Goal: Transaction & Acquisition: Book appointment/travel/reservation

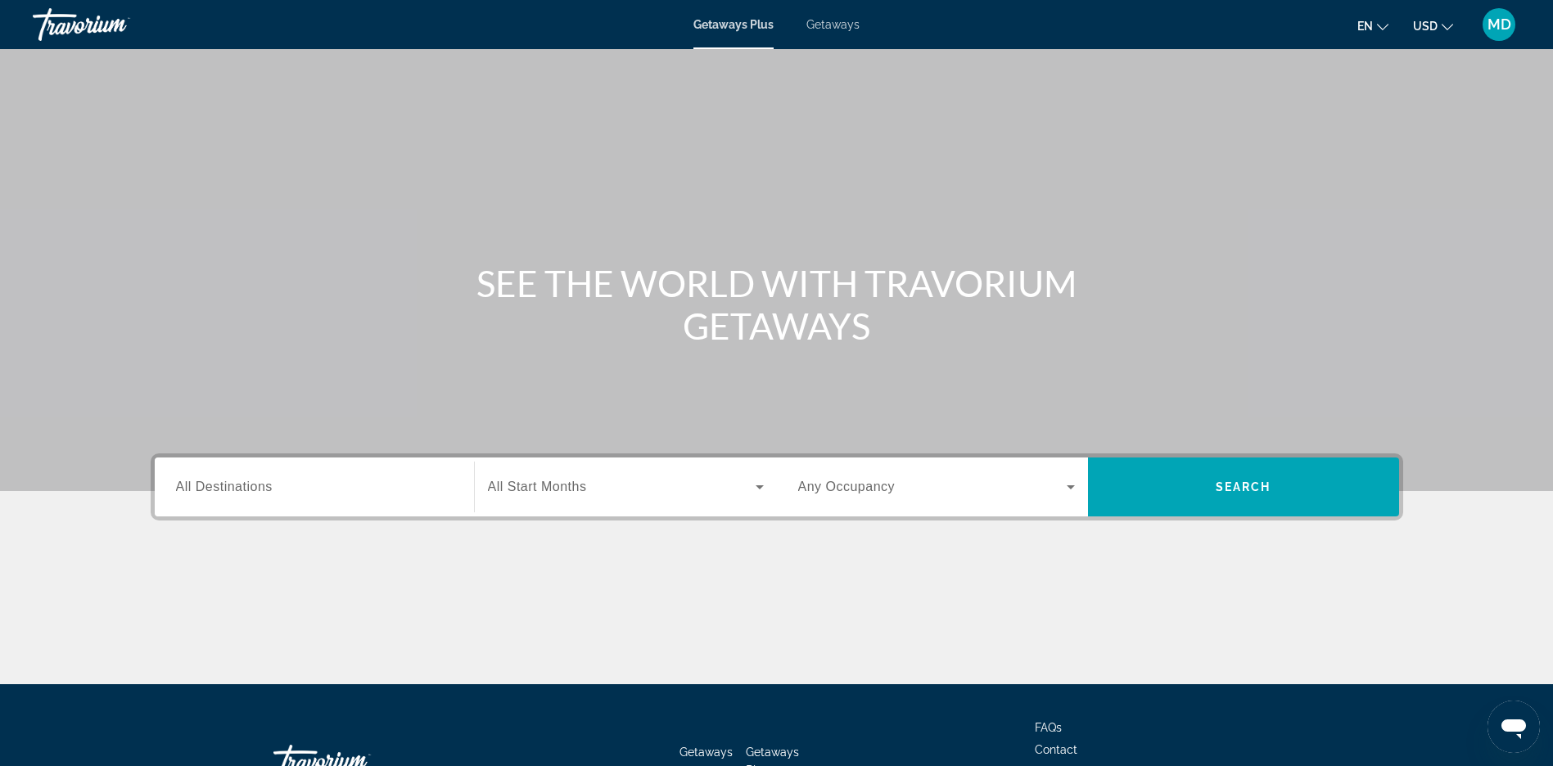
click at [223, 487] on span "All Destinations" at bounding box center [224, 487] width 97 height 14
click at [223, 487] on input "Destination All Destinations" at bounding box center [314, 488] width 277 height 20
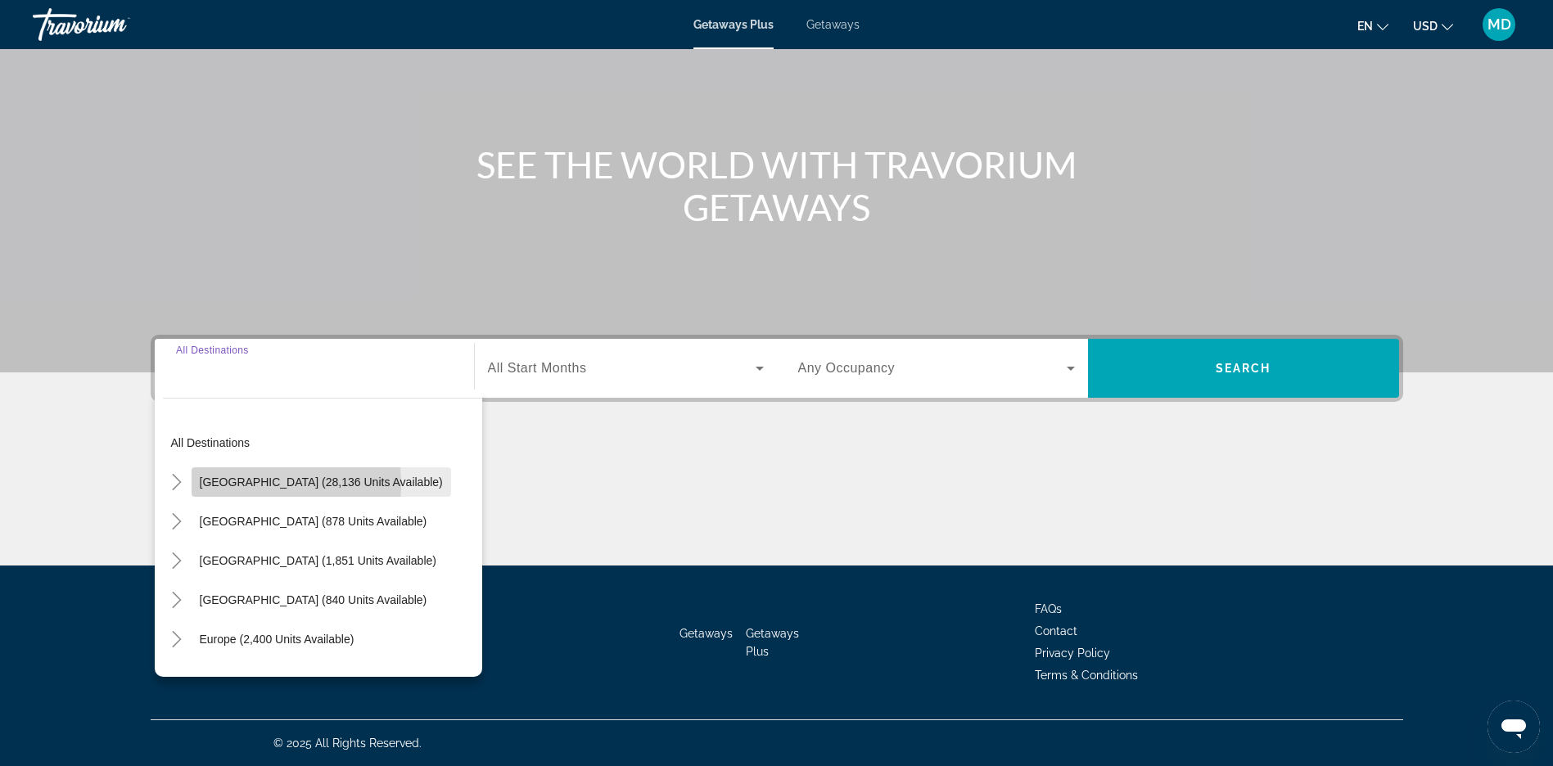
click at [221, 485] on span "[GEOGRAPHIC_DATA] (28,136 units available)" at bounding box center [321, 482] width 243 height 13
type input "**********"
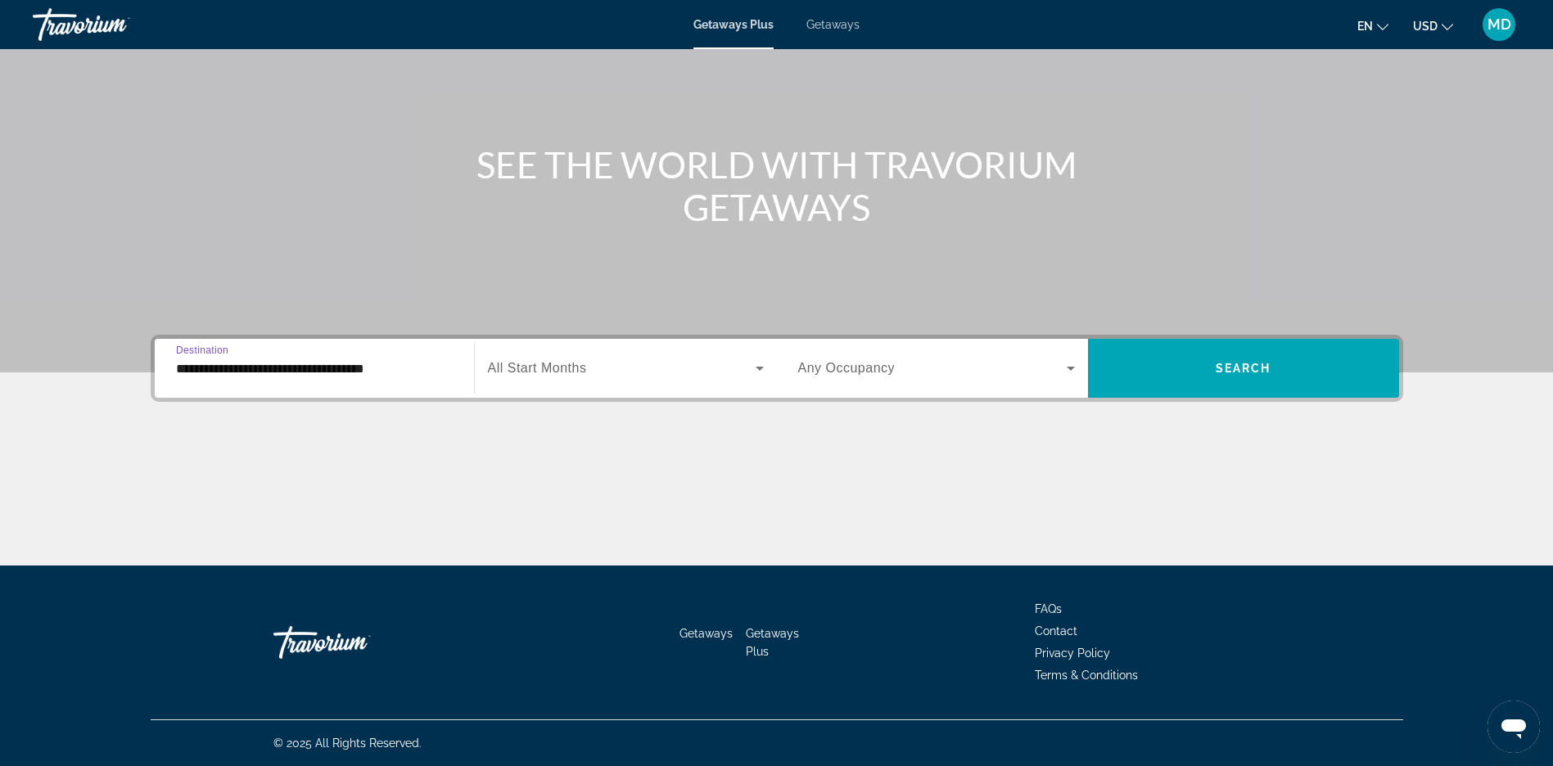
click at [250, 372] on input "**********" at bounding box center [314, 369] width 277 height 20
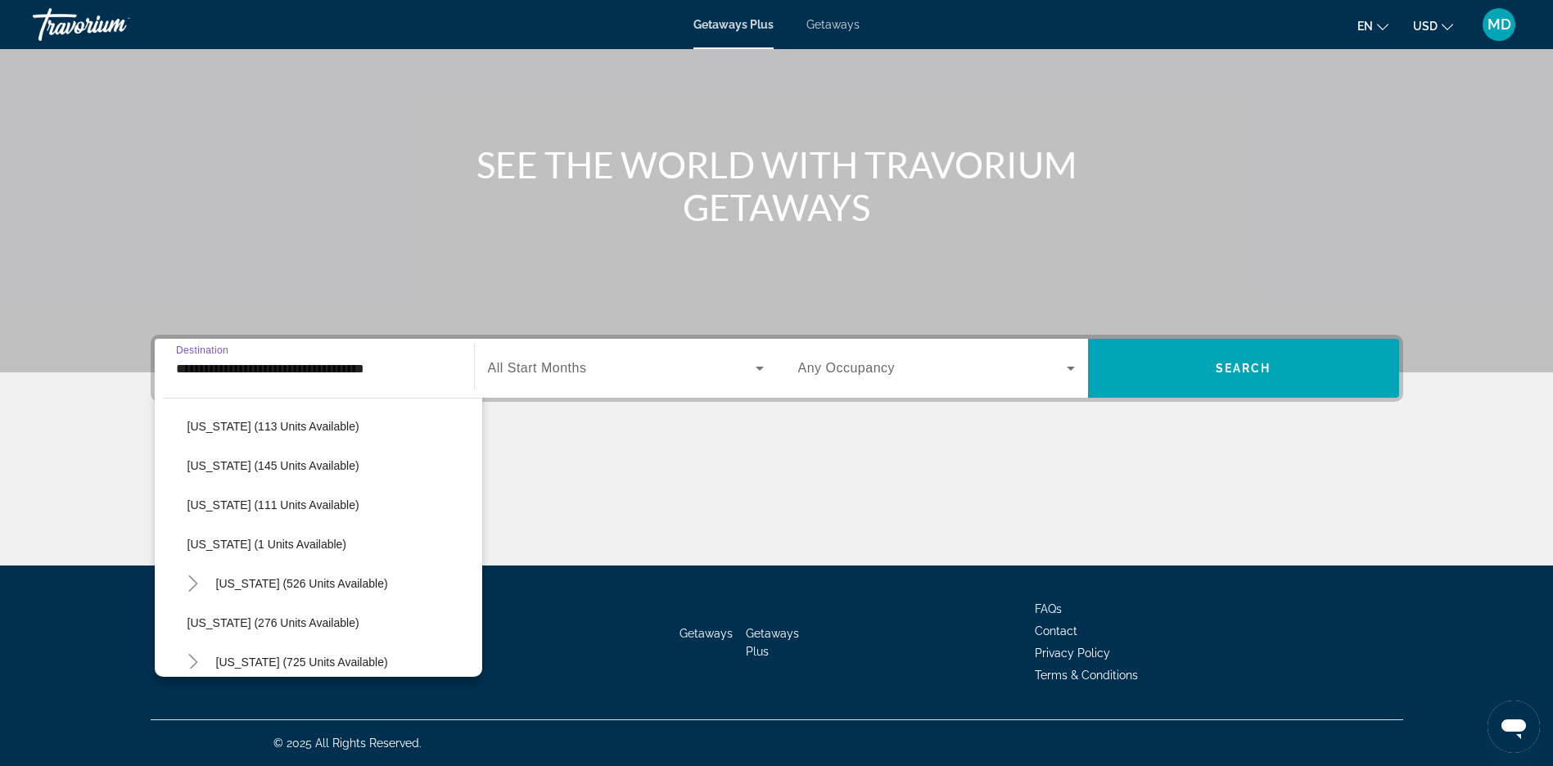
scroll to position [0, 0]
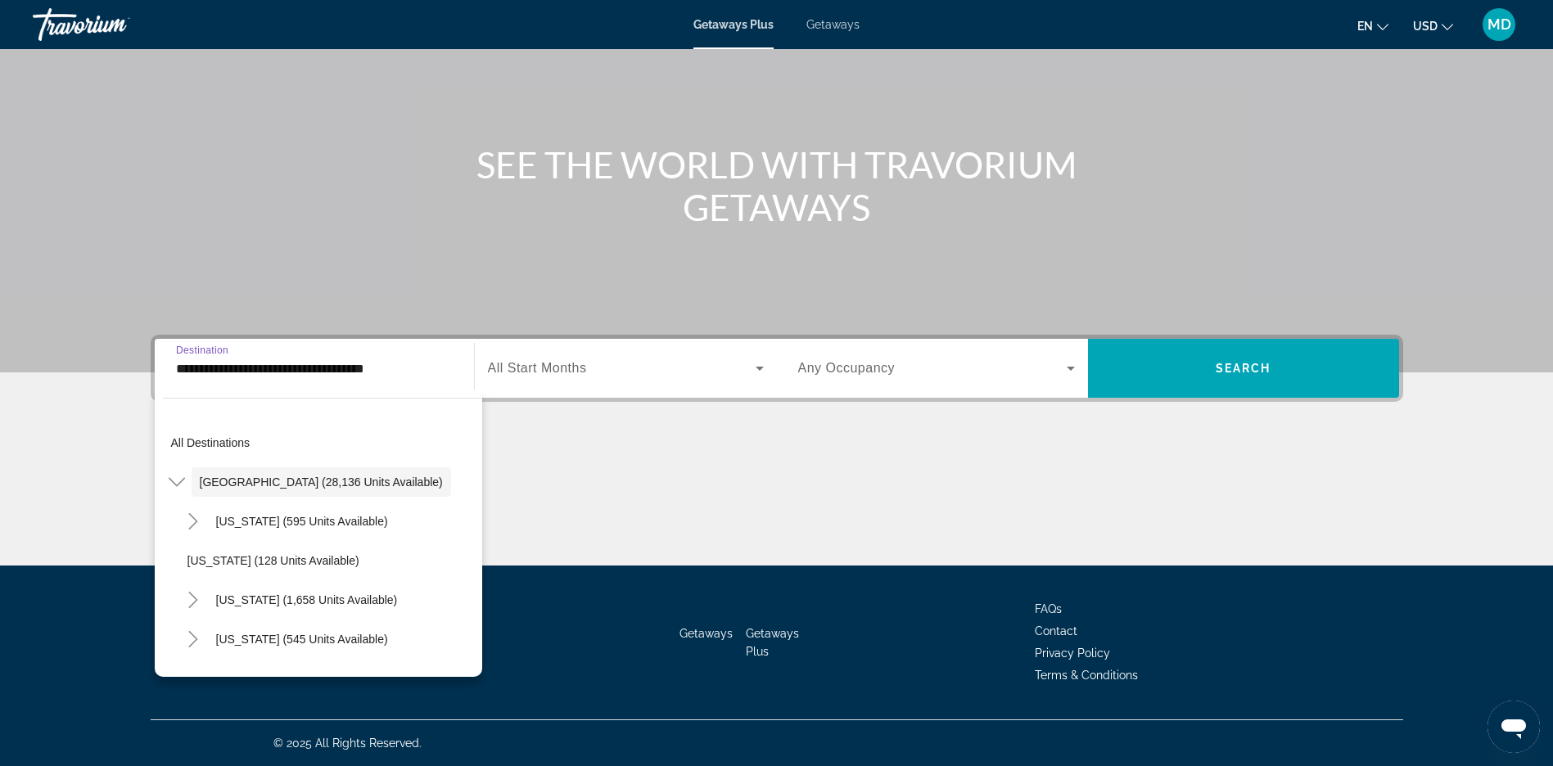
click at [257, 375] on input "**********" at bounding box center [314, 369] width 277 height 20
click at [638, 498] on div "Main content" at bounding box center [777, 504] width 1253 height 123
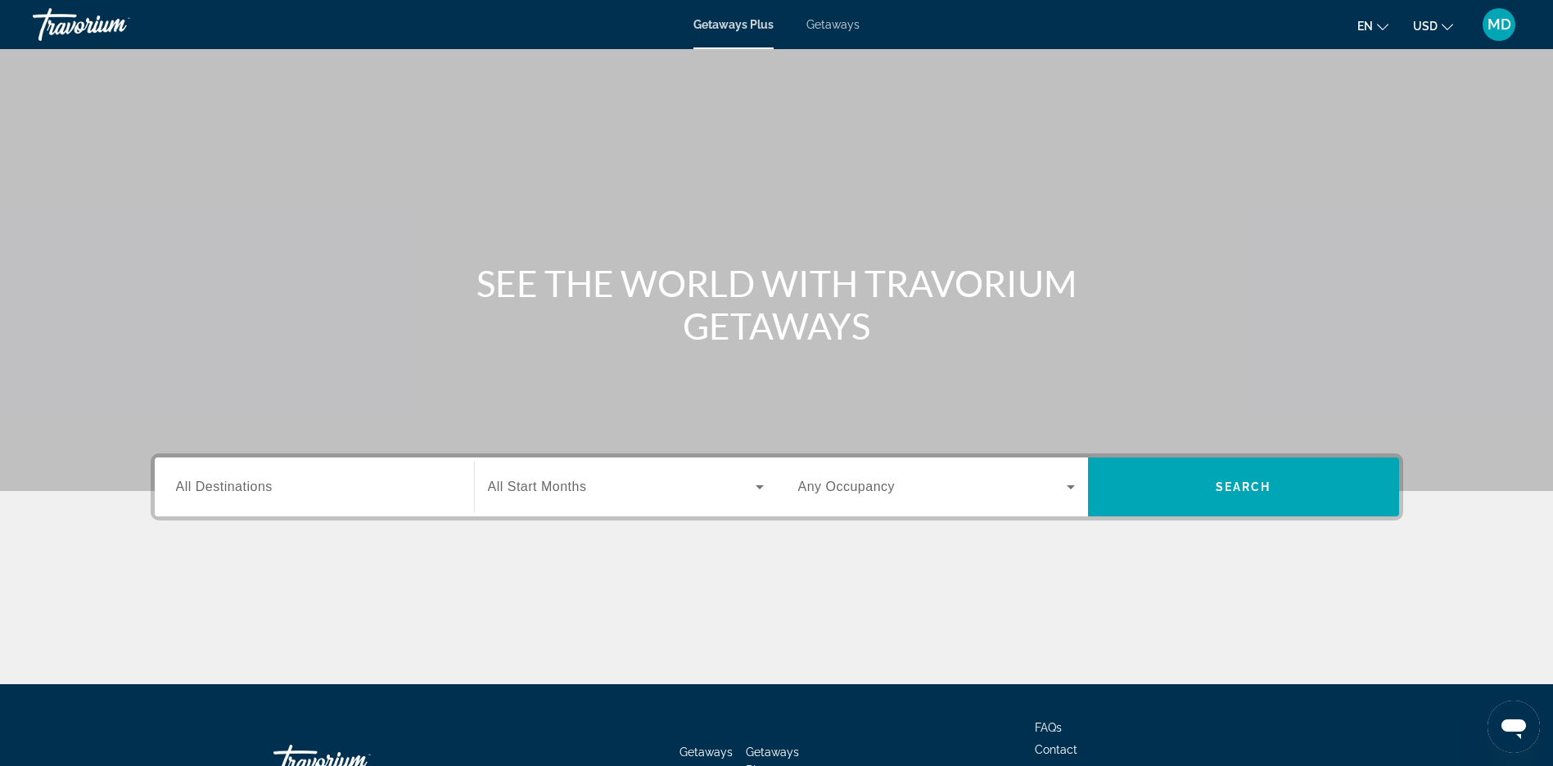
click at [272, 490] on span "All Destinations" at bounding box center [224, 487] width 97 height 14
click at [272, 490] on input "Destination All Destinations" at bounding box center [314, 488] width 277 height 20
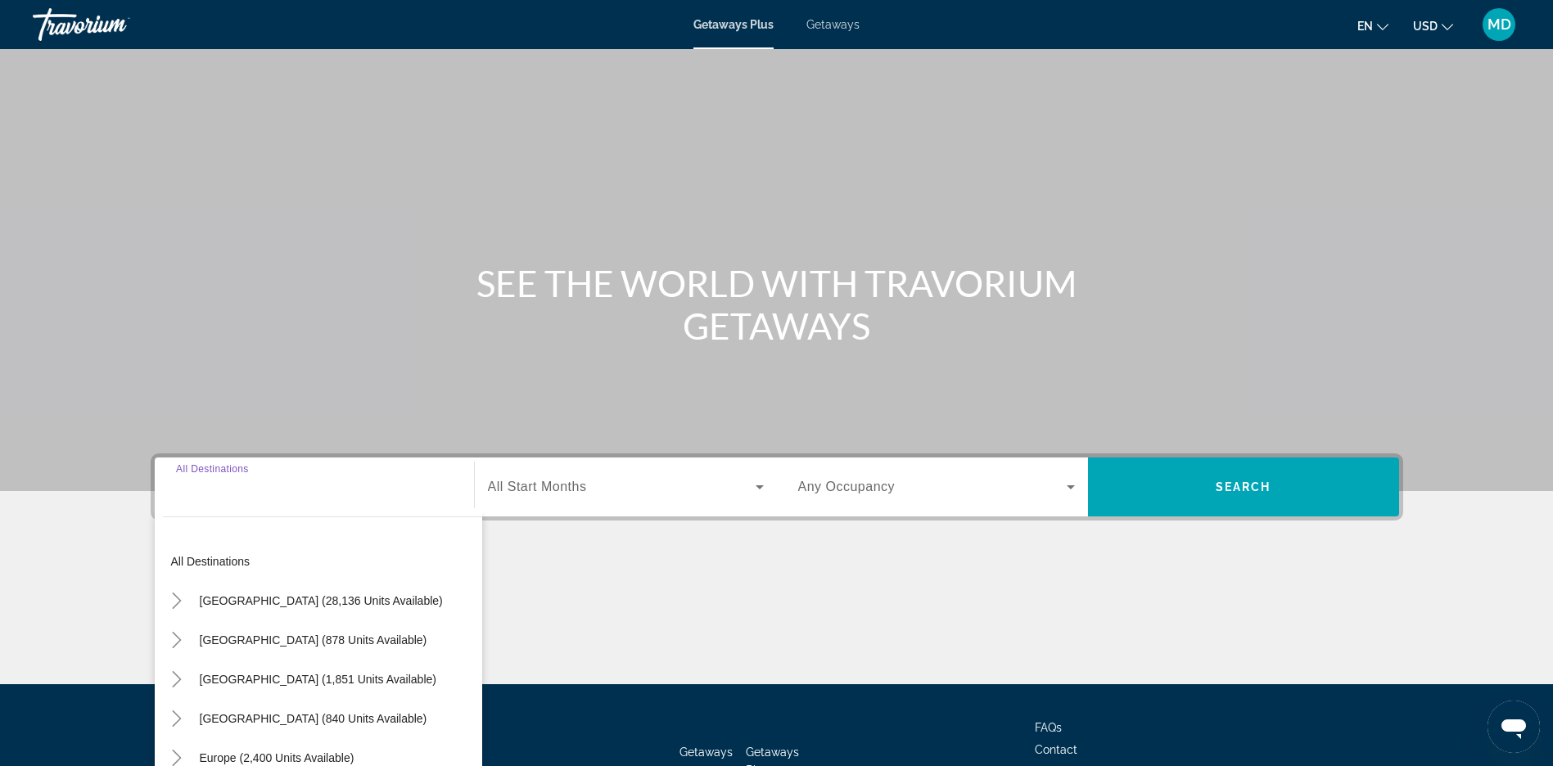
scroll to position [119, 0]
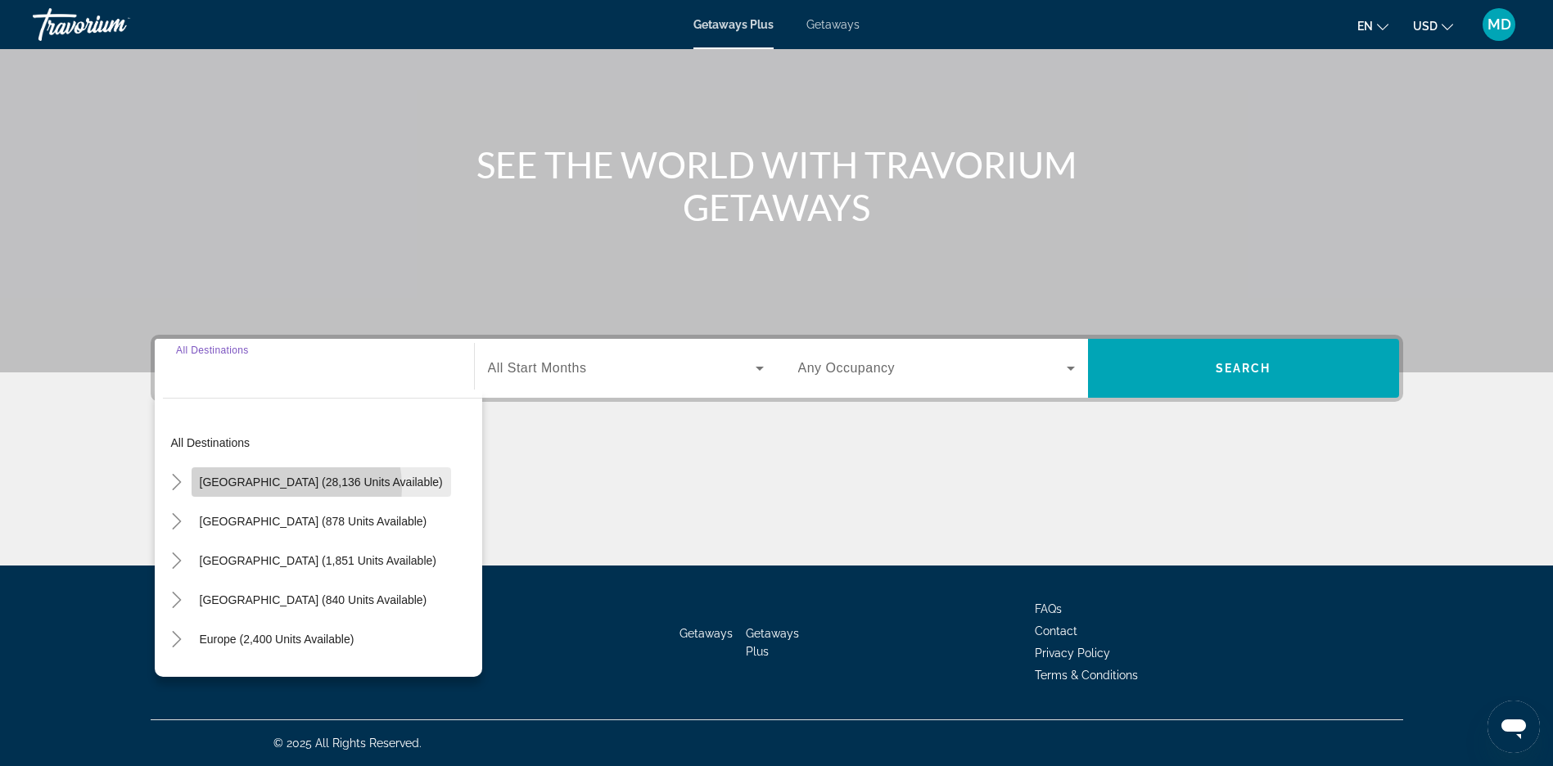
click at [270, 488] on span "[GEOGRAPHIC_DATA] (28,136 units available)" at bounding box center [321, 482] width 243 height 13
type input "**********"
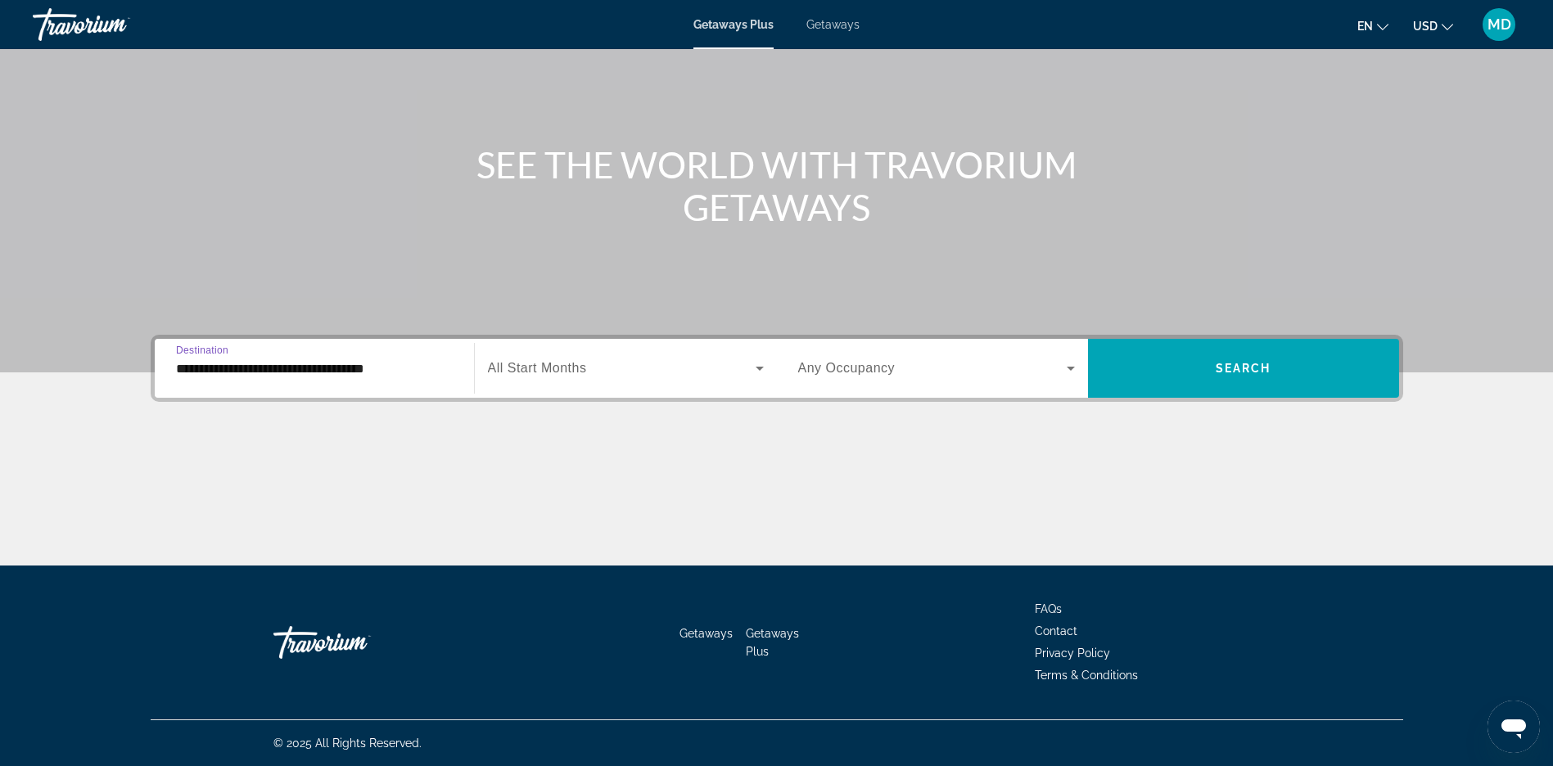
scroll to position [0, 0]
click at [761, 365] on icon "Search widget" at bounding box center [760, 369] width 20 height 20
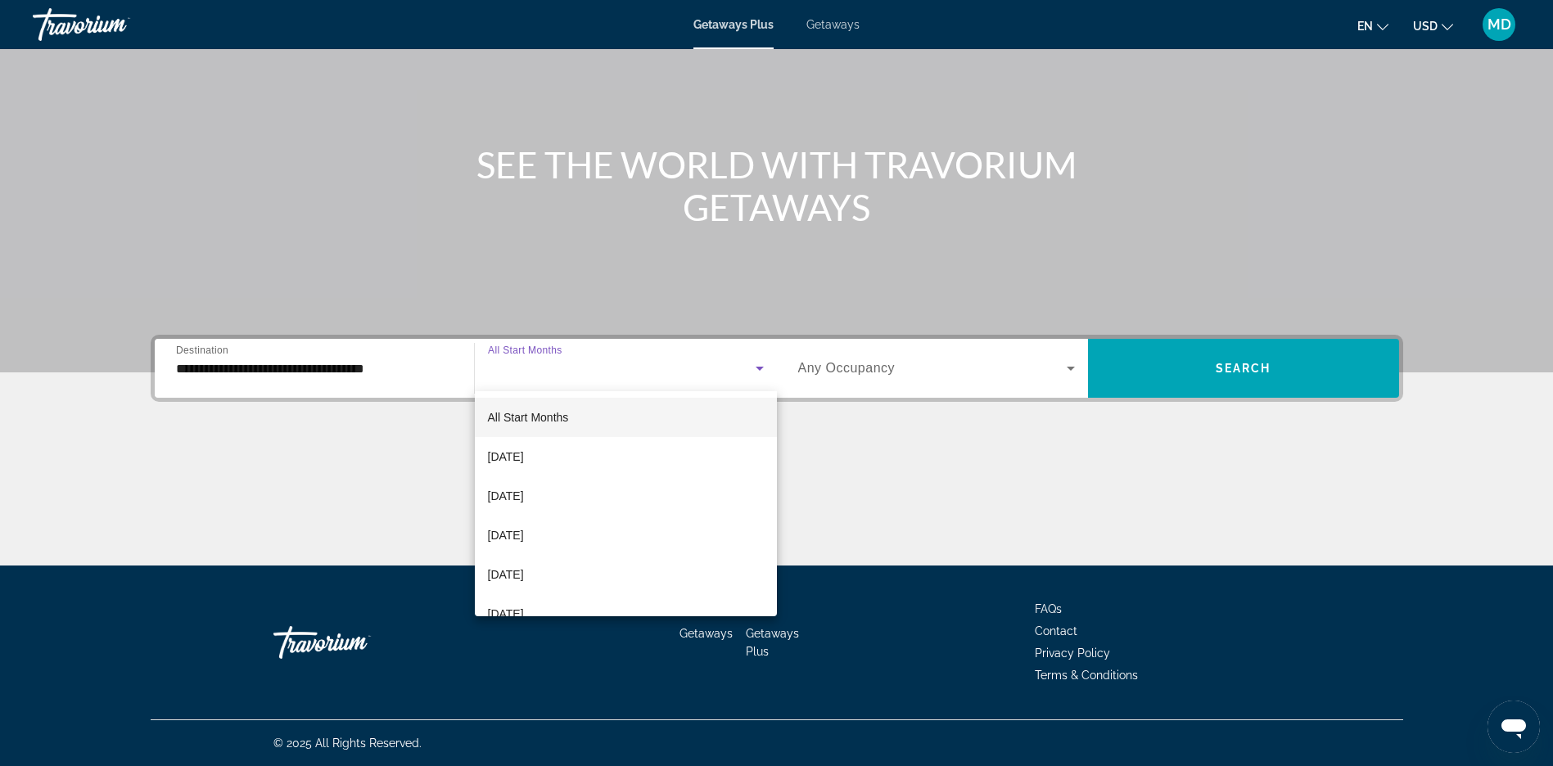
scroll to position [196, 0]
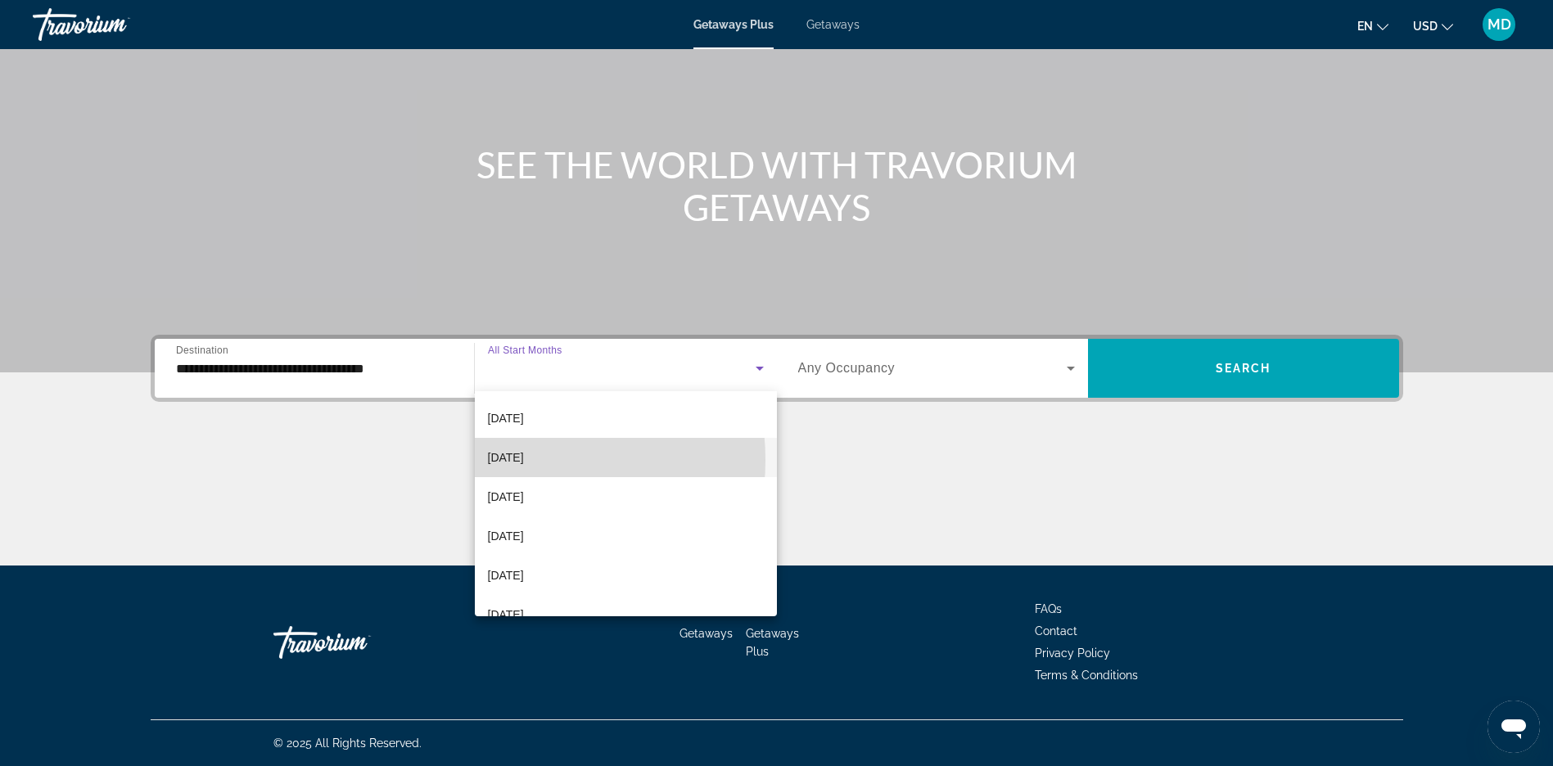
click at [508, 460] on span "[DATE]" at bounding box center [506, 458] width 36 height 20
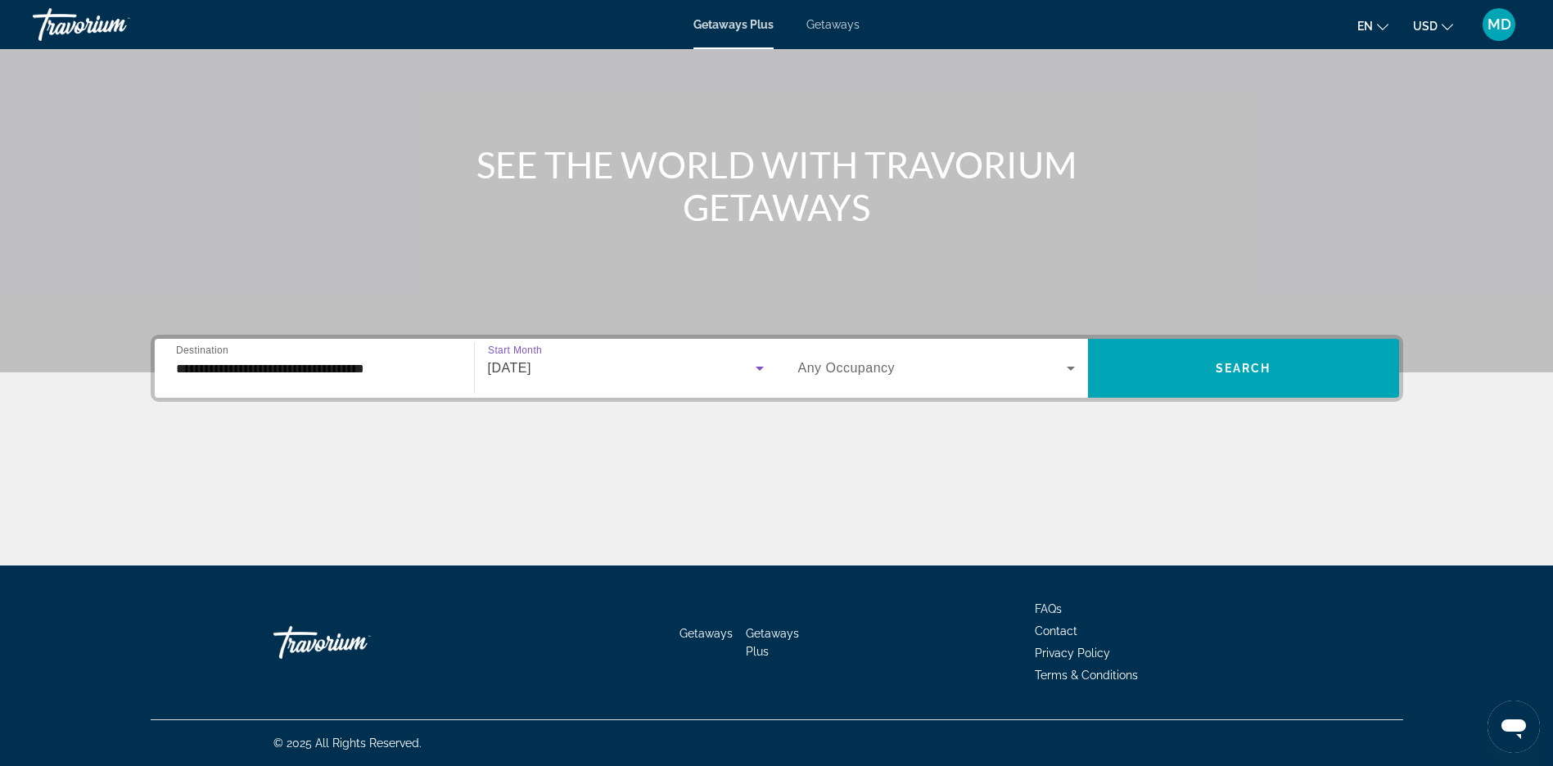
click at [1066, 371] on icon "Search widget" at bounding box center [1071, 369] width 20 height 20
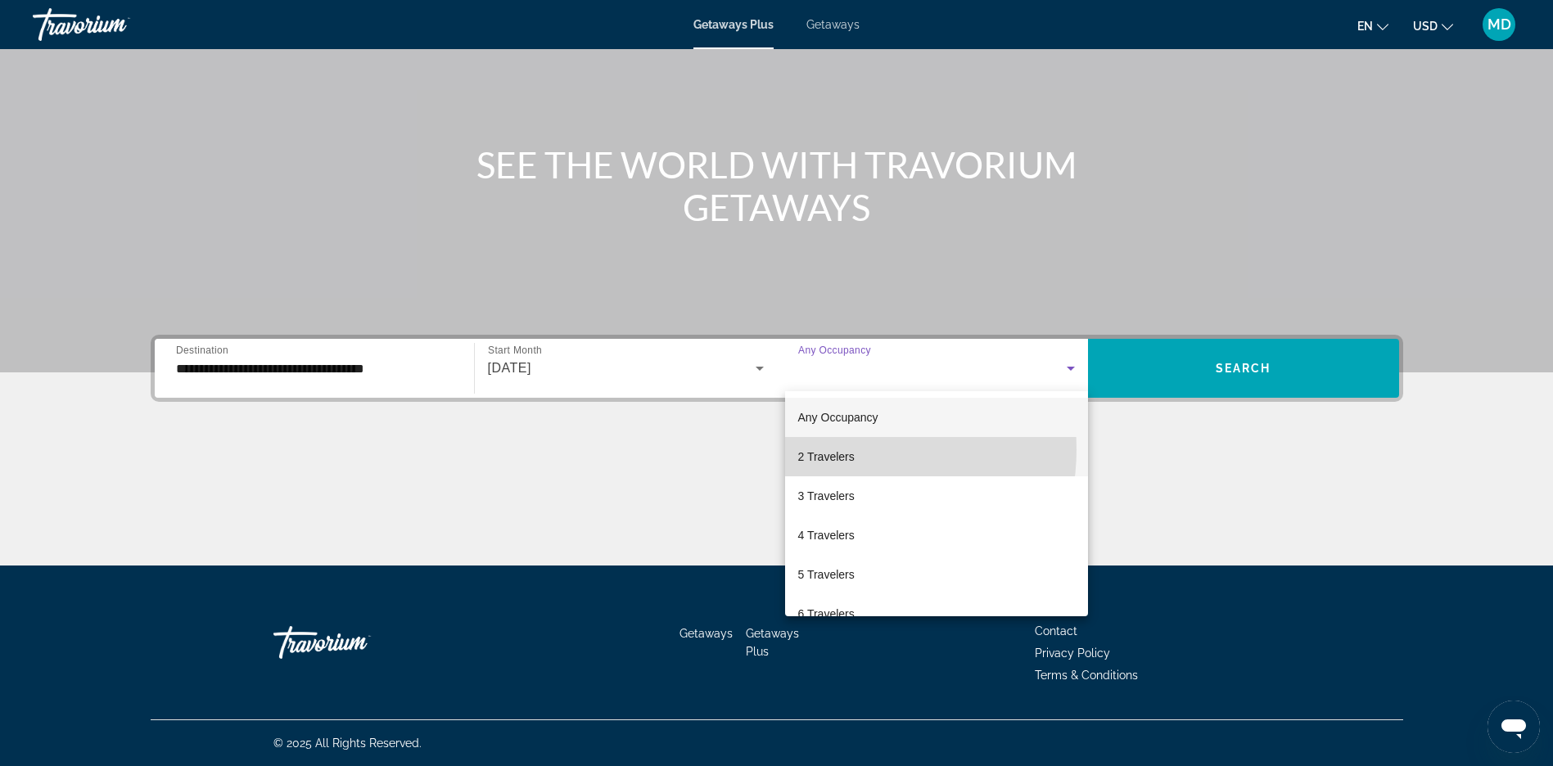
click at [838, 450] on span "2 Travelers" at bounding box center [826, 457] width 56 height 20
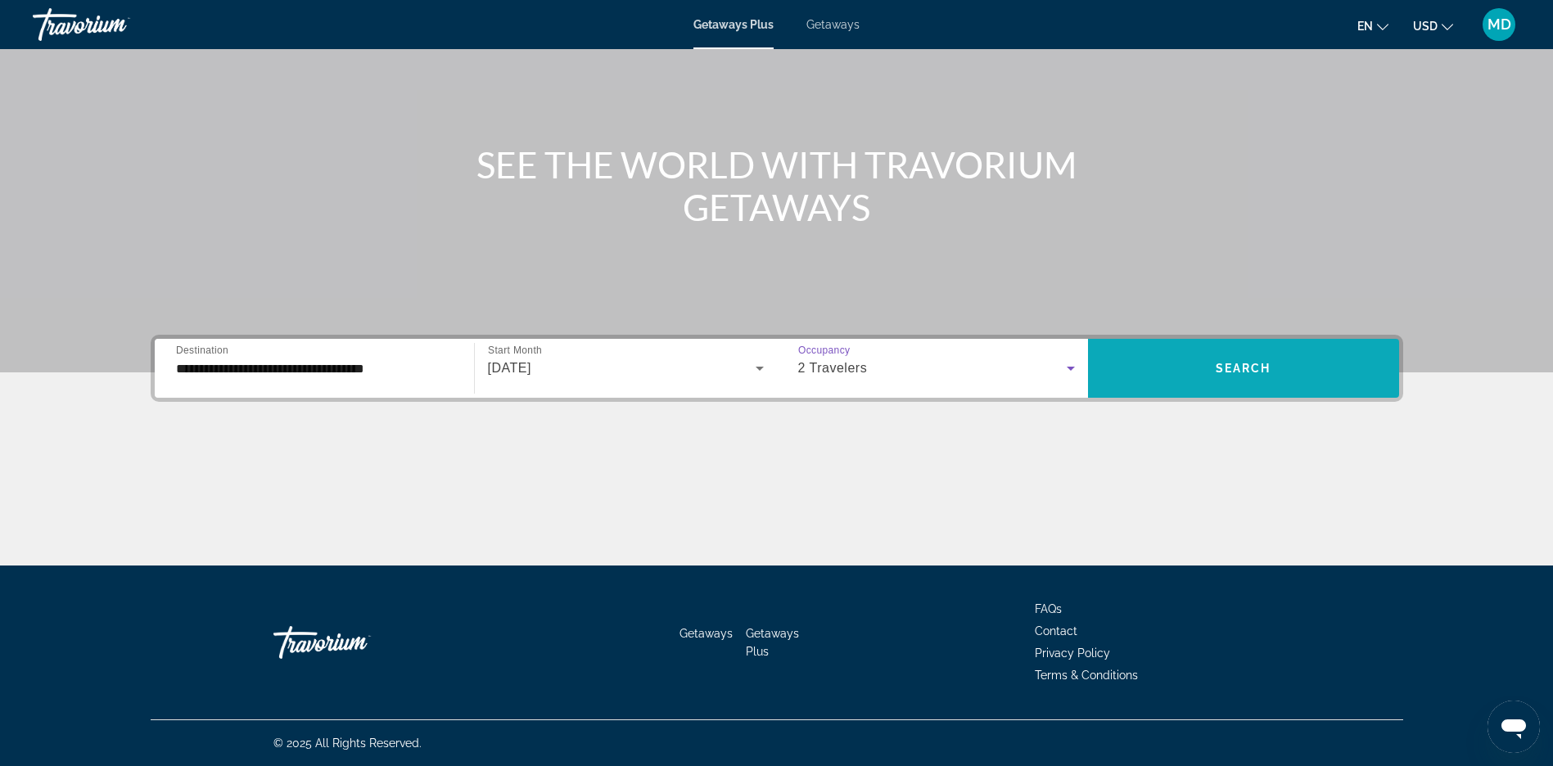
click at [1259, 363] on span "Search" at bounding box center [1244, 368] width 56 height 13
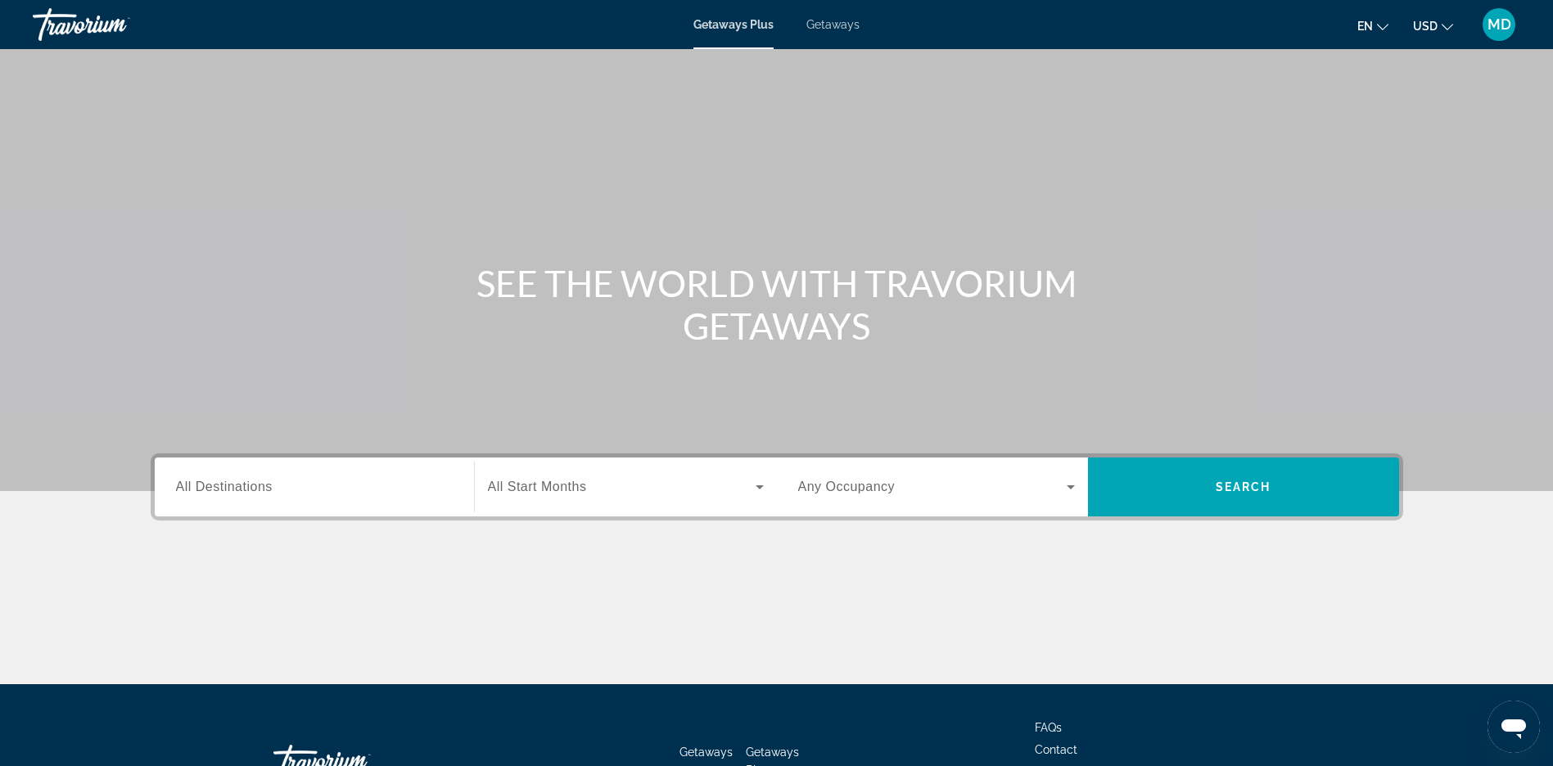
click at [228, 486] on span "All Destinations" at bounding box center [224, 487] width 97 height 14
click at [228, 486] on input "Destination All Destinations" at bounding box center [314, 488] width 277 height 20
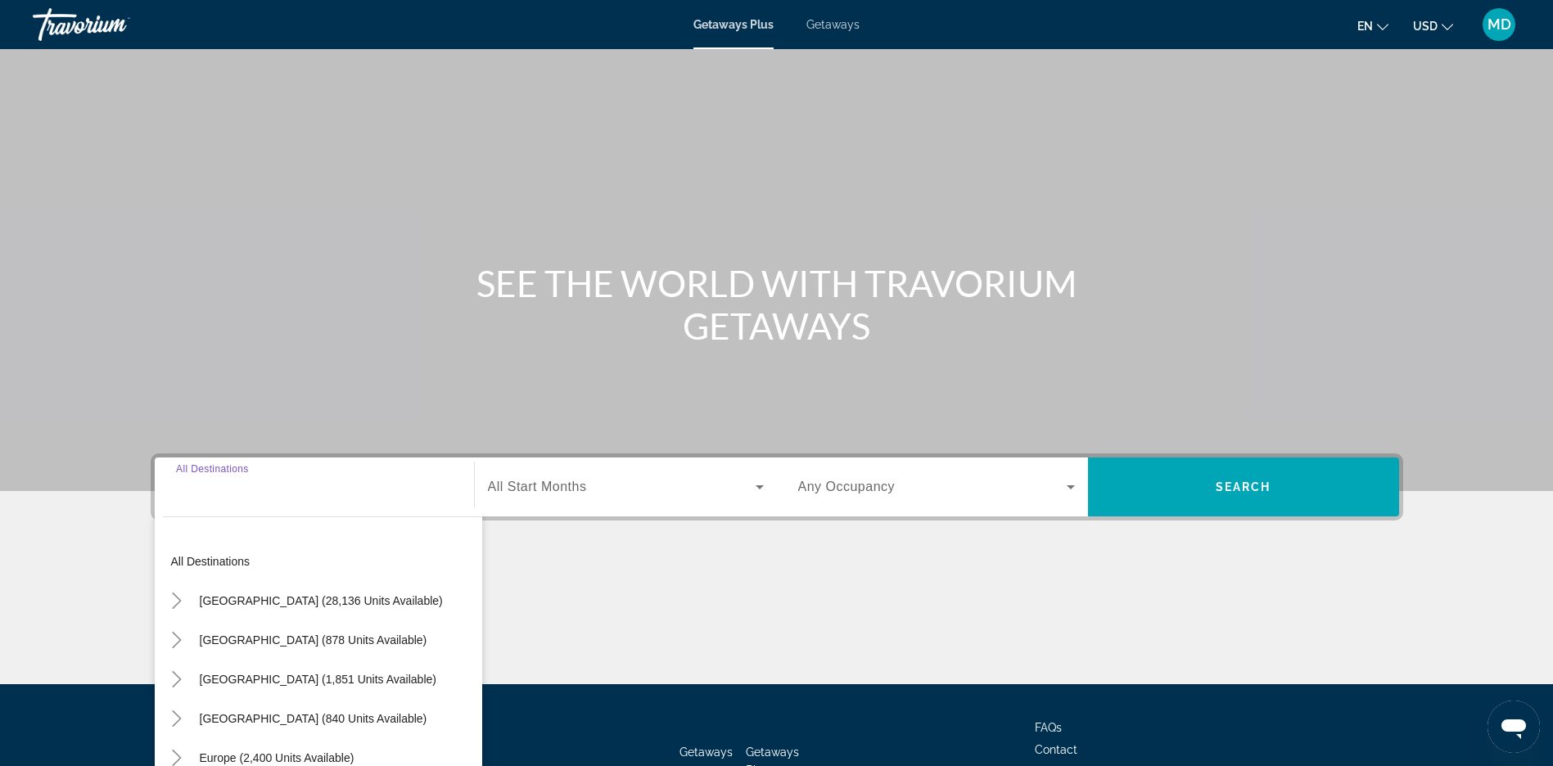
scroll to position [119, 0]
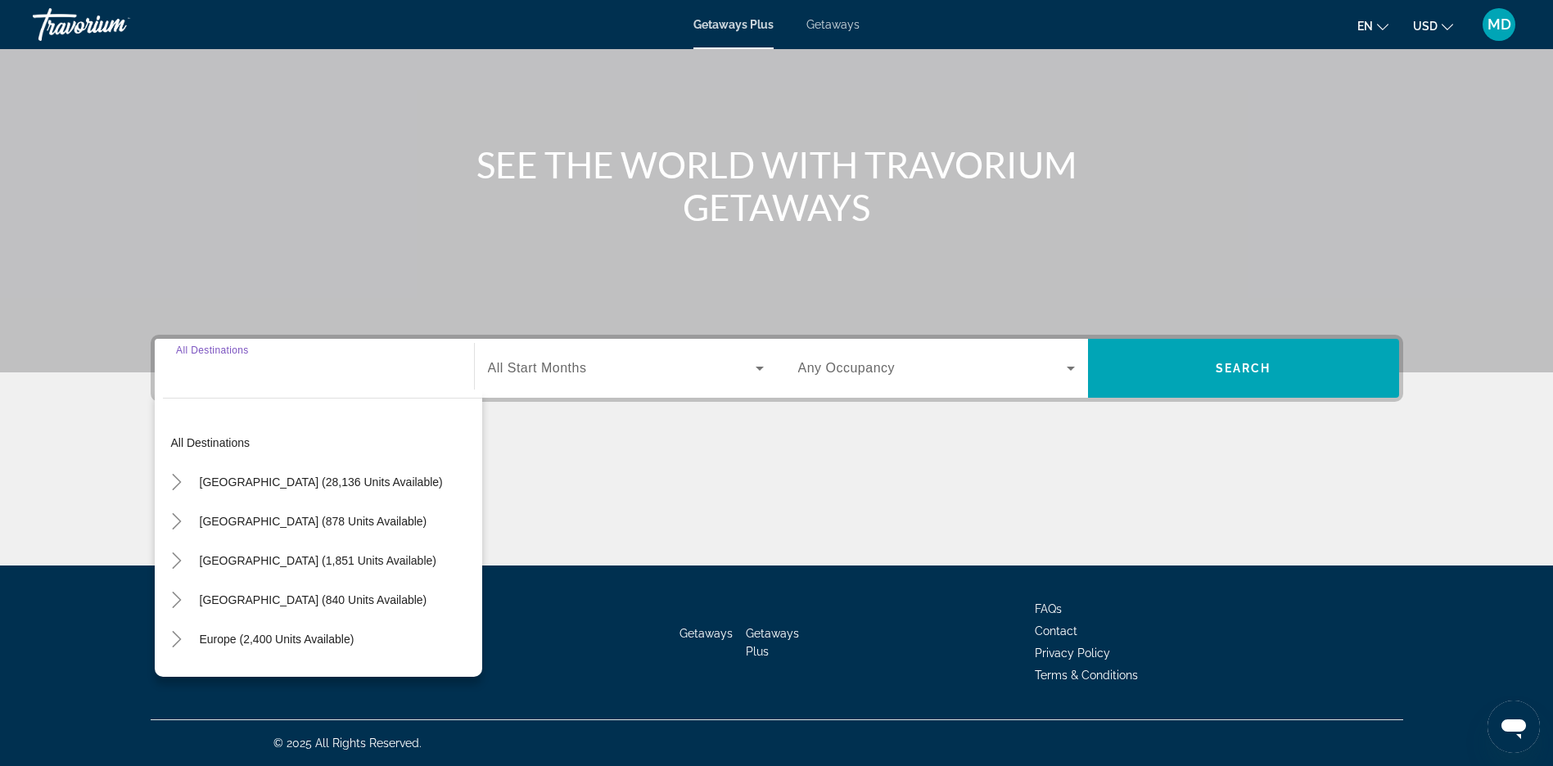
click at [228, 486] on span "[GEOGRAPHIC_DATA] (28,136 units available)" at bounding box center [321, 482] width 243 height 13
type input "**********"
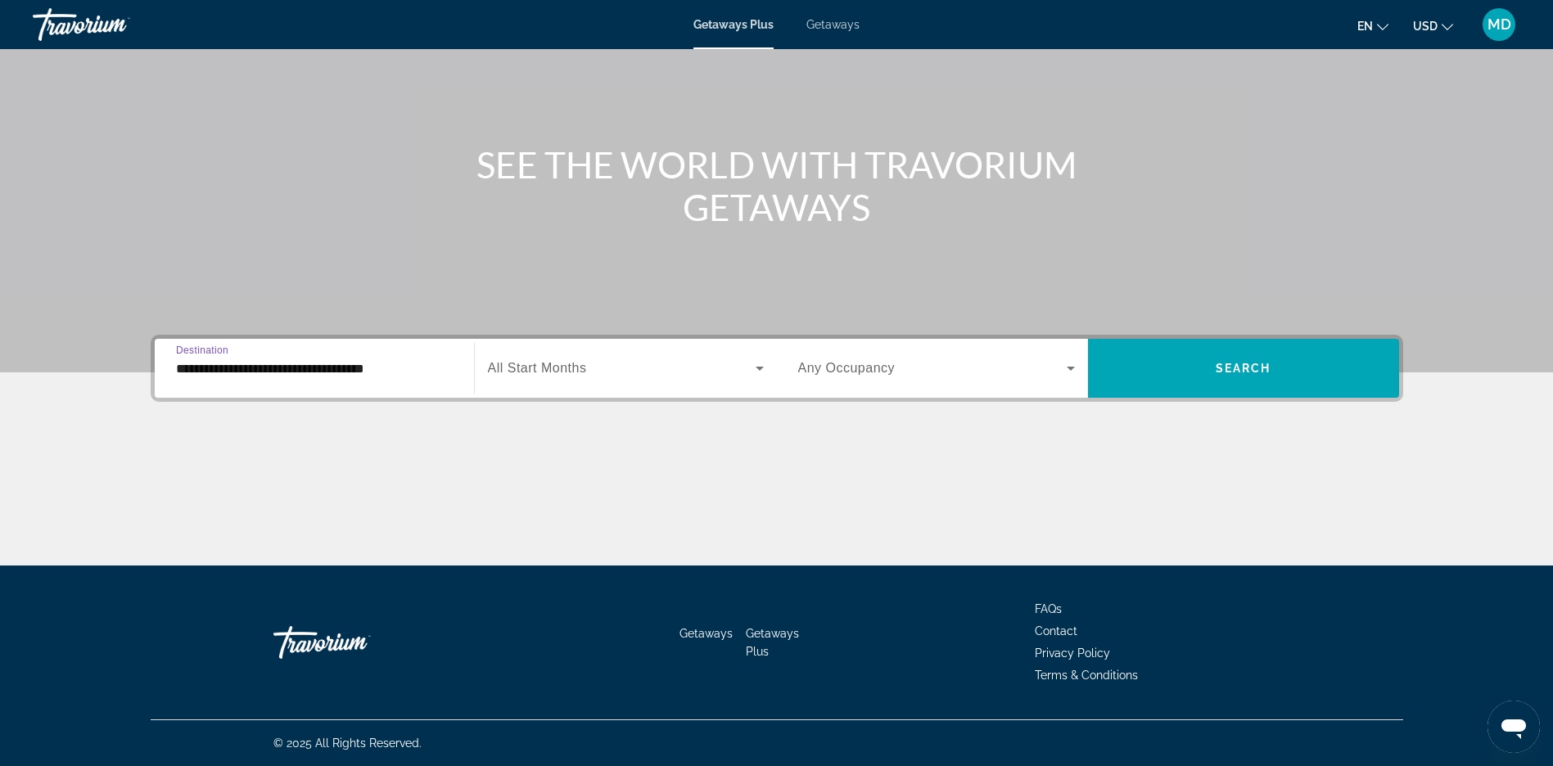
click at [559, 372] on span "All Start Months" at bounding box center [537, 368] width 99 height 14
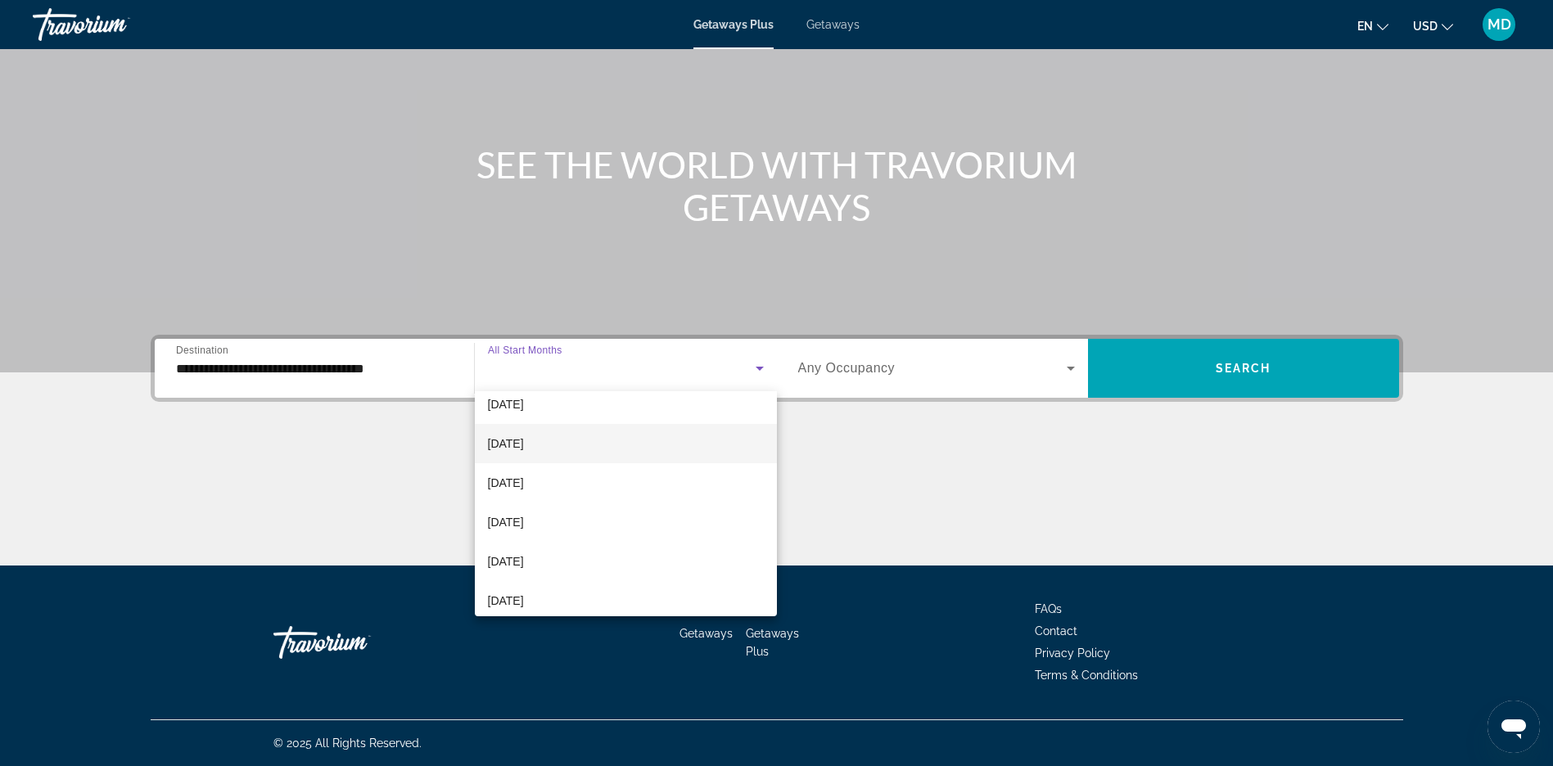
scroll to position [246, 0]
click at [508, 409] on span "[DATE]" at bounding box center [506, 408] width 36 height 20
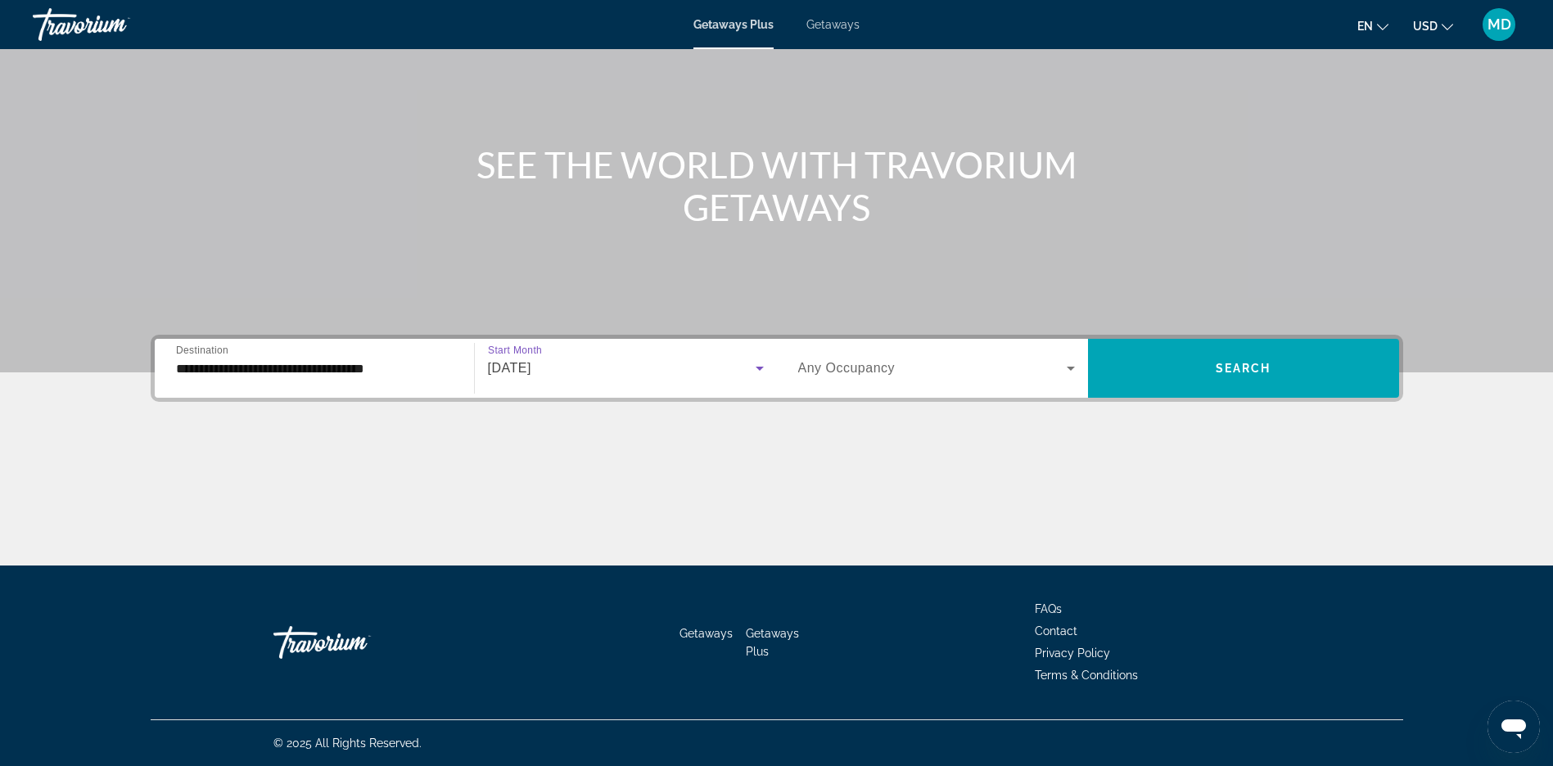
click at [1069, 369] on icon "Search widget" at bounding box center [1071, 369] width 20 height 20
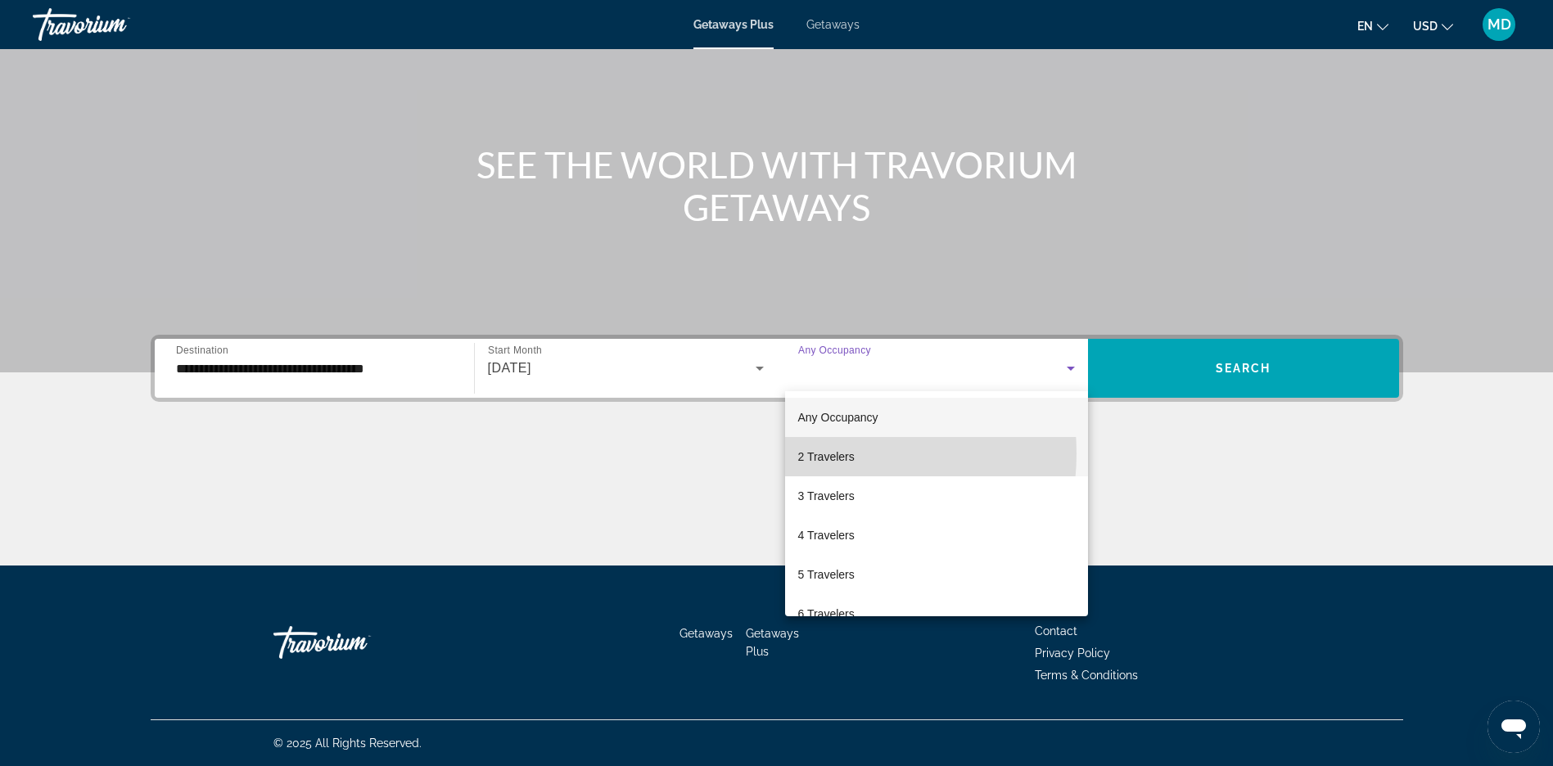
click at [822, 454] on span "2 Travelers" at bounding box center [826, 457] width 56 height 20
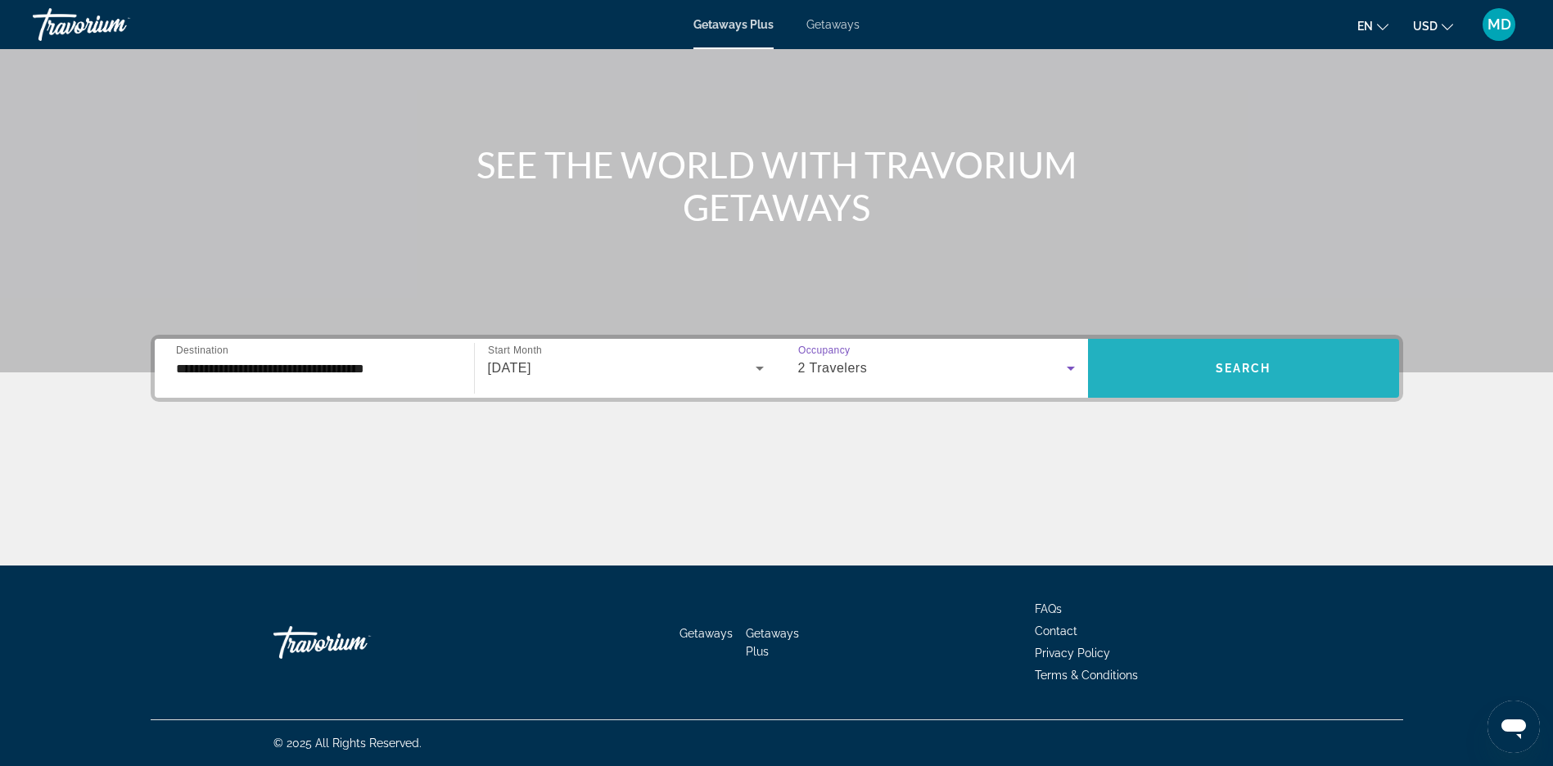
click at [1260, 357] on span "Search widget" at bounding box center [1243, 368] width 311 height 39
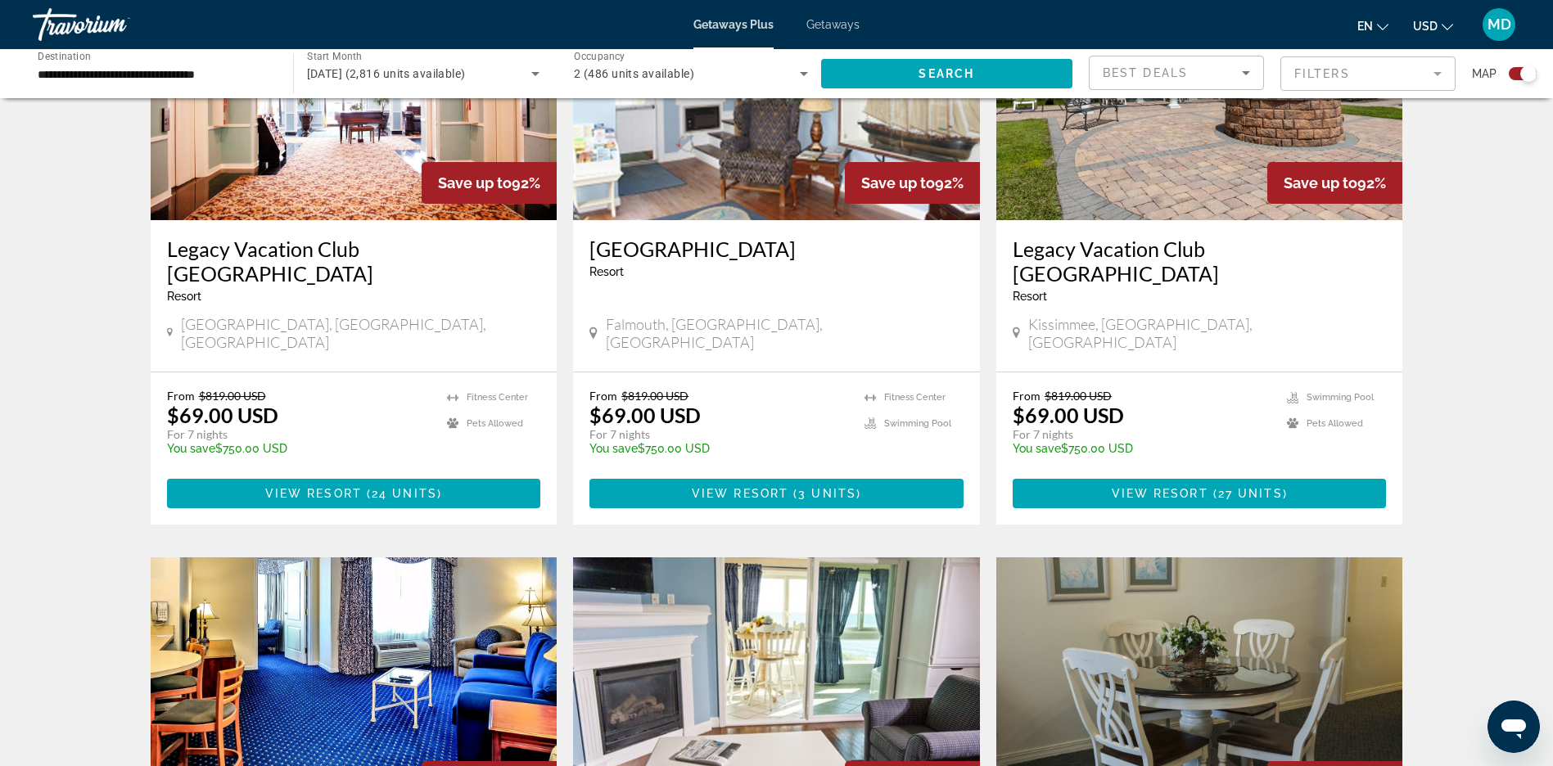
scroll to position [2415, 0]
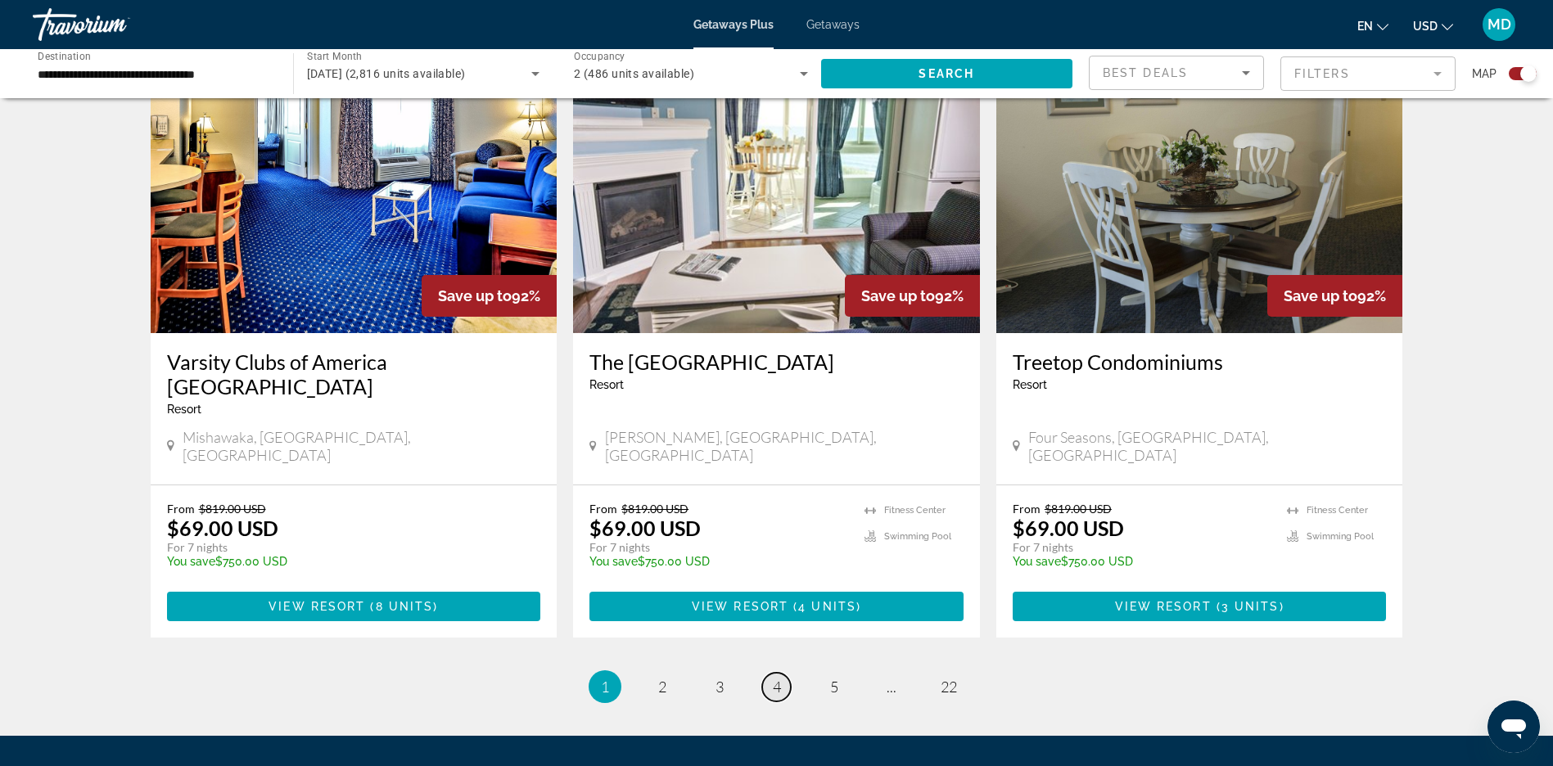
click at [773, 678] on span "4" at bounding box center [777, 687] width 8 height 18
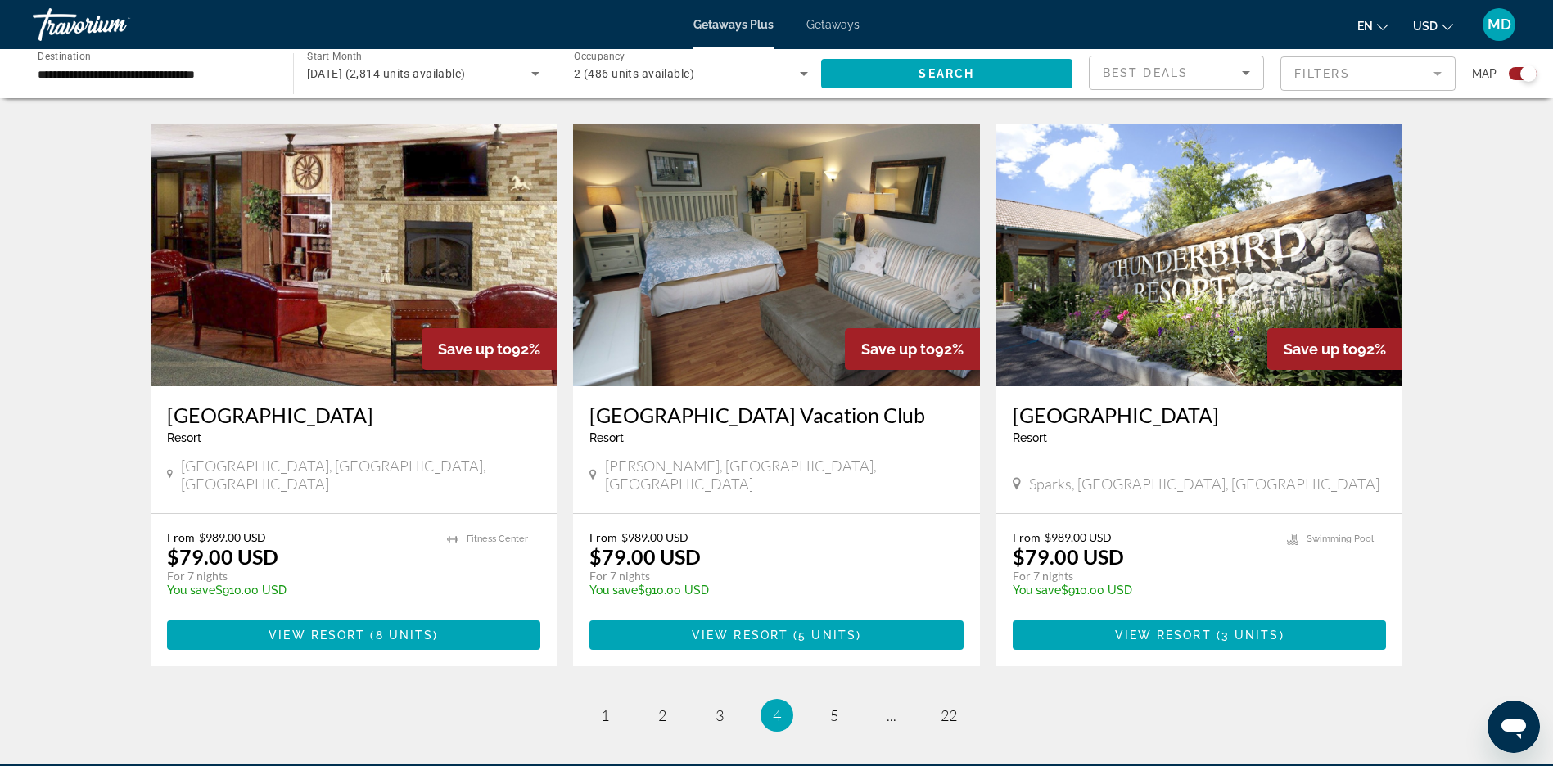
scroll to position [2415, 0]
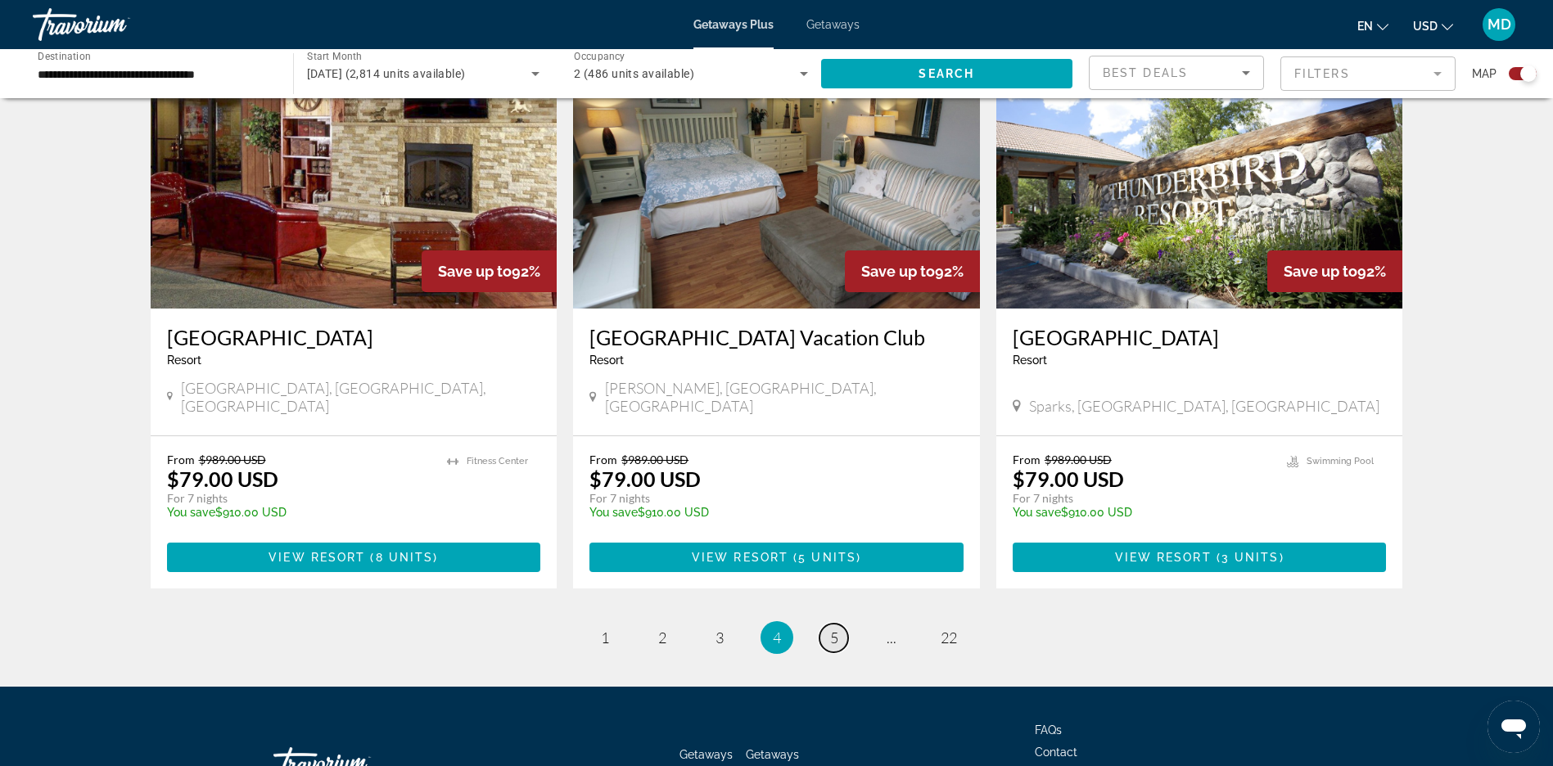
click at [831, 629] on span "5" at bounding box center [834, 638] width 8 height 18
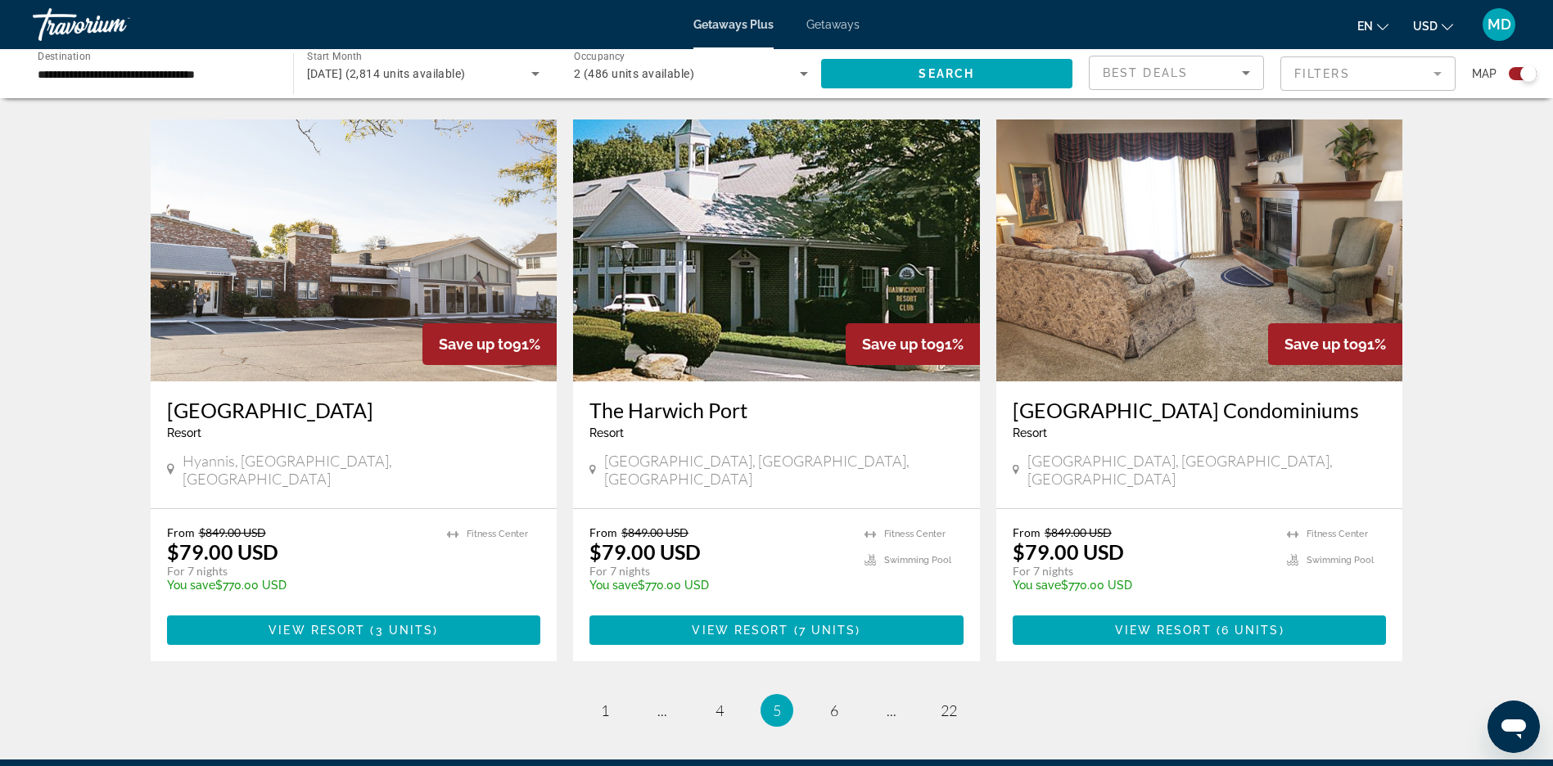
scroll to position [2390, 0]
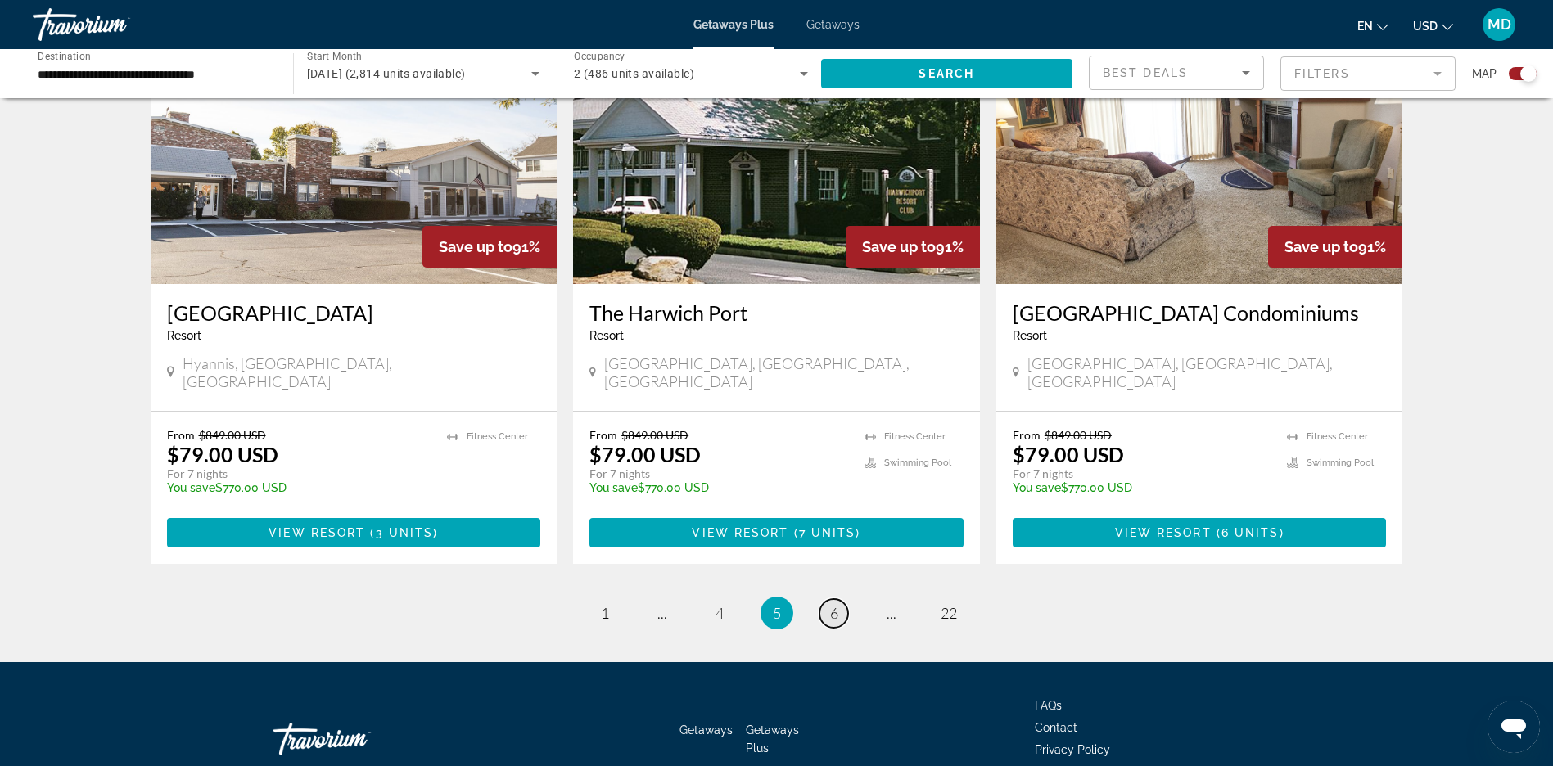
click at [834, 604] on span "6" at bounding box center [834, 613] width 8 height 18
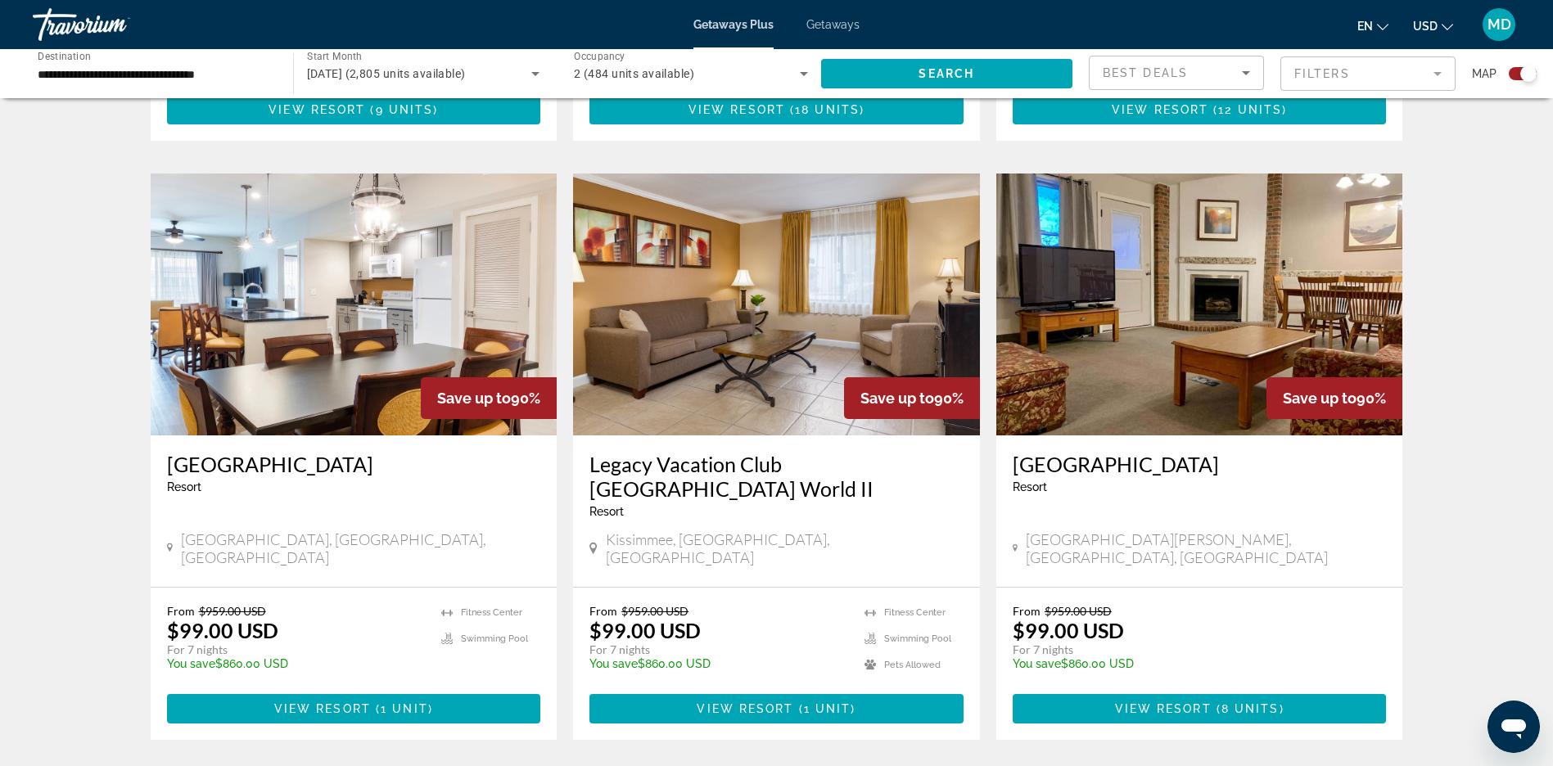
scroll to position [1080, 0]
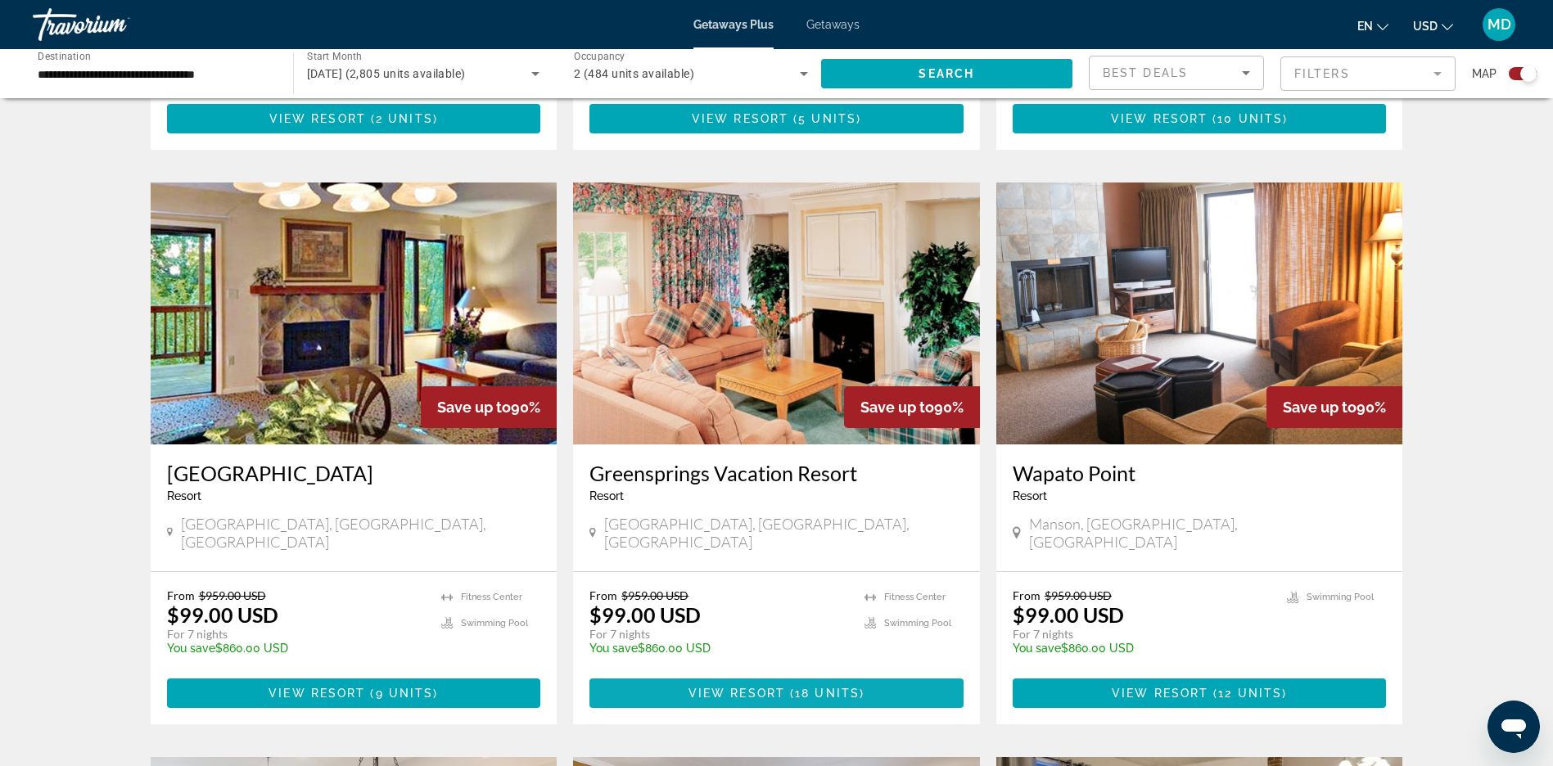
click at [780, 687] on span "View Resort" at bounding box center [737, 693] width 97 height 13
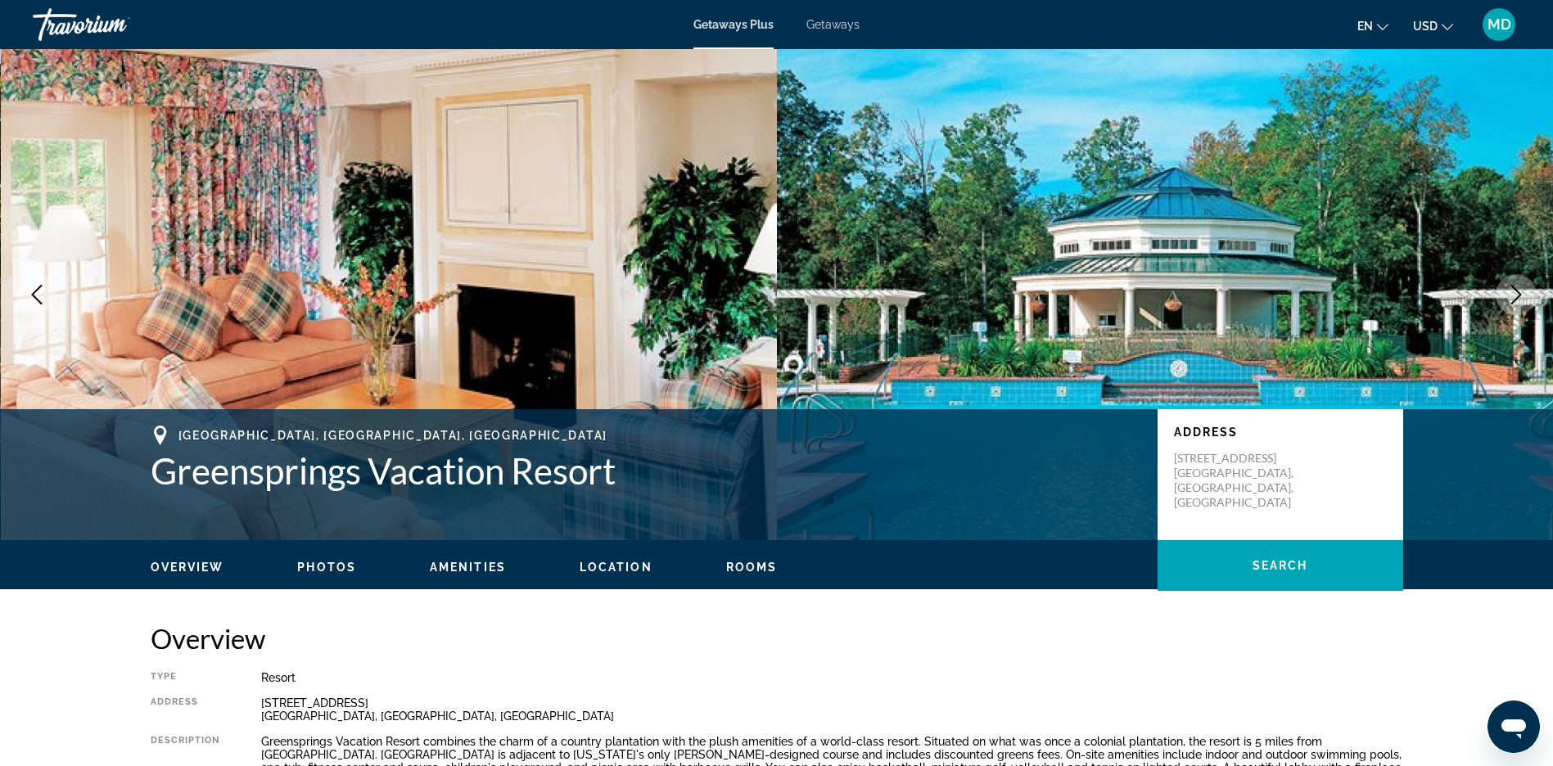
scroll to position [328, 0]
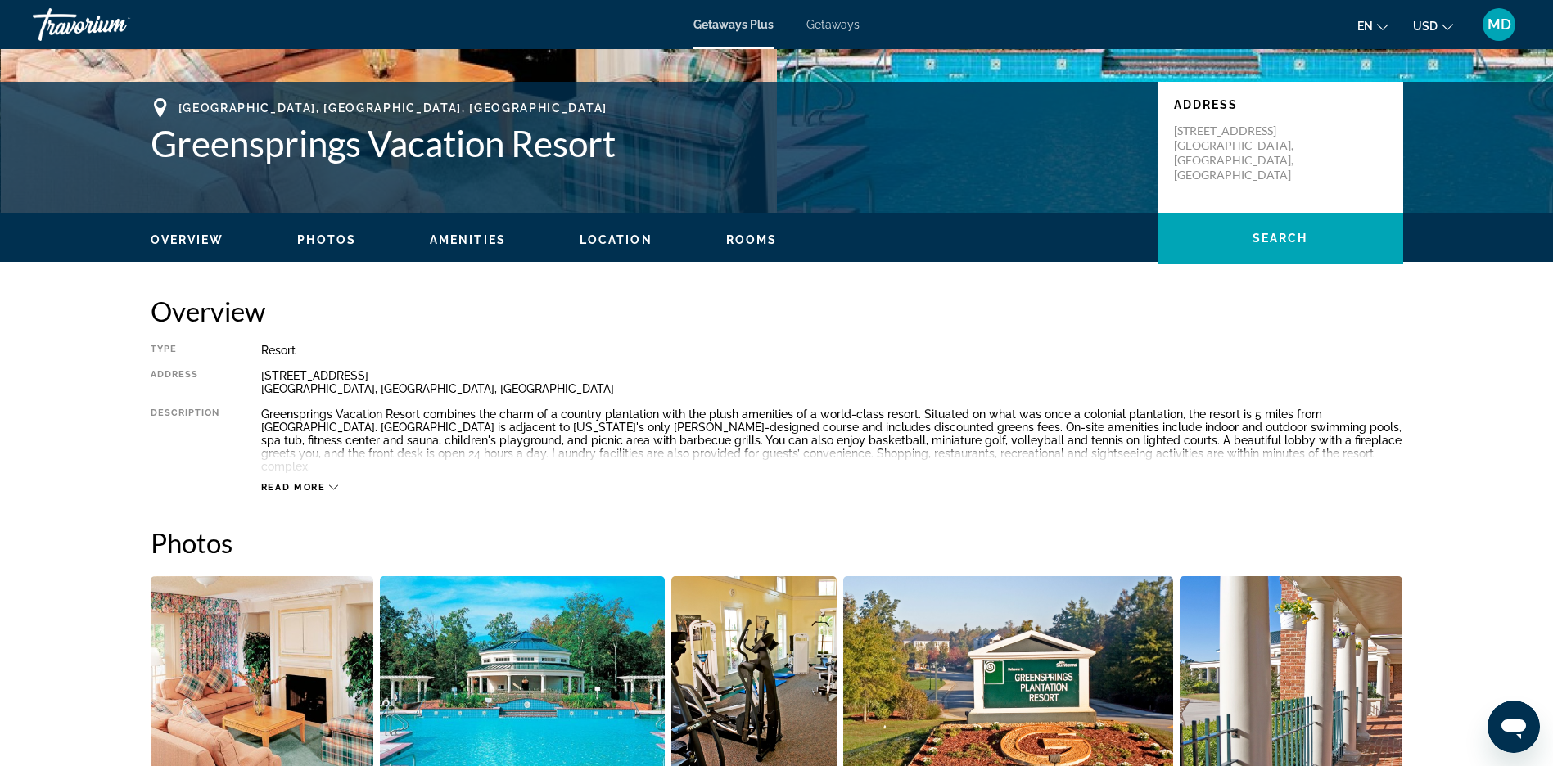
click at [325, 482] on div "Read more" at bounding box center [300, 487] width 78 height 11
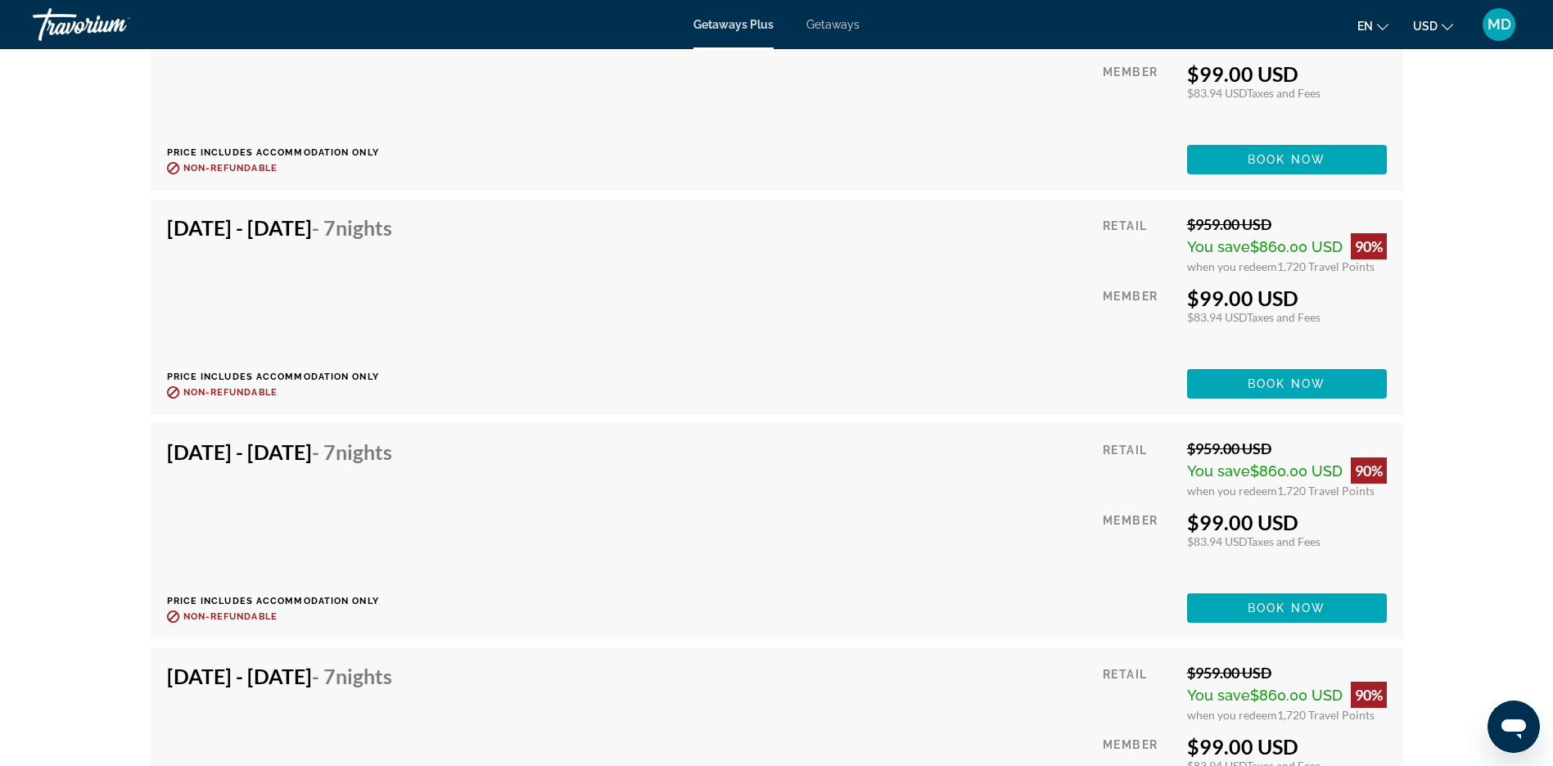
scroll to position [3603, 0]
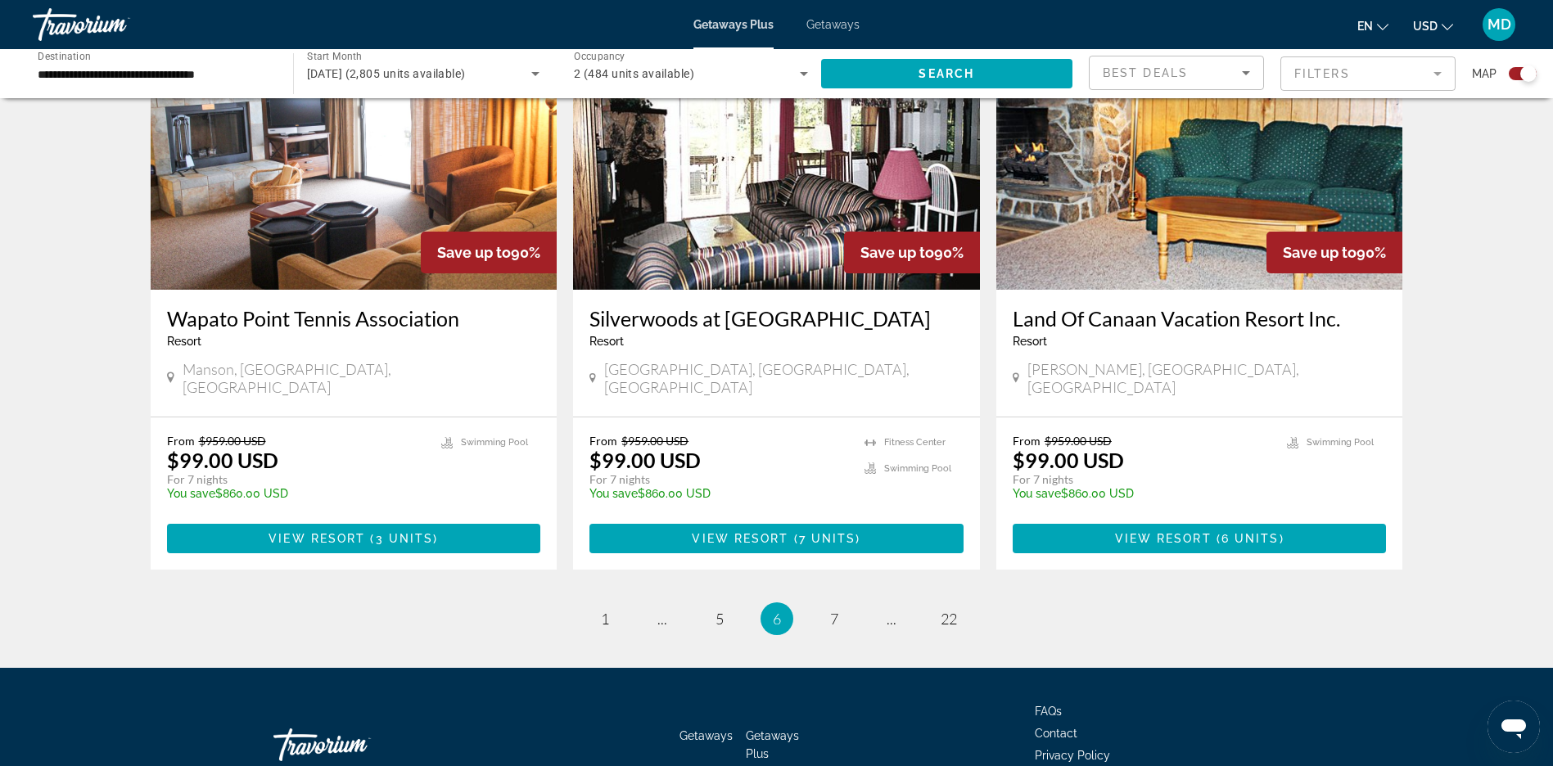
scroll to position [2415, 0]
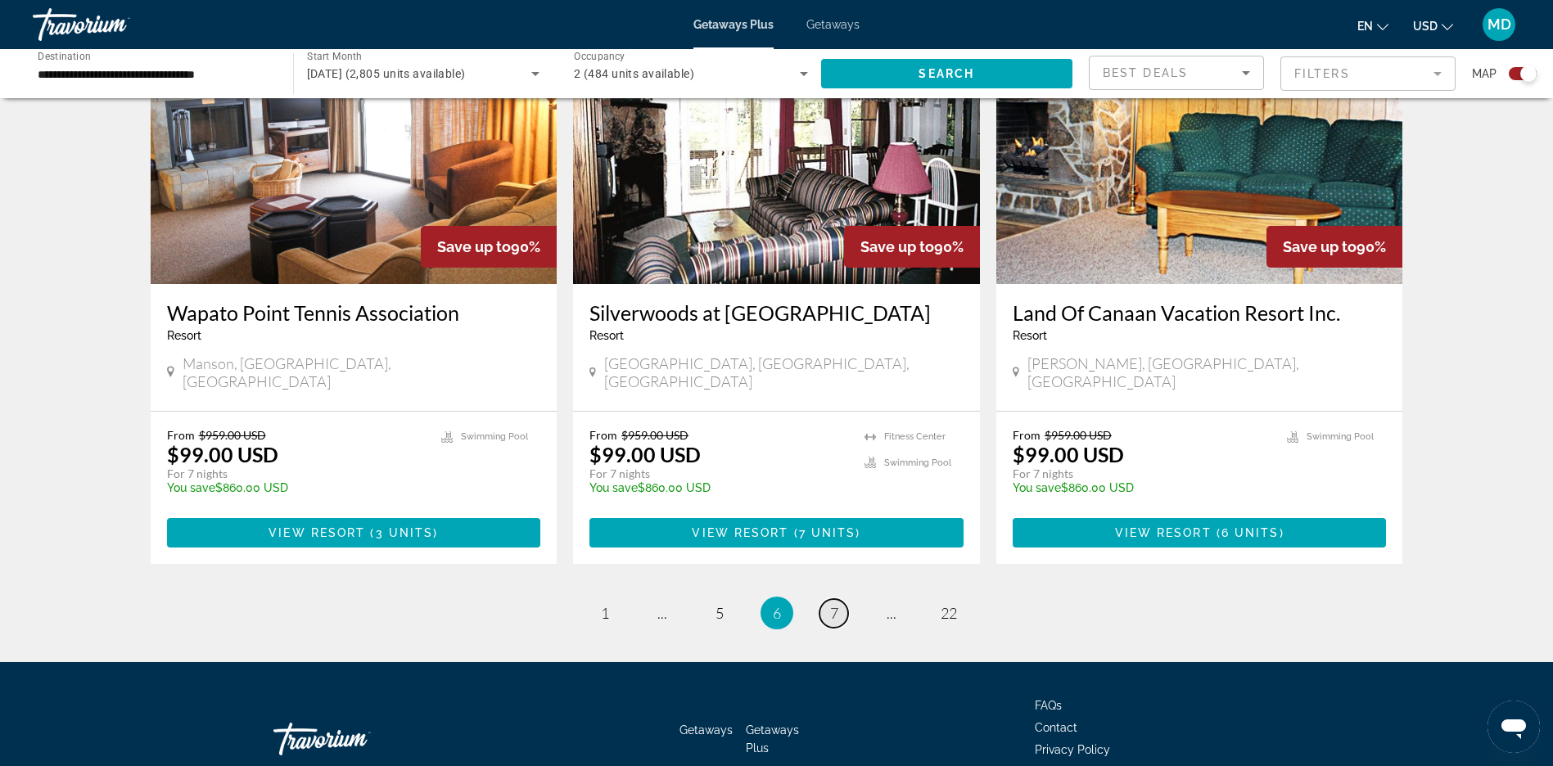
click at [831, 604] on span "7" at bounding box center [834, 613] width 8 height 18
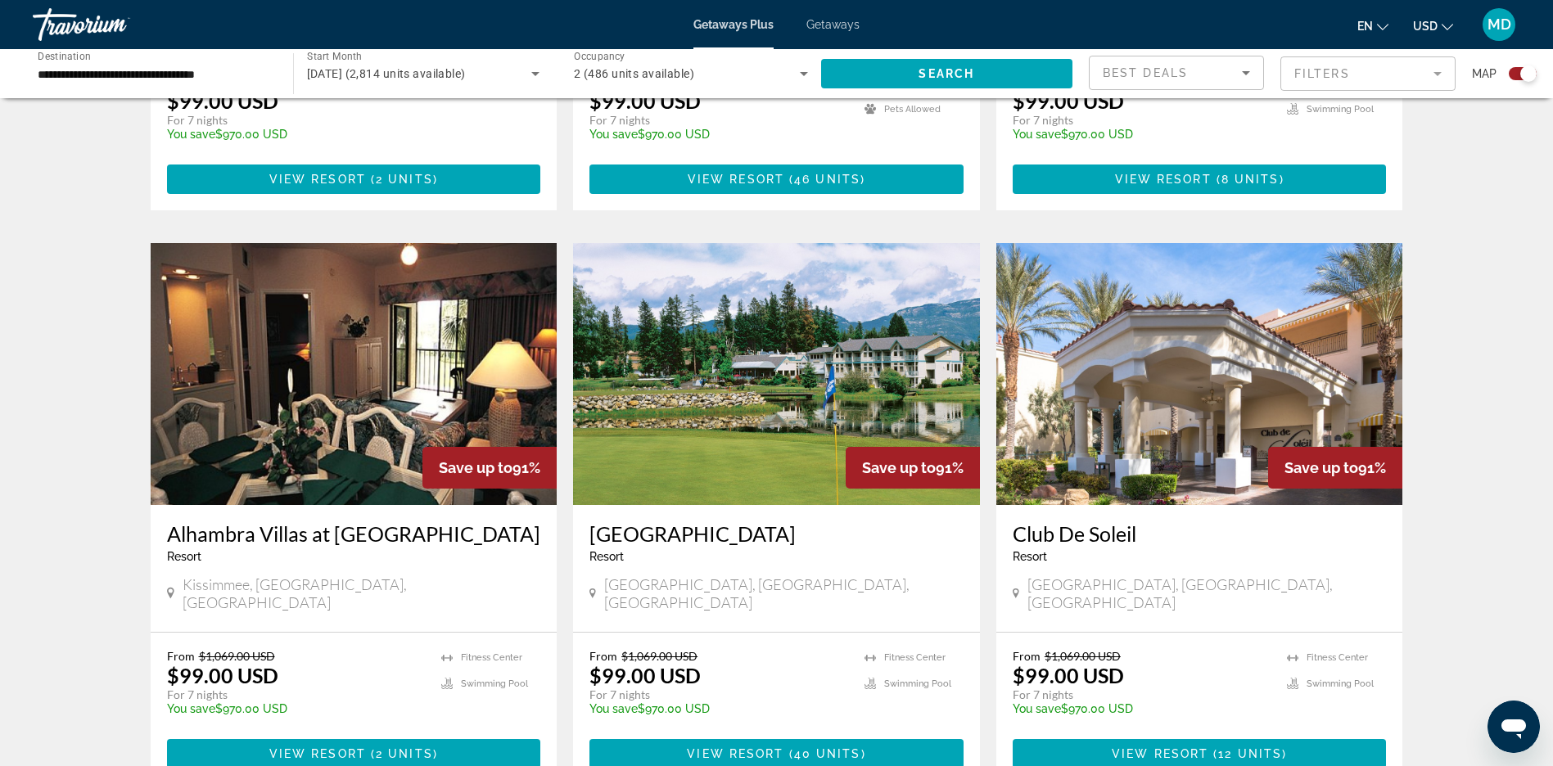
scroll to position [1571, 0]
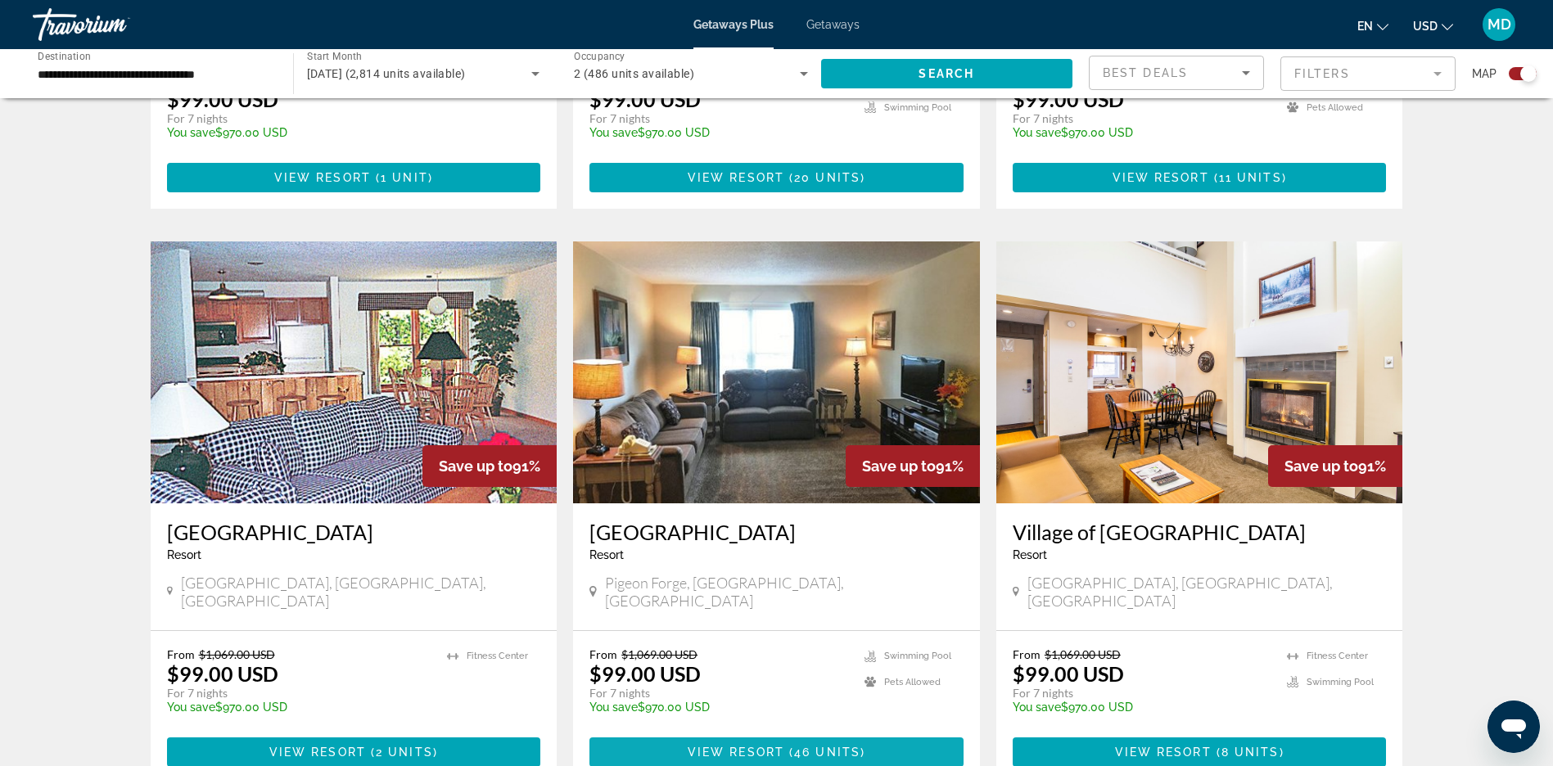
click at [734, 746] on span "View Resort" at bounding box center [736, 752] width 97 height 13
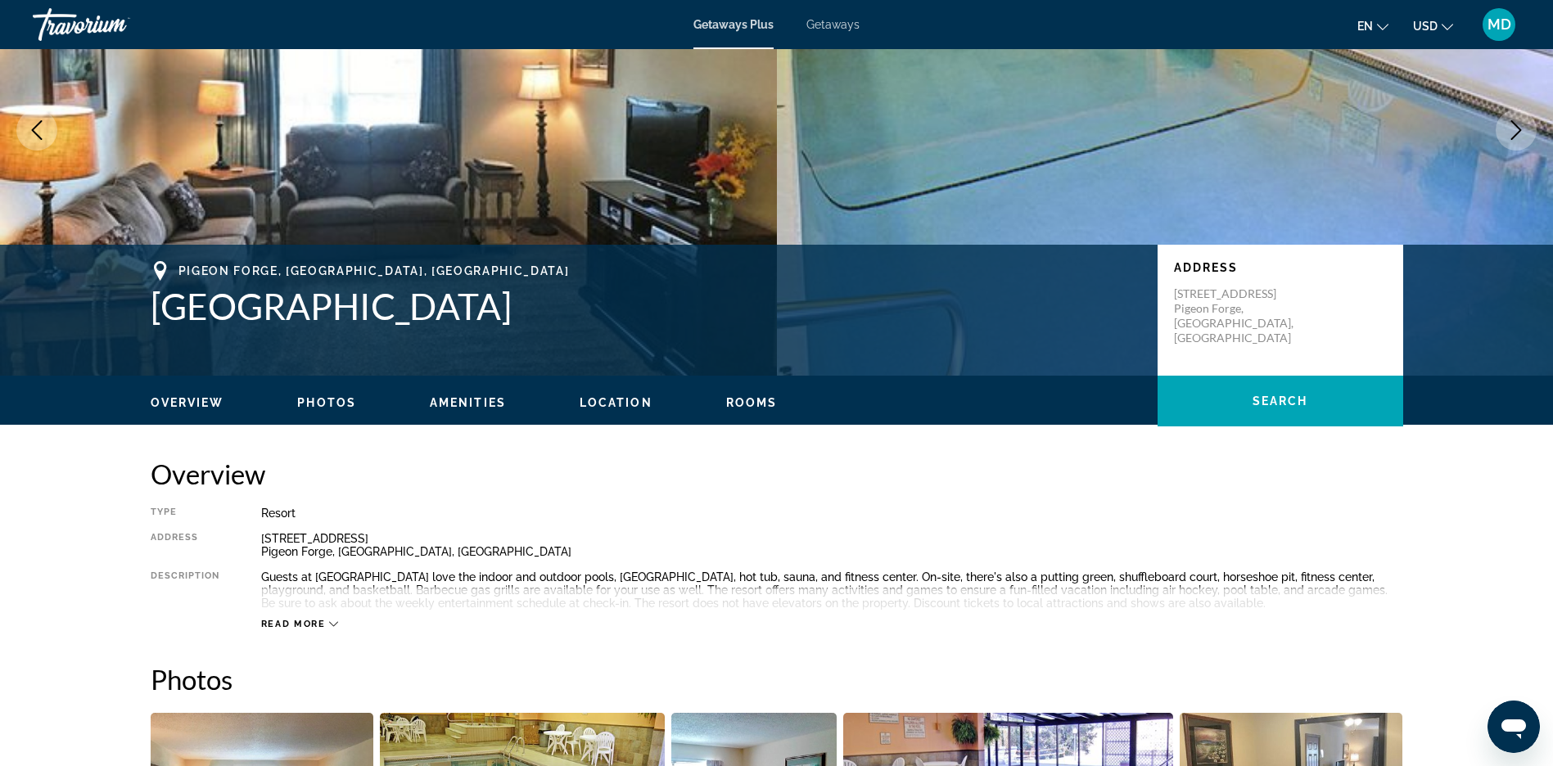
scroll to position [573, 0]
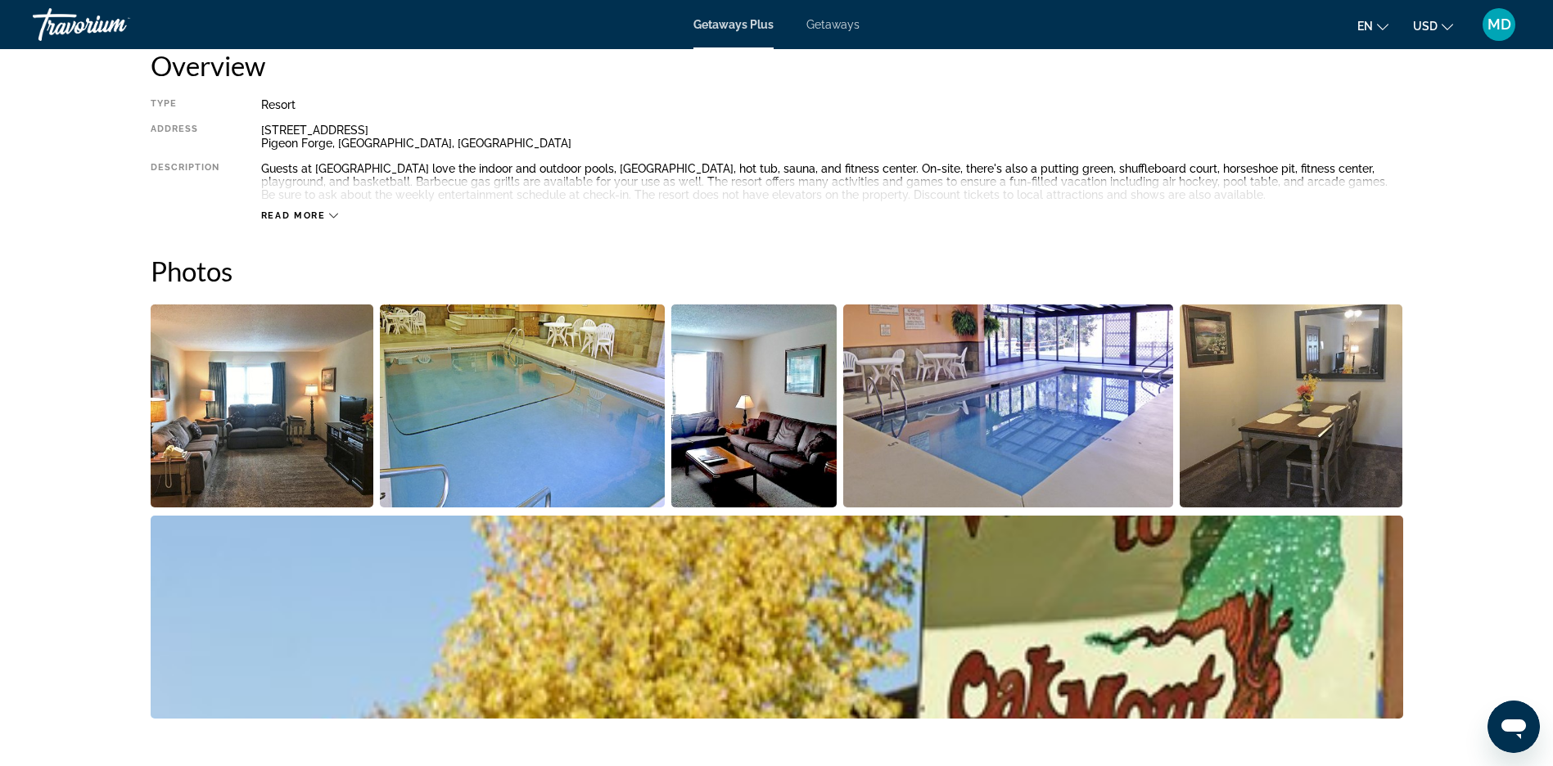
click at [329, 215] on icon "Main content" at bounding box center [333, 215] width 9 height 9
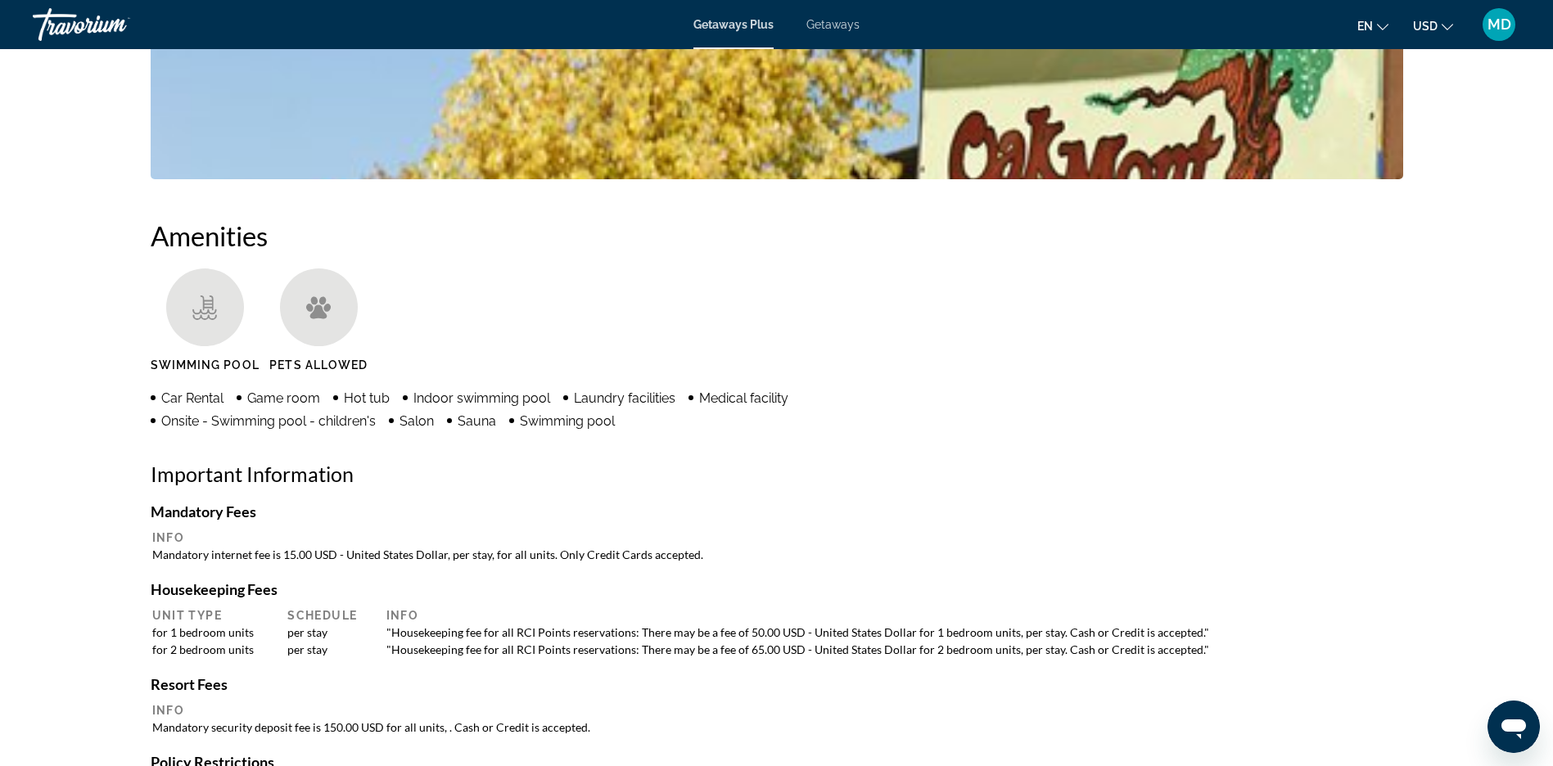
scroll to position [737, 0]
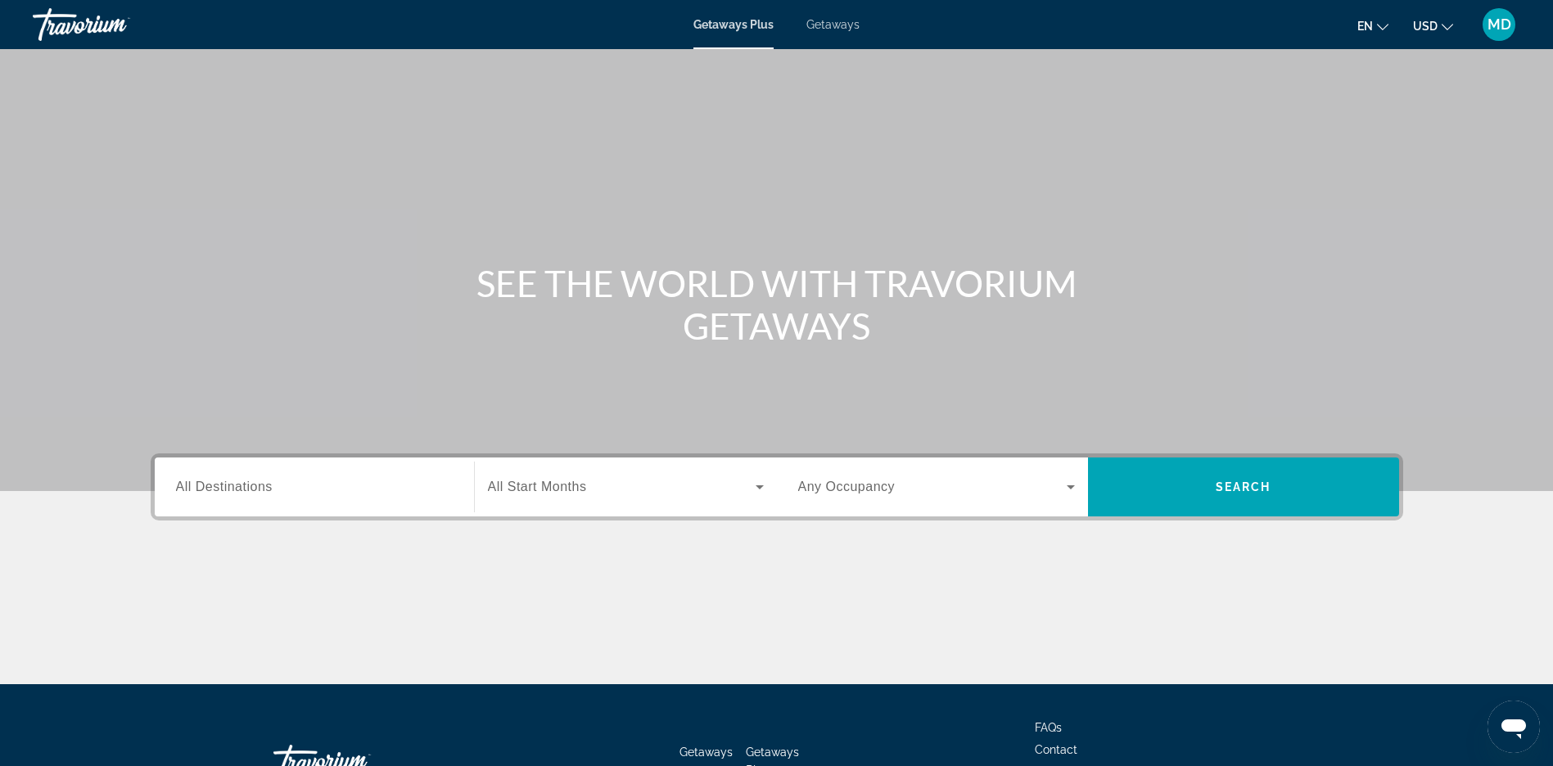
click at [338, 485] on input "Destination All Destinations" at bounding box center [314, 488] width 277 height 20
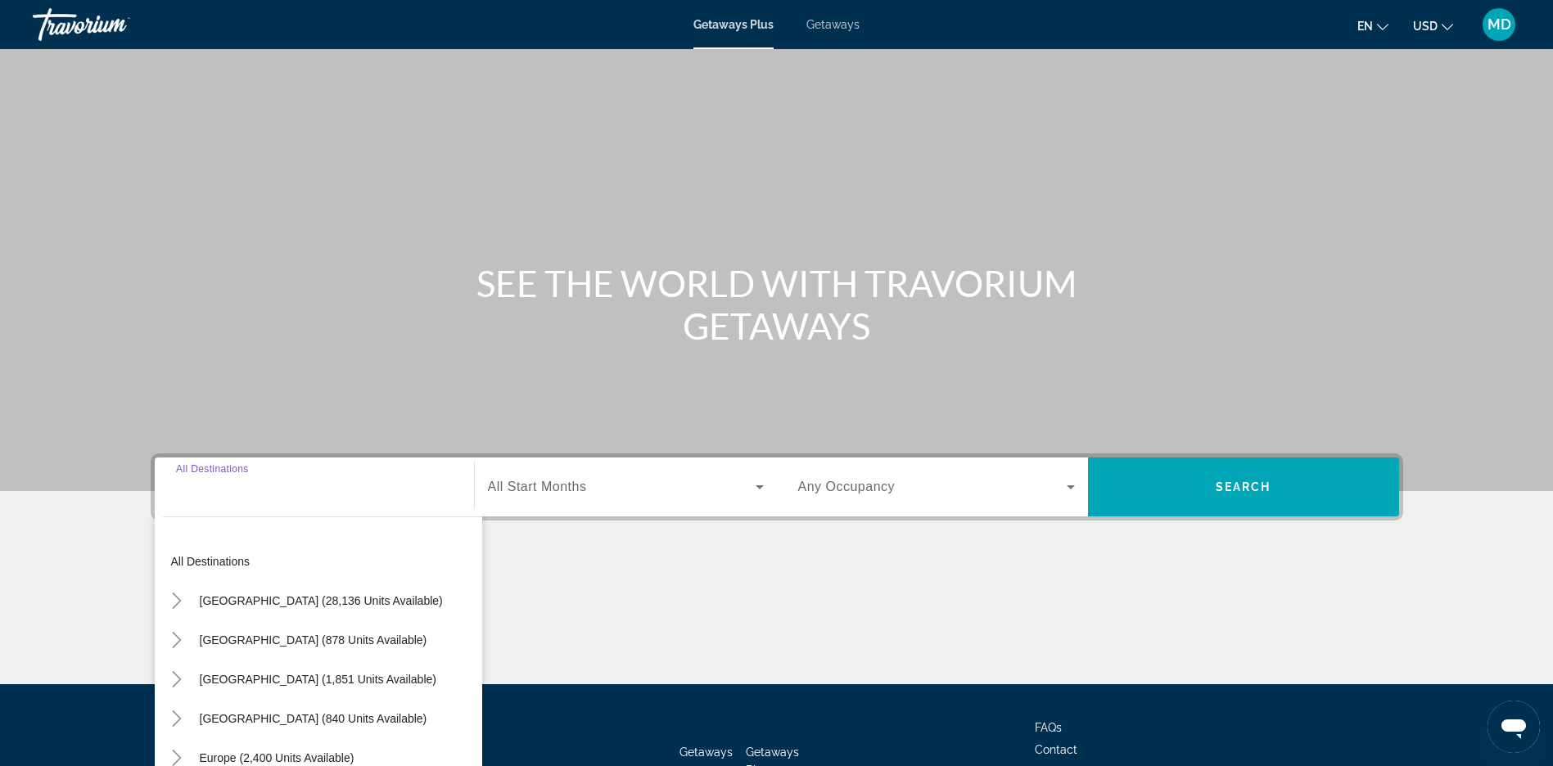
scroll to position [119, 0]
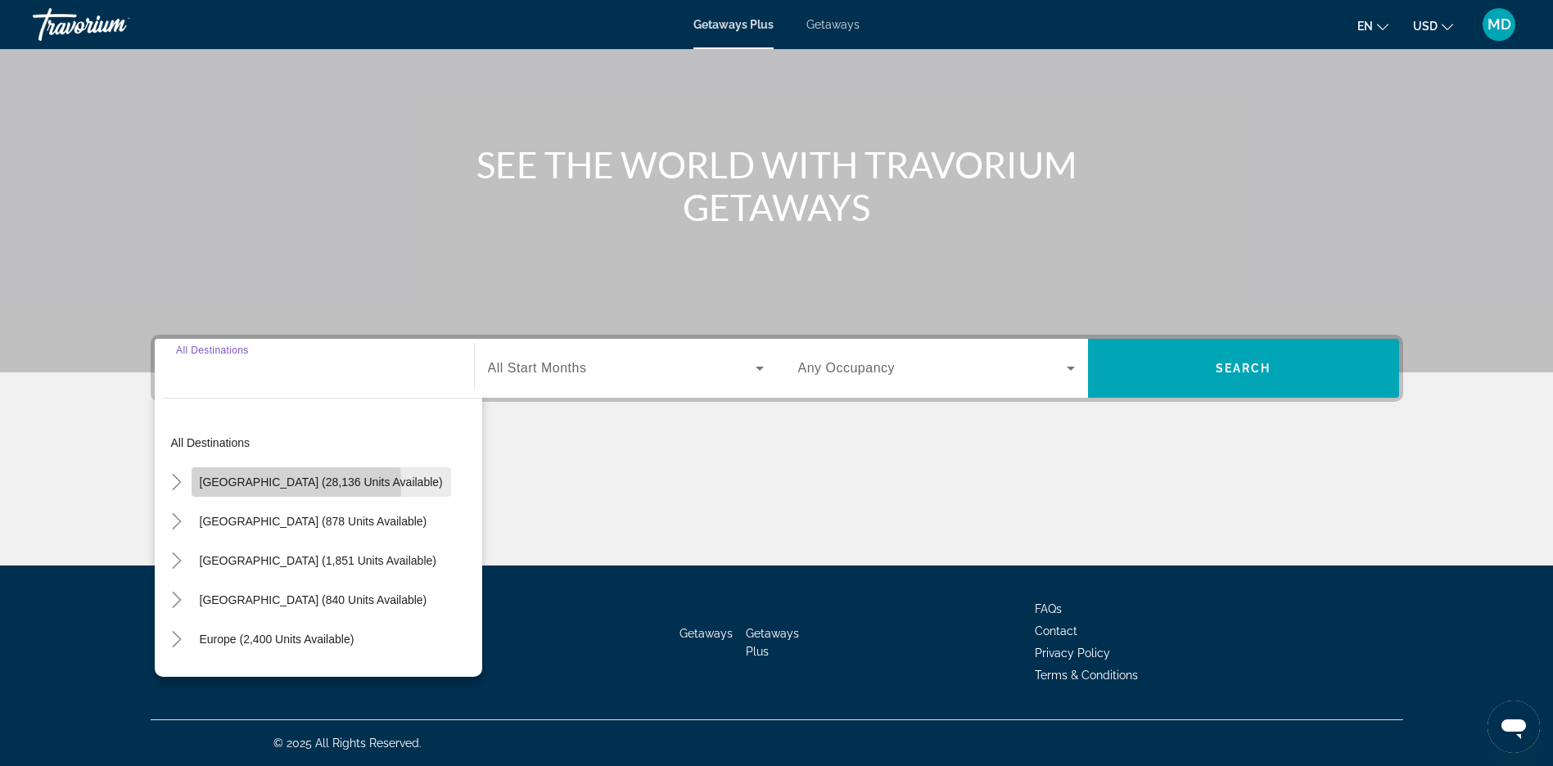
click at [225, 487] on span "[GEOGRAPHIC_DATA] (28,136 units available)" at bounding box center [321, 482] width 243 height 13
type input "**********"
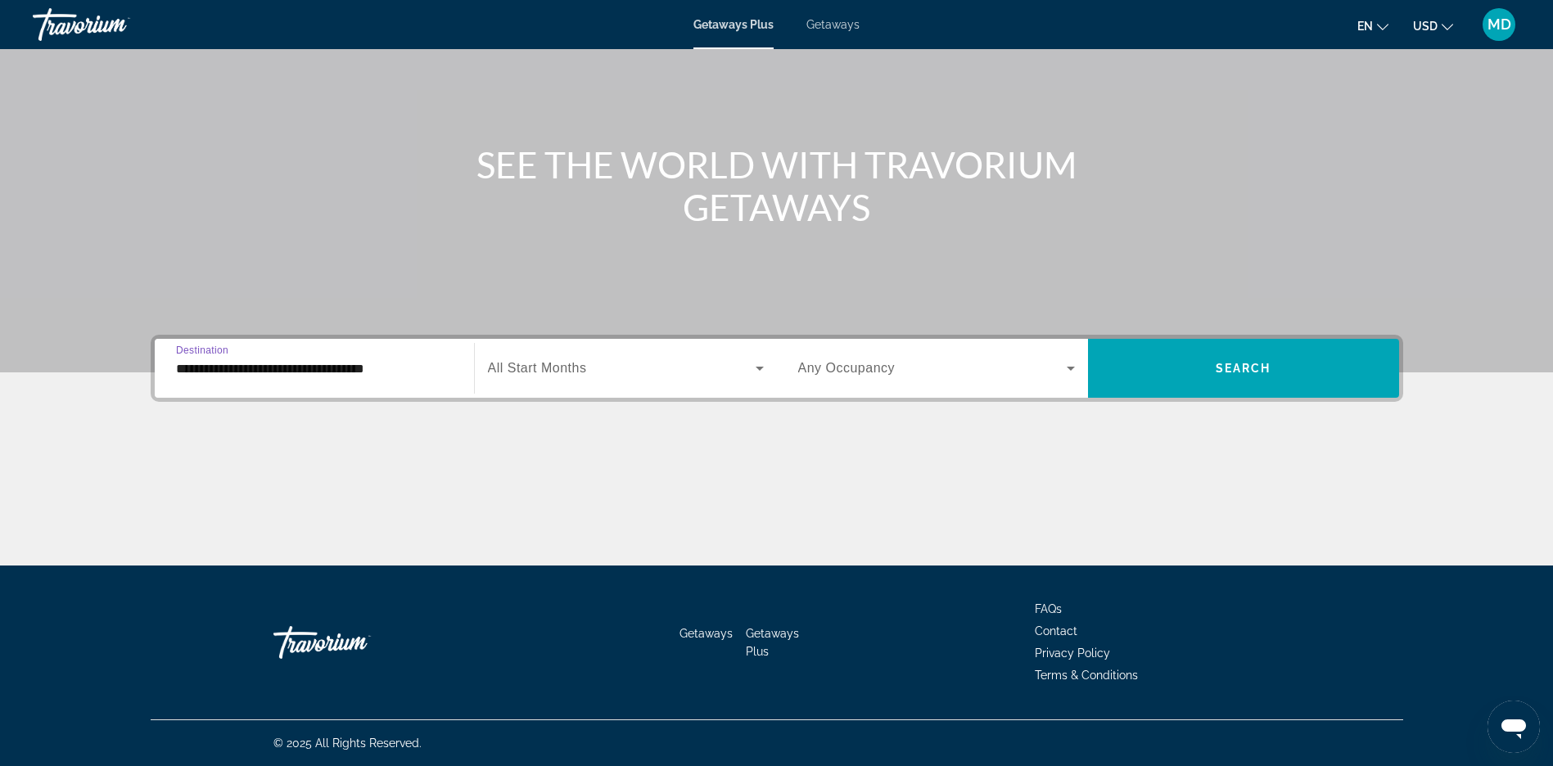
scroll to position [0, 0]
click at [623, 376] on span "Search widget" at bounding box center [622, 369] width 268 height 20
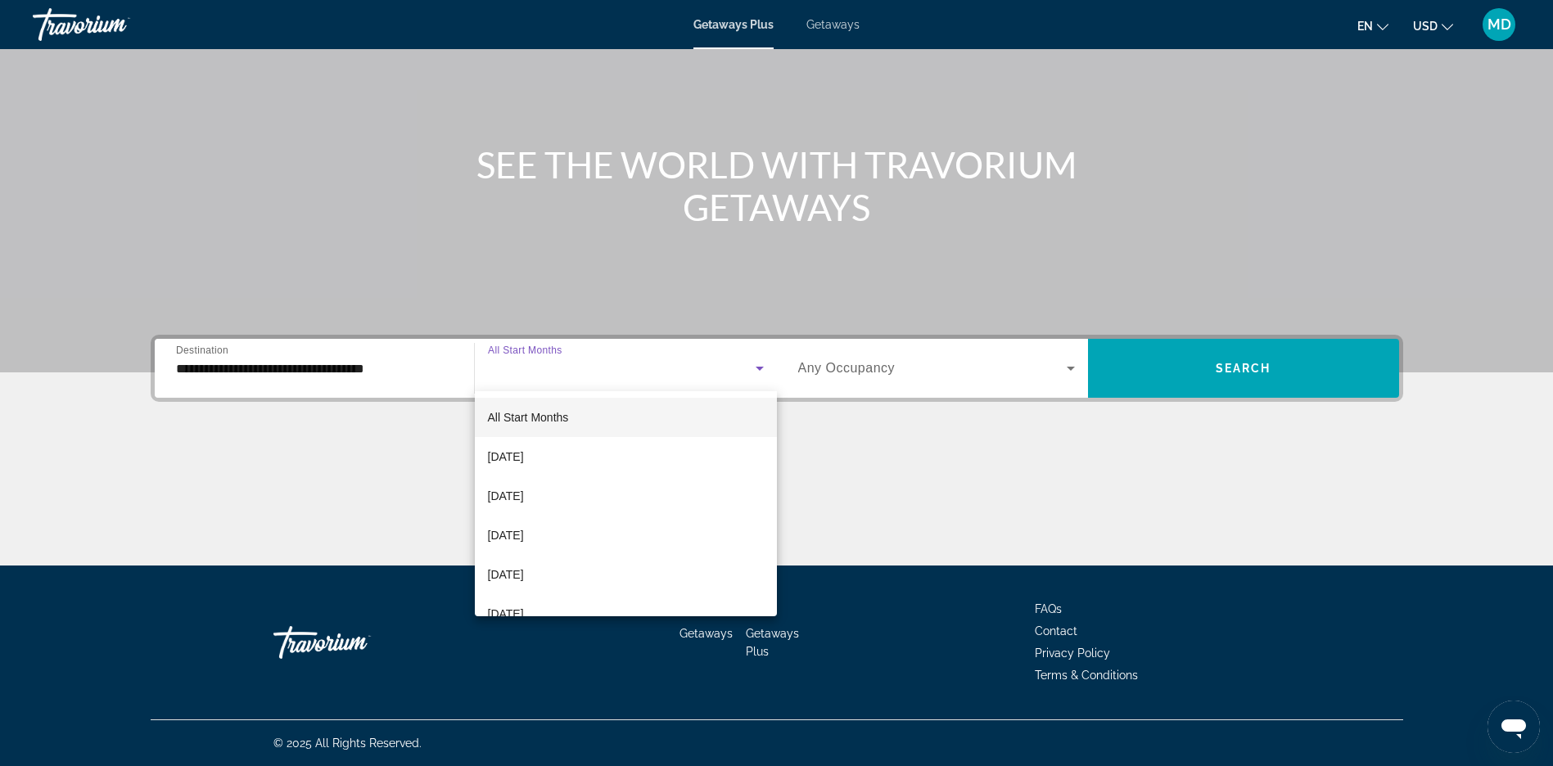
scroll to position [246, 0]
click at [522, 409] on span "[DATE]" at bounding box center [506, 408] width 36 height 20
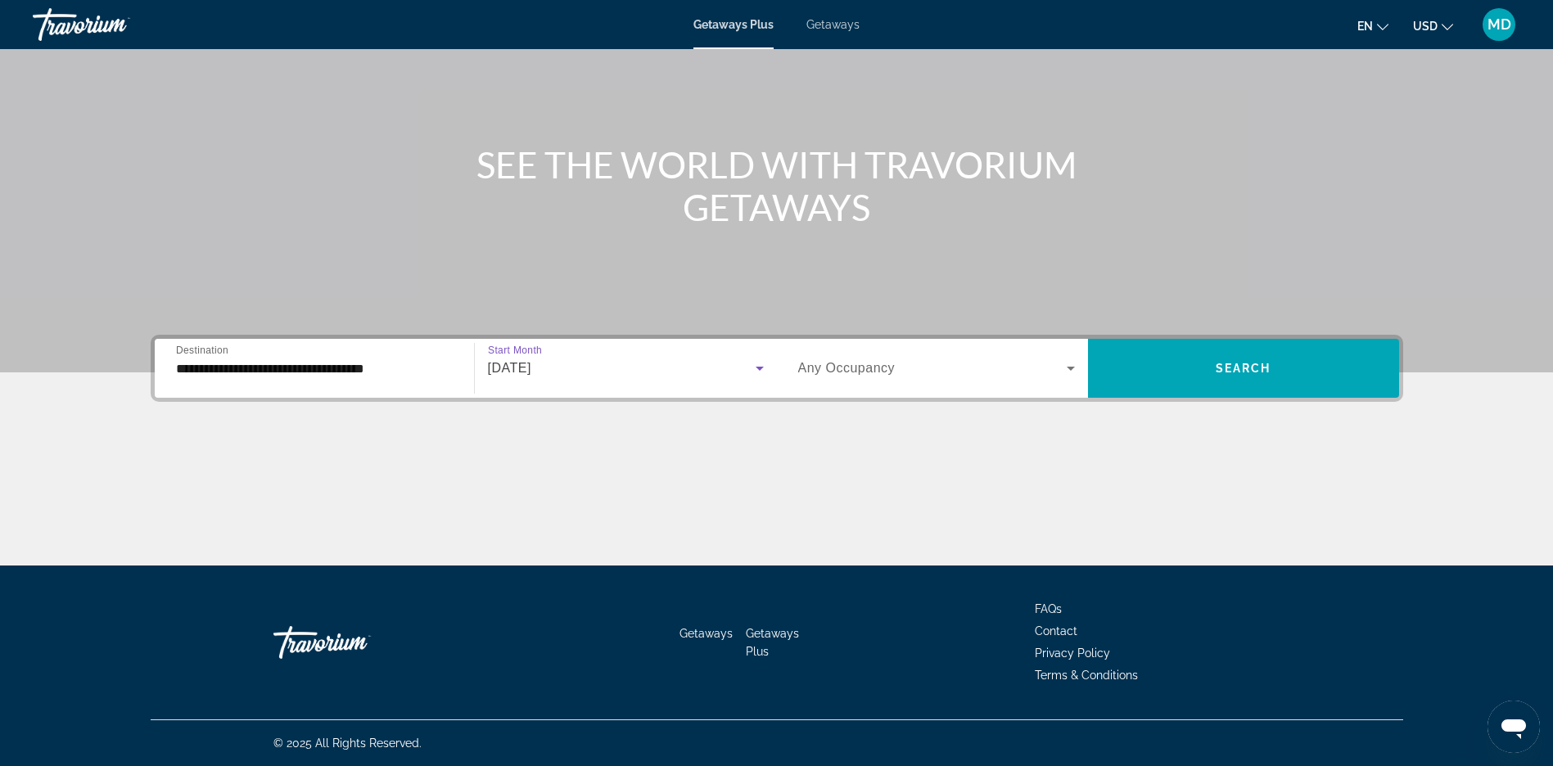
click at [1066, 368] on icon "Search widget" at bounding box center [1071, 369] width 20 height 20
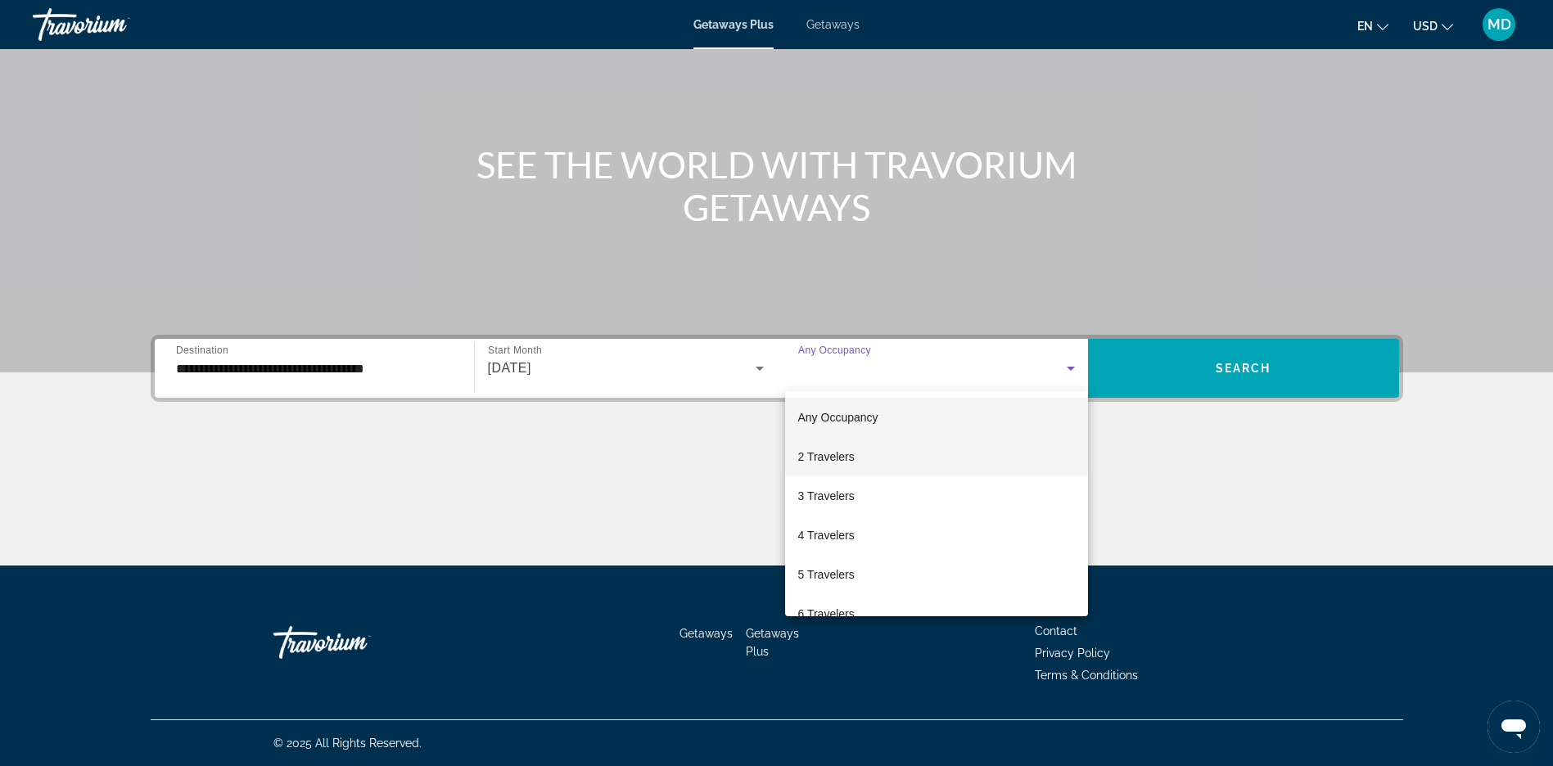
click at [834, 459] on span "2 Travelers" at bounding box center [826, 457] width 56 height 20
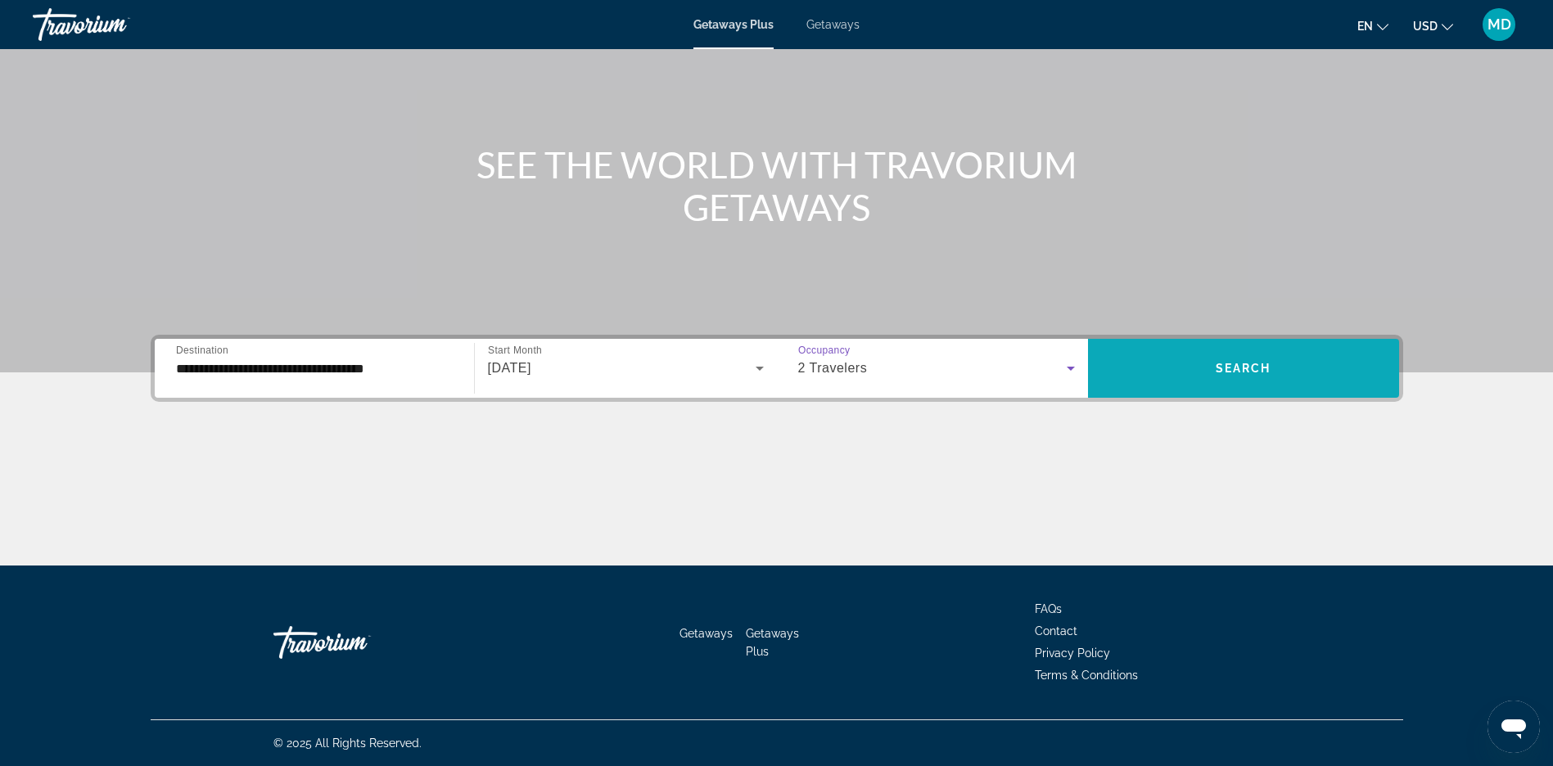
click at [1239, 373] on span "Search" at bounding box center [1244, 368] width 56 height 13
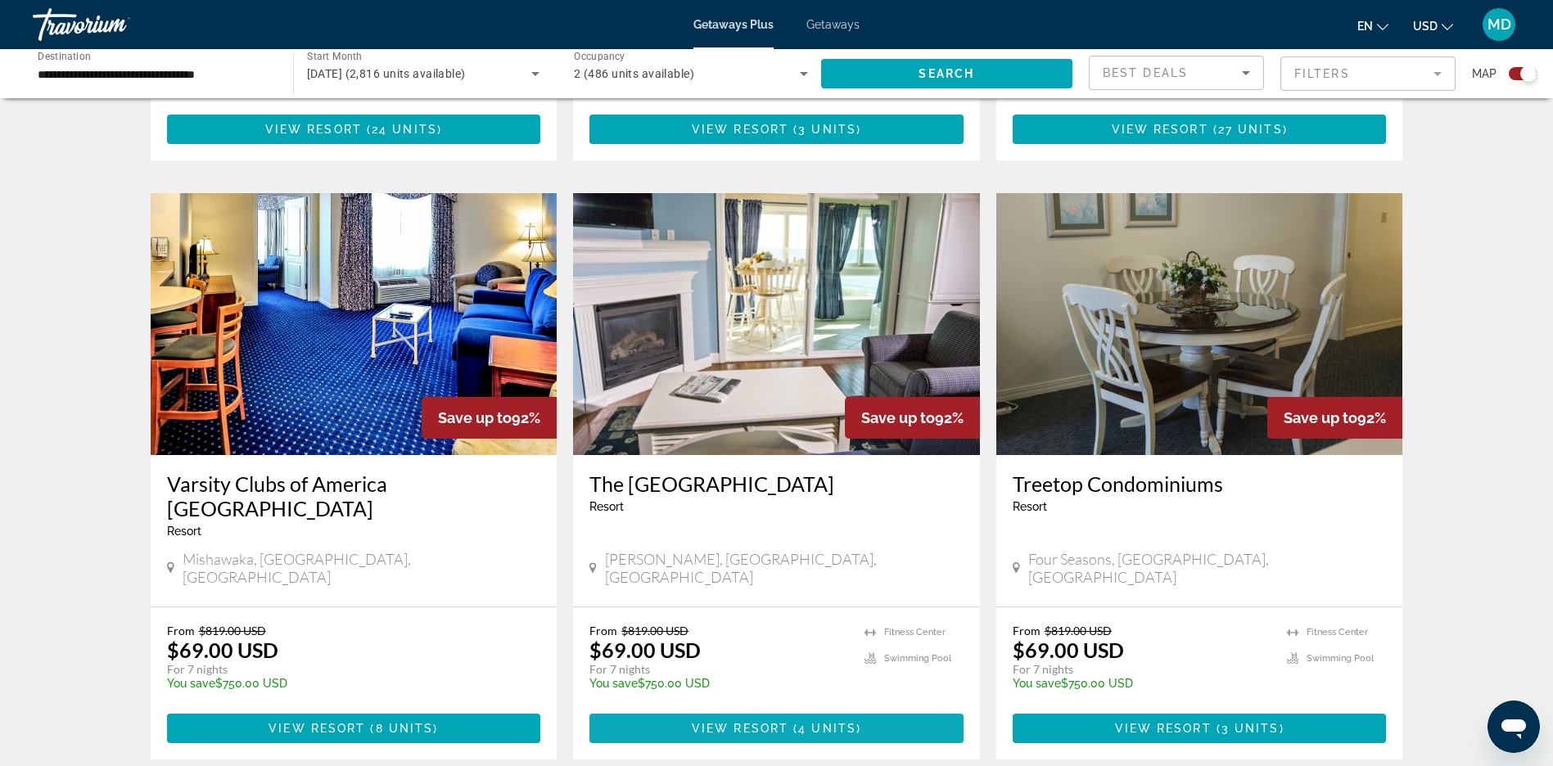
scroll to position [2415, 0]
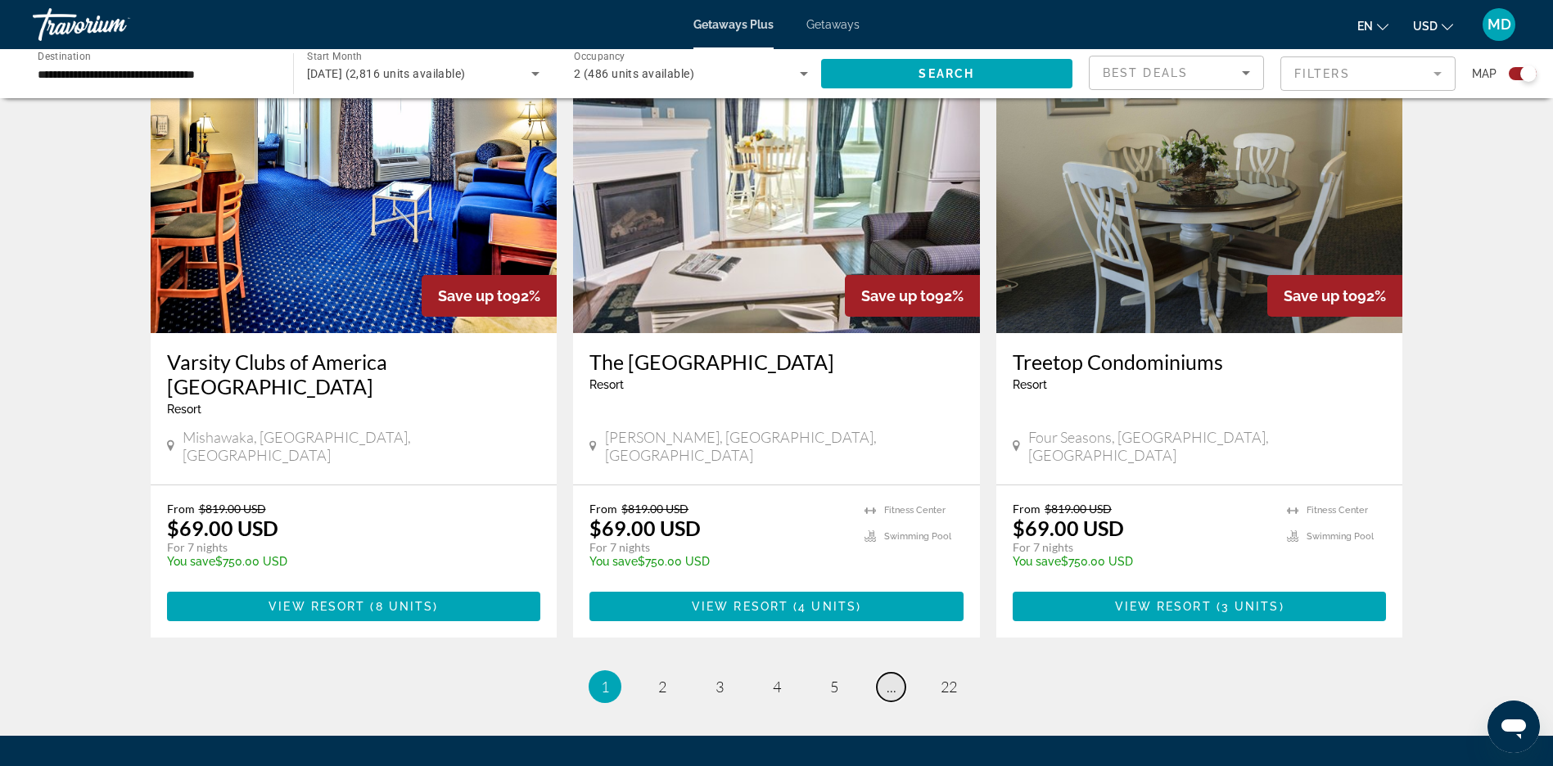
click at [891, 678] on span "..." at bounding box center [892, 687] width 10 height 18
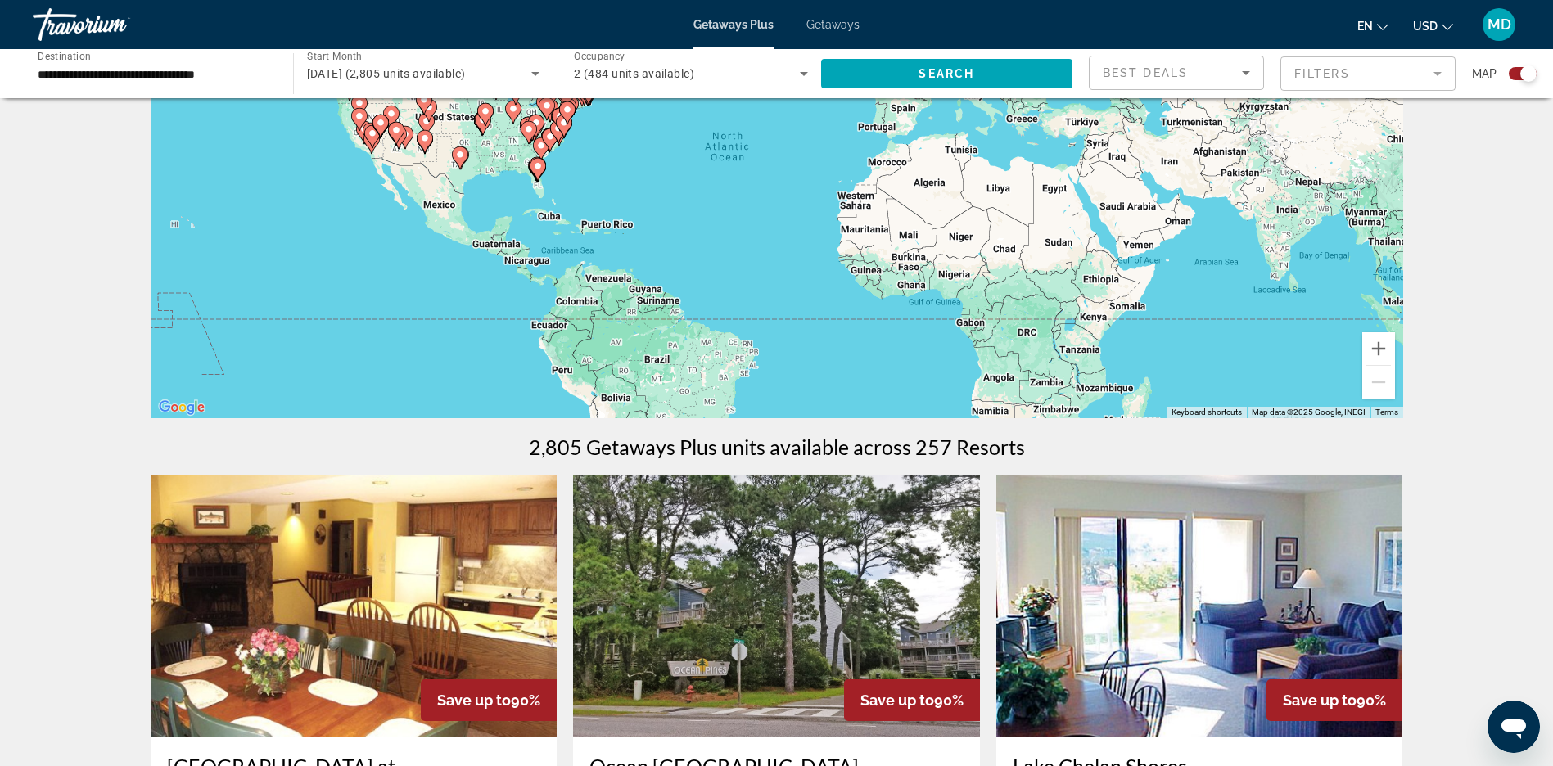
scroll to position [2415, 0]
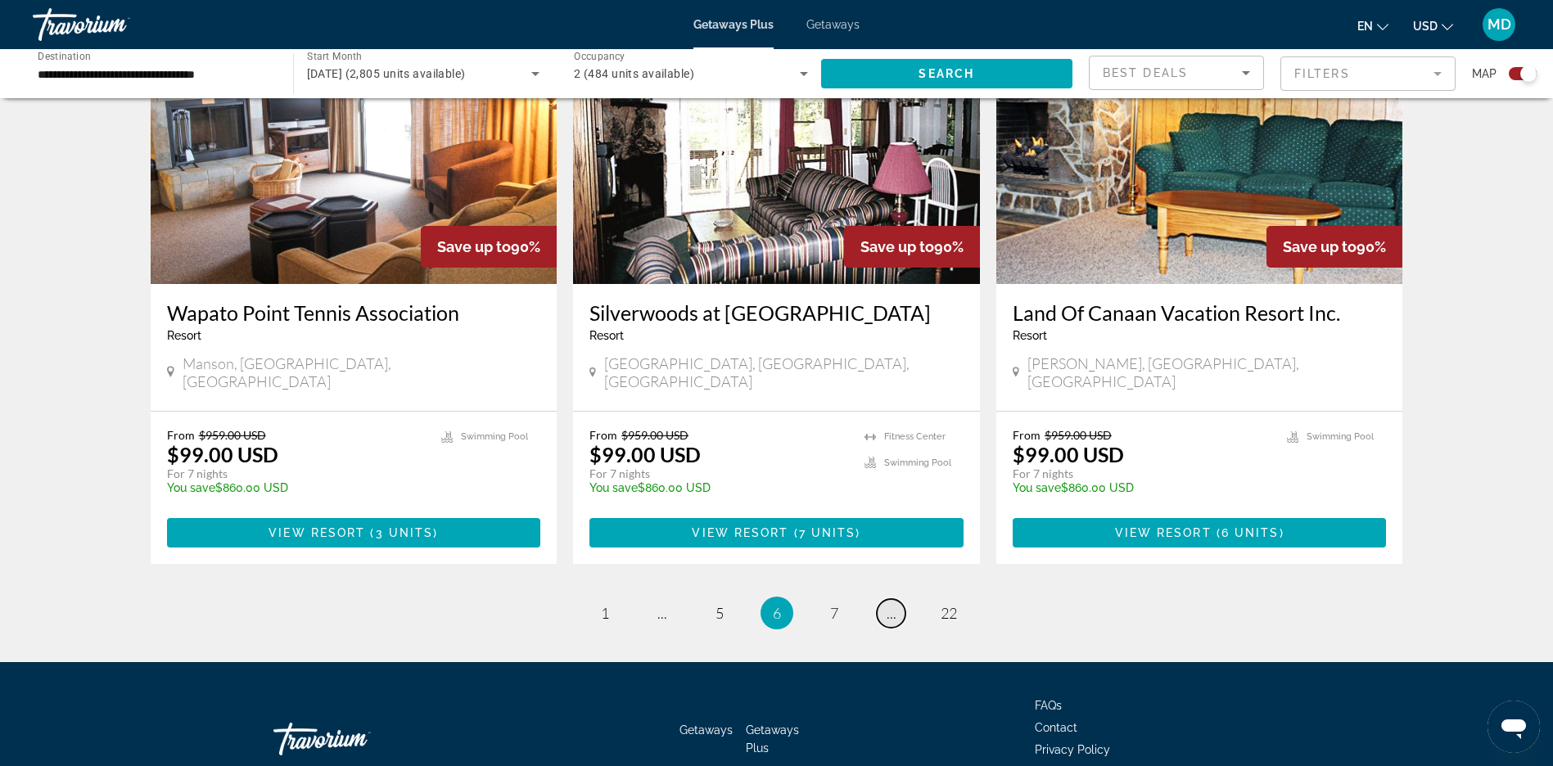
click at [893, 604] on span "..." at bounding box center [892, 613] width 10 height 18
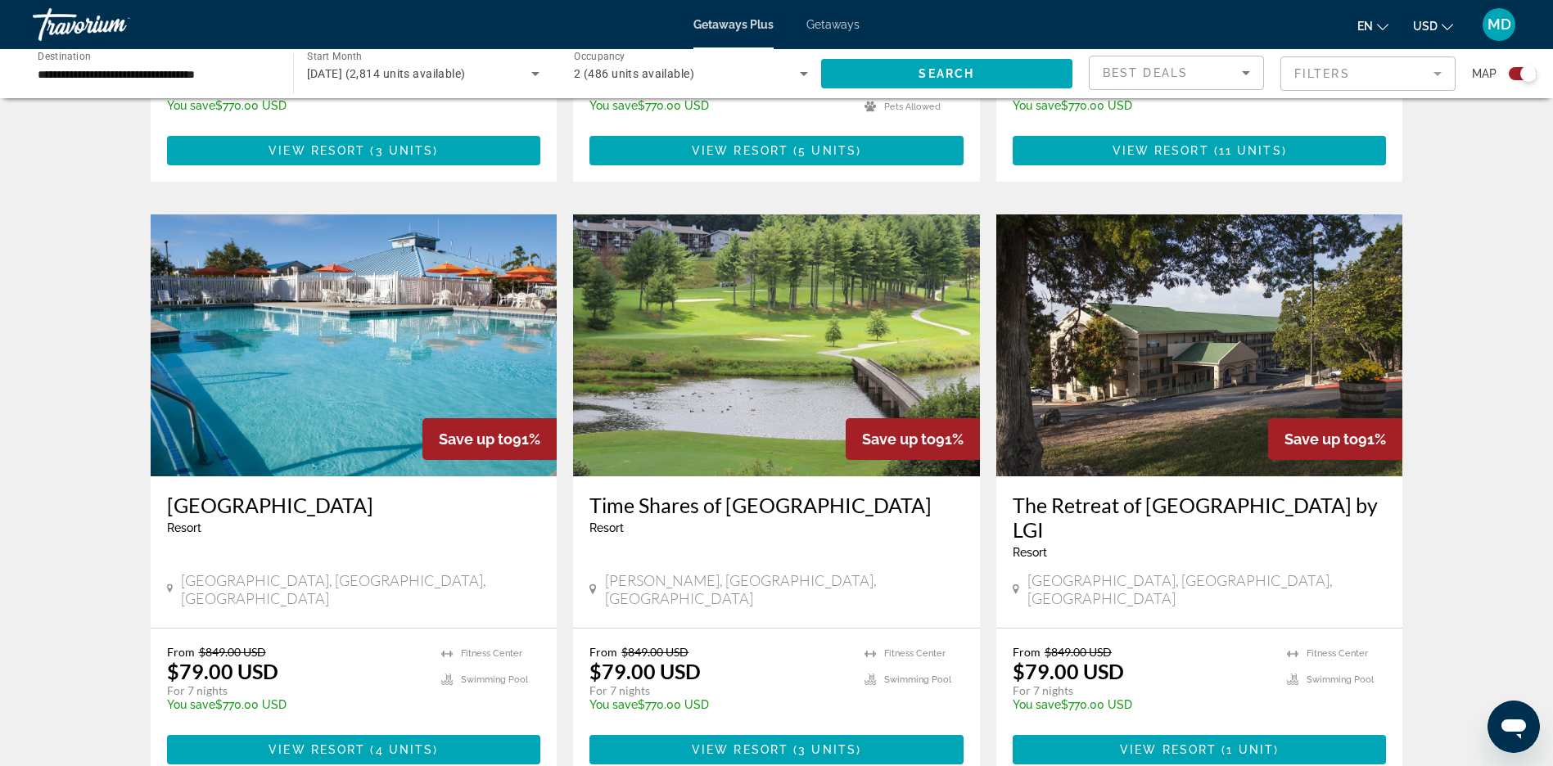
scroll to position [2390, 0]
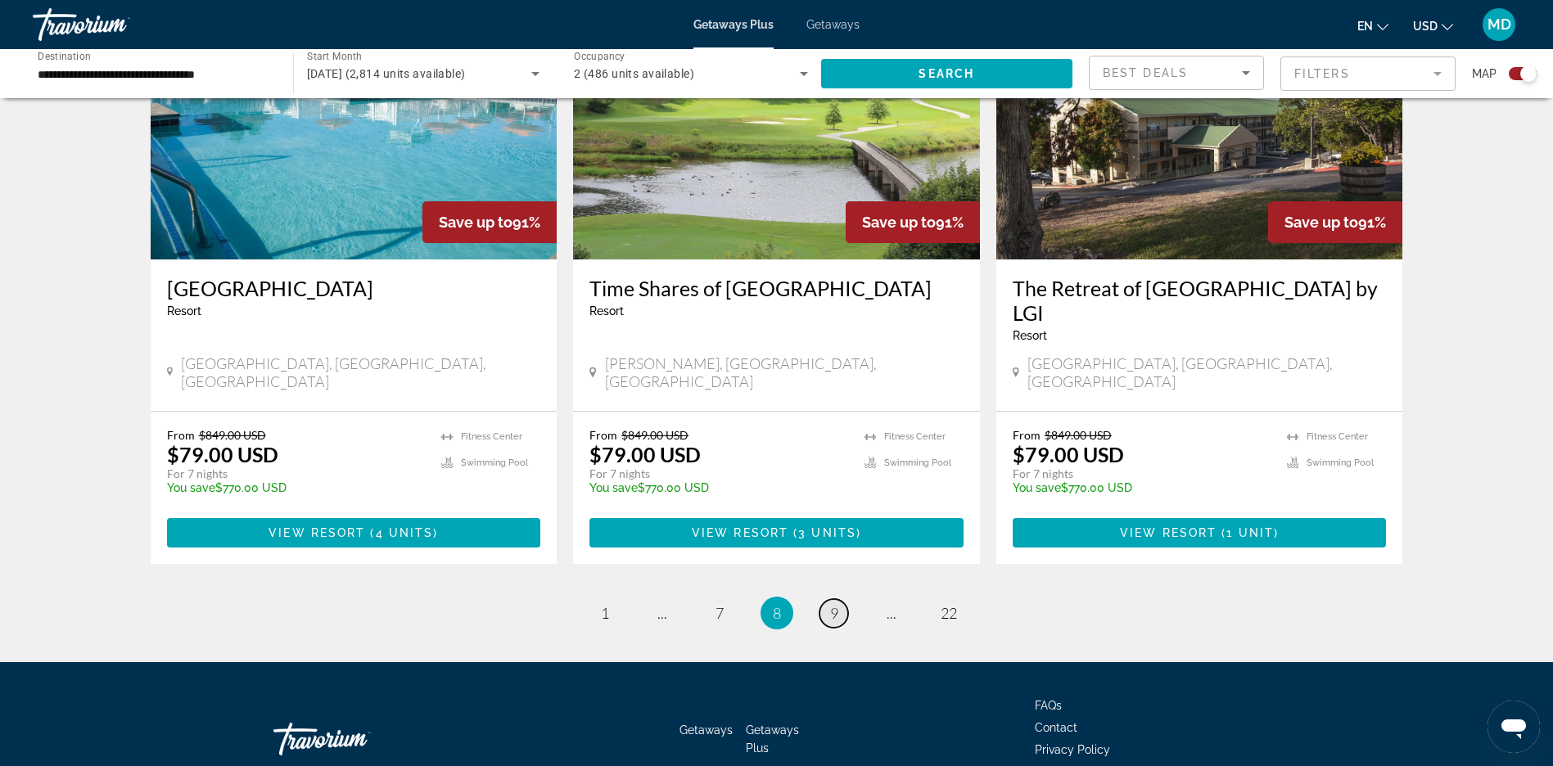
click at [832, 604] on span "9" at bounding box center [834, 613] width 8 height 18
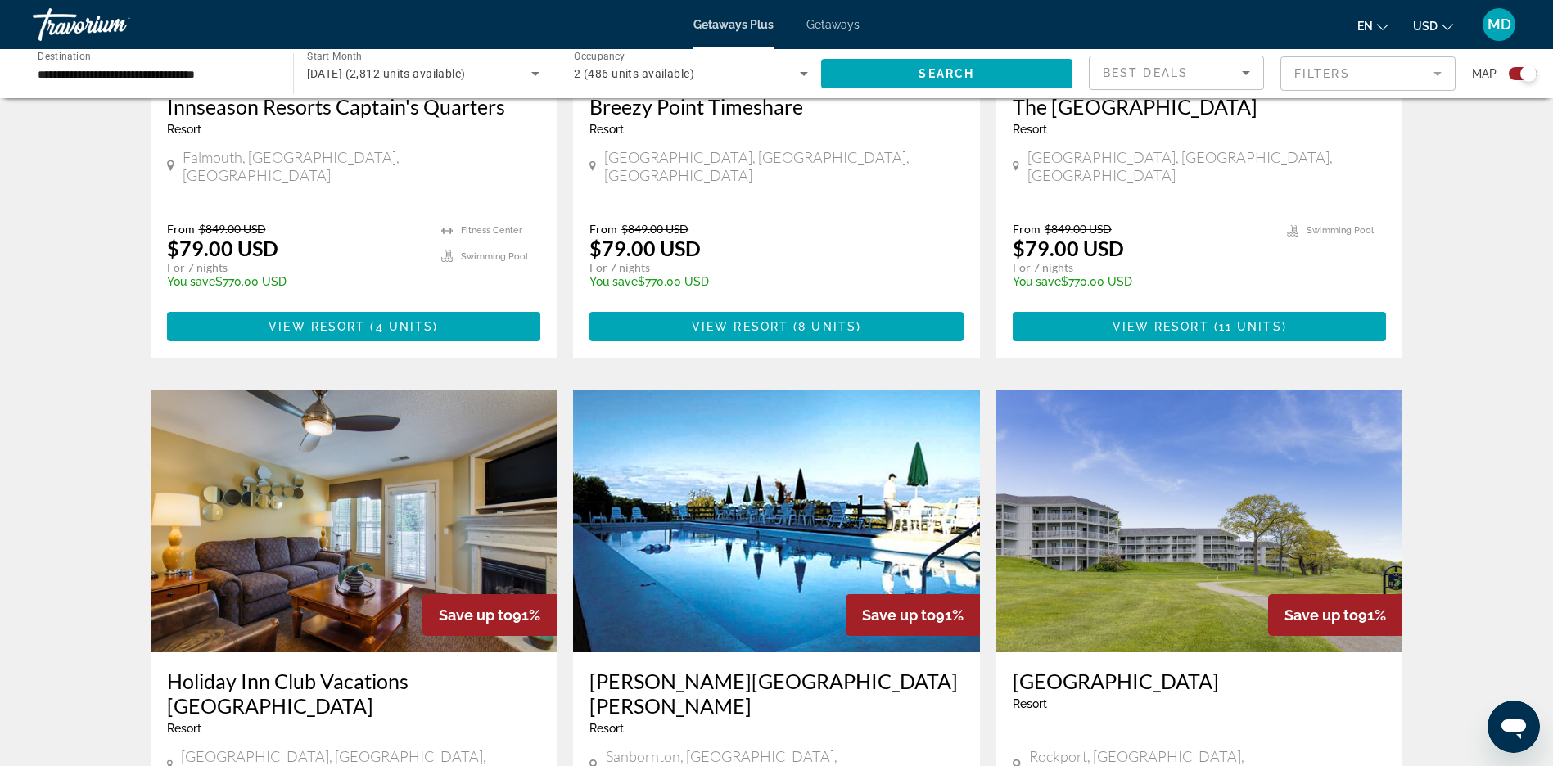
scroll to position [2391, 0]
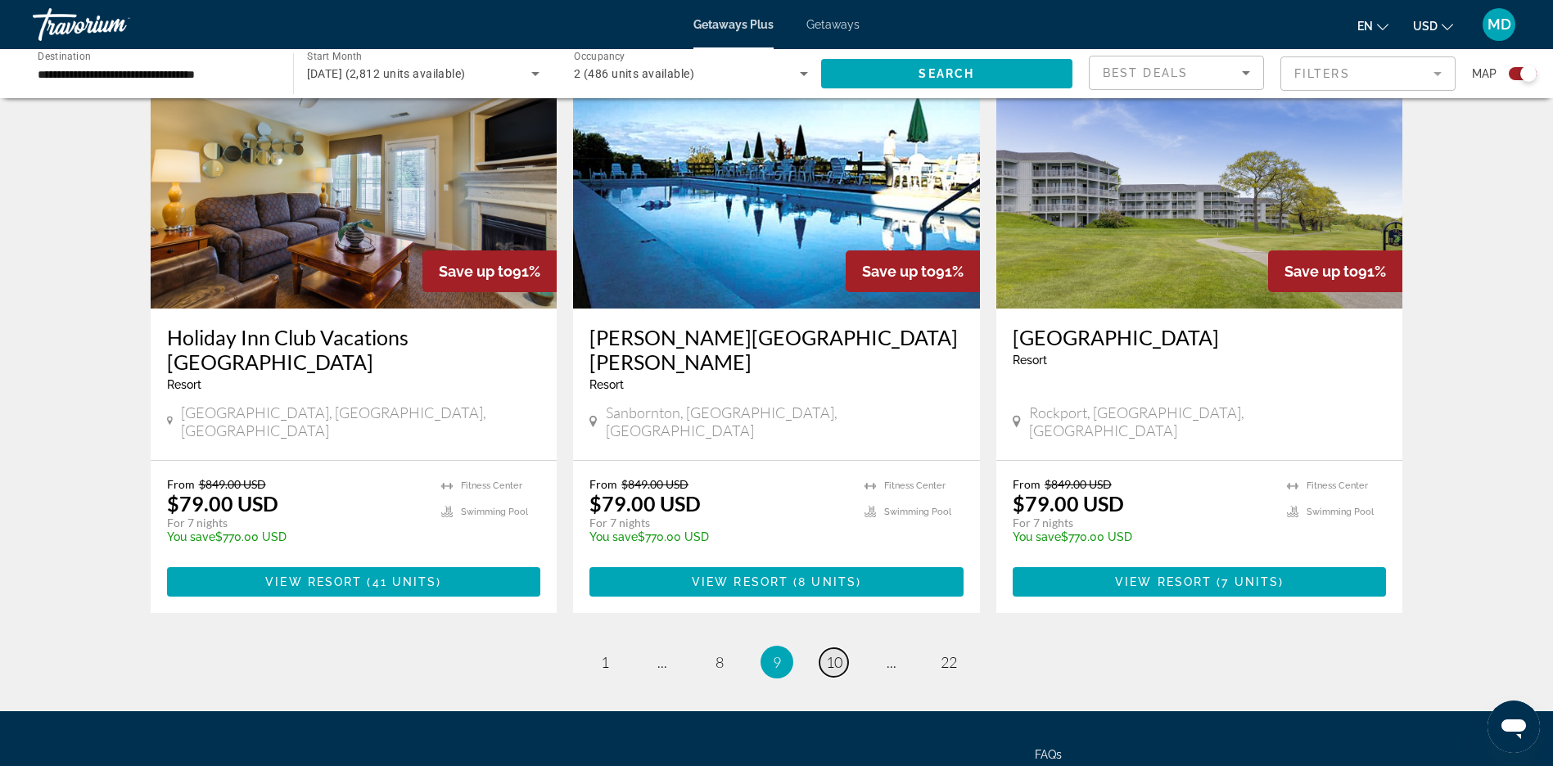
click at [836, 653] on span "10" at bounding box center [834, 662] width 16 height 18
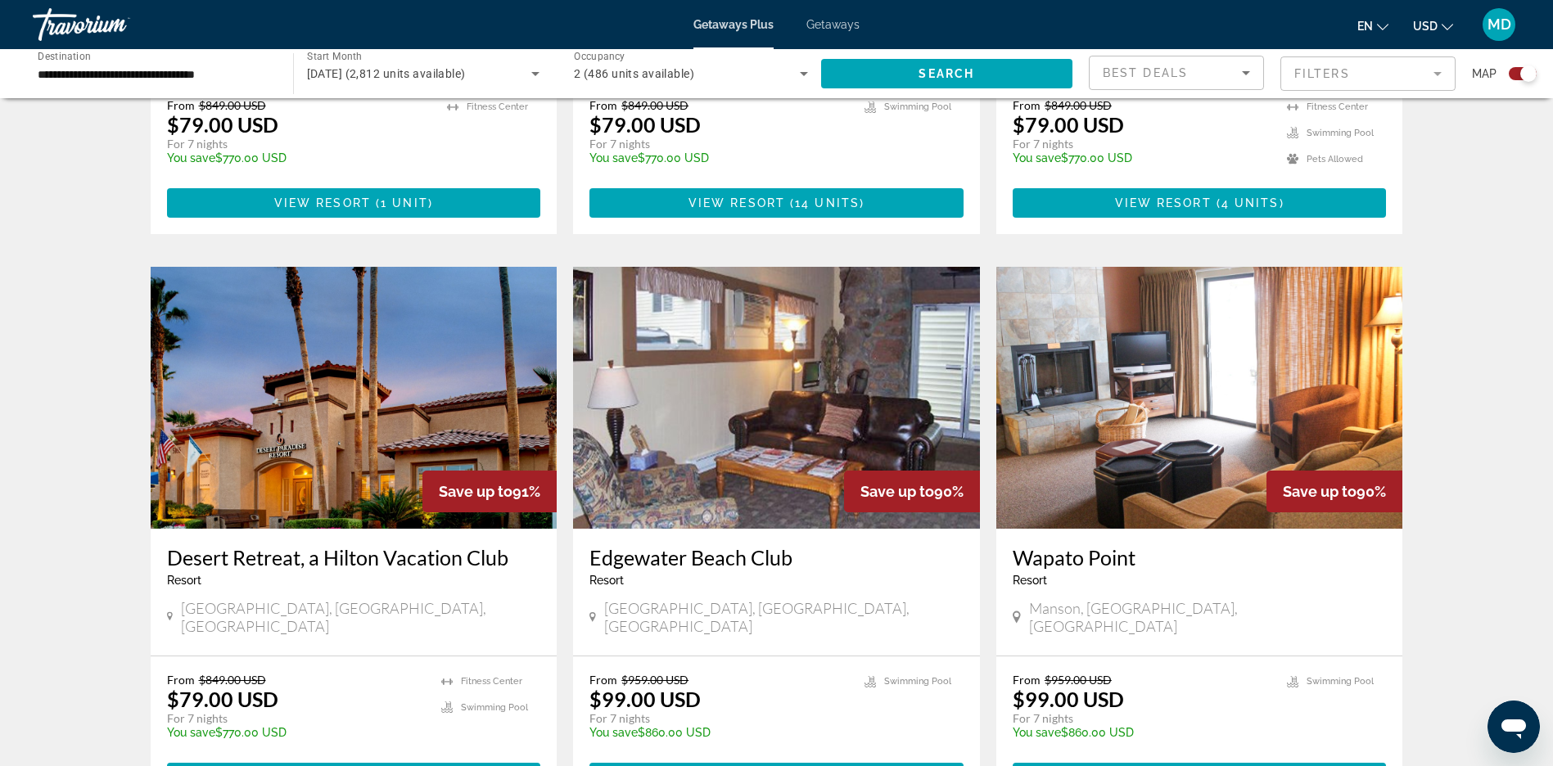
scroll to position [2416, 0]
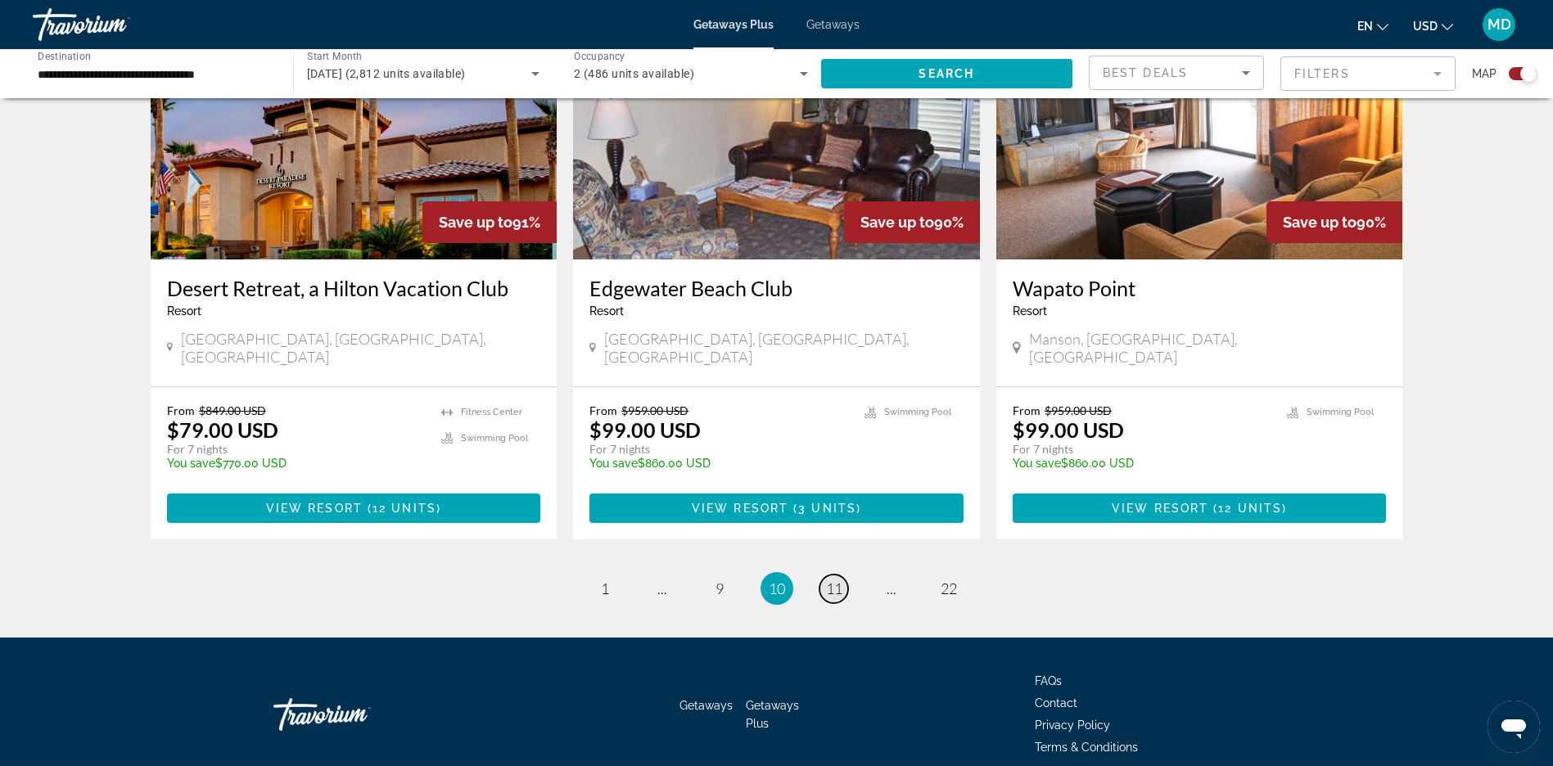
click at [835, 580] on span "11" at bounding box center [834, 589] width 16 height 18
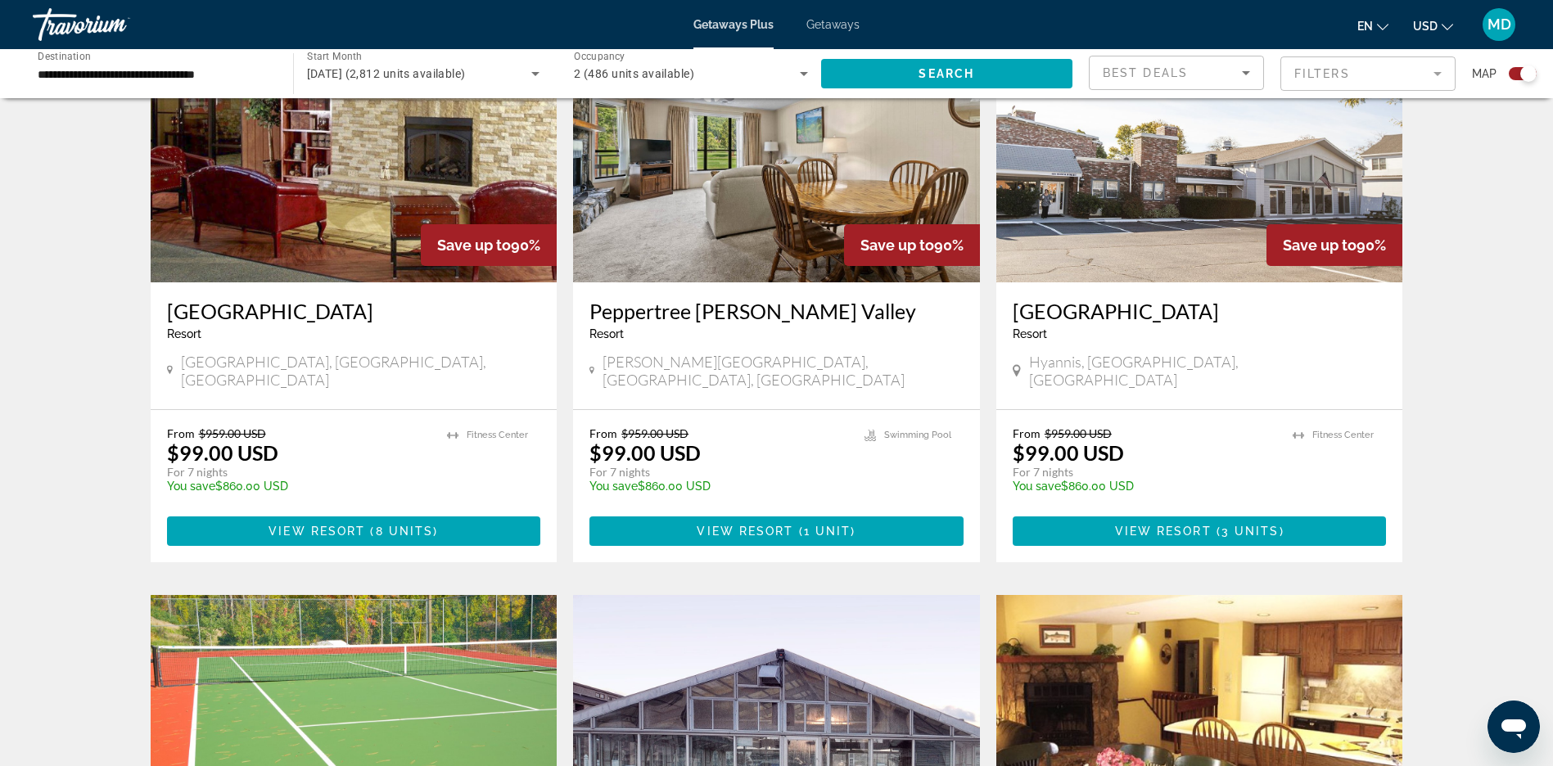
scroll to position [2416, 0]
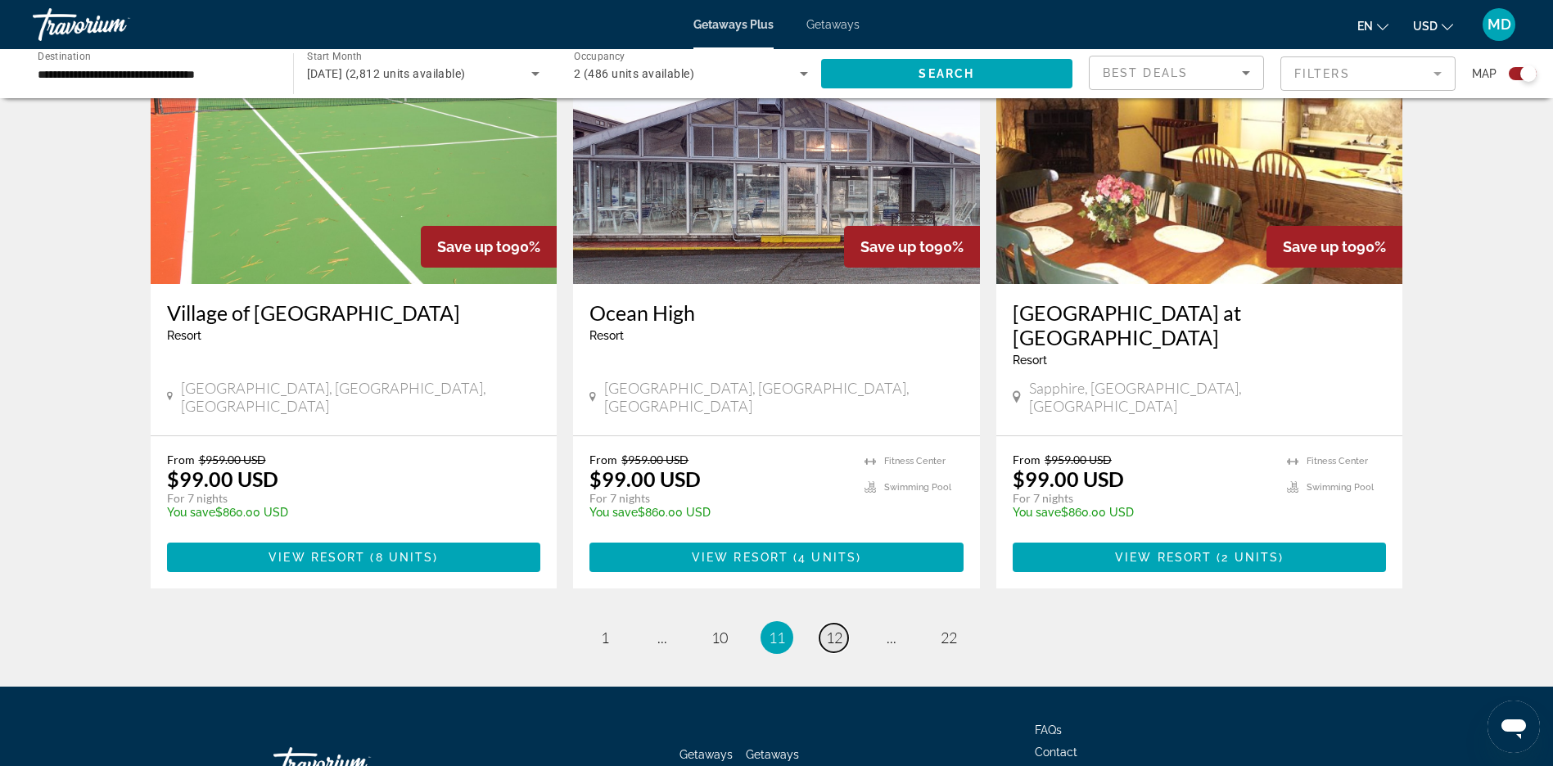
click at [828, 629] on span "12" at bounding box center [834, 638] width 16 height 18
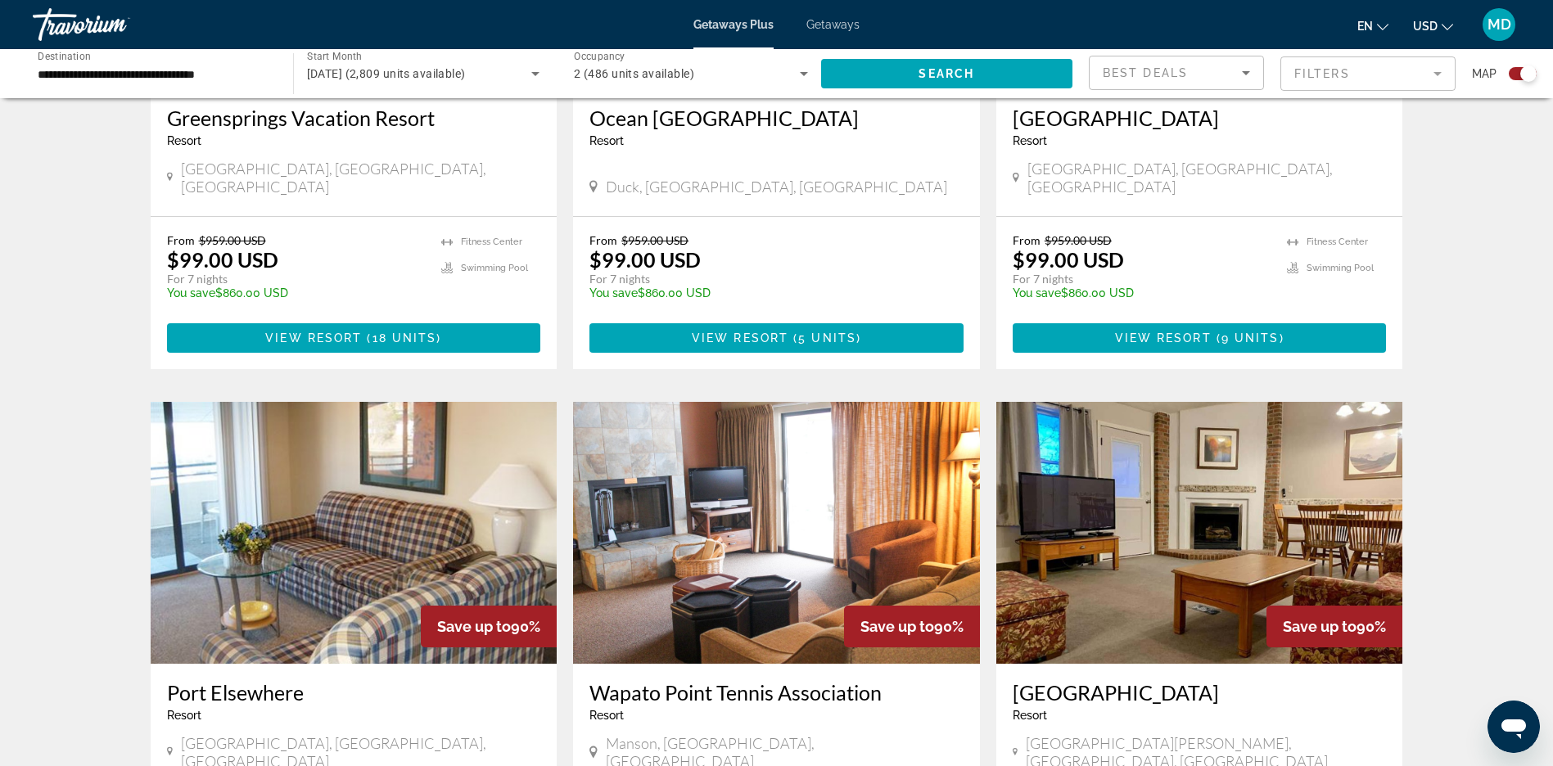
scroll to position [2415, 0]
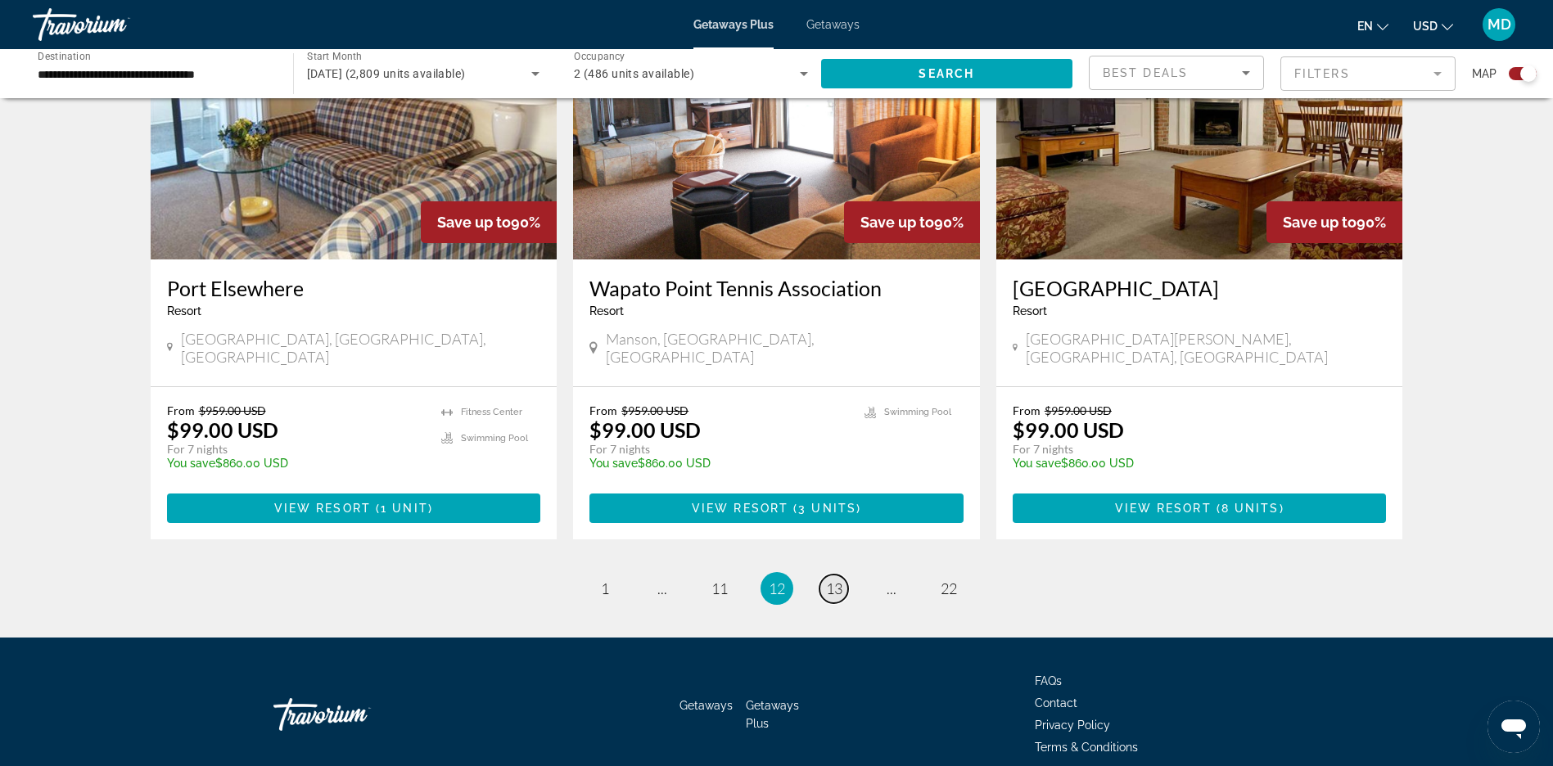
click at [838, 580] on span "13" at bounding box center [834, 589] width 16 height 18
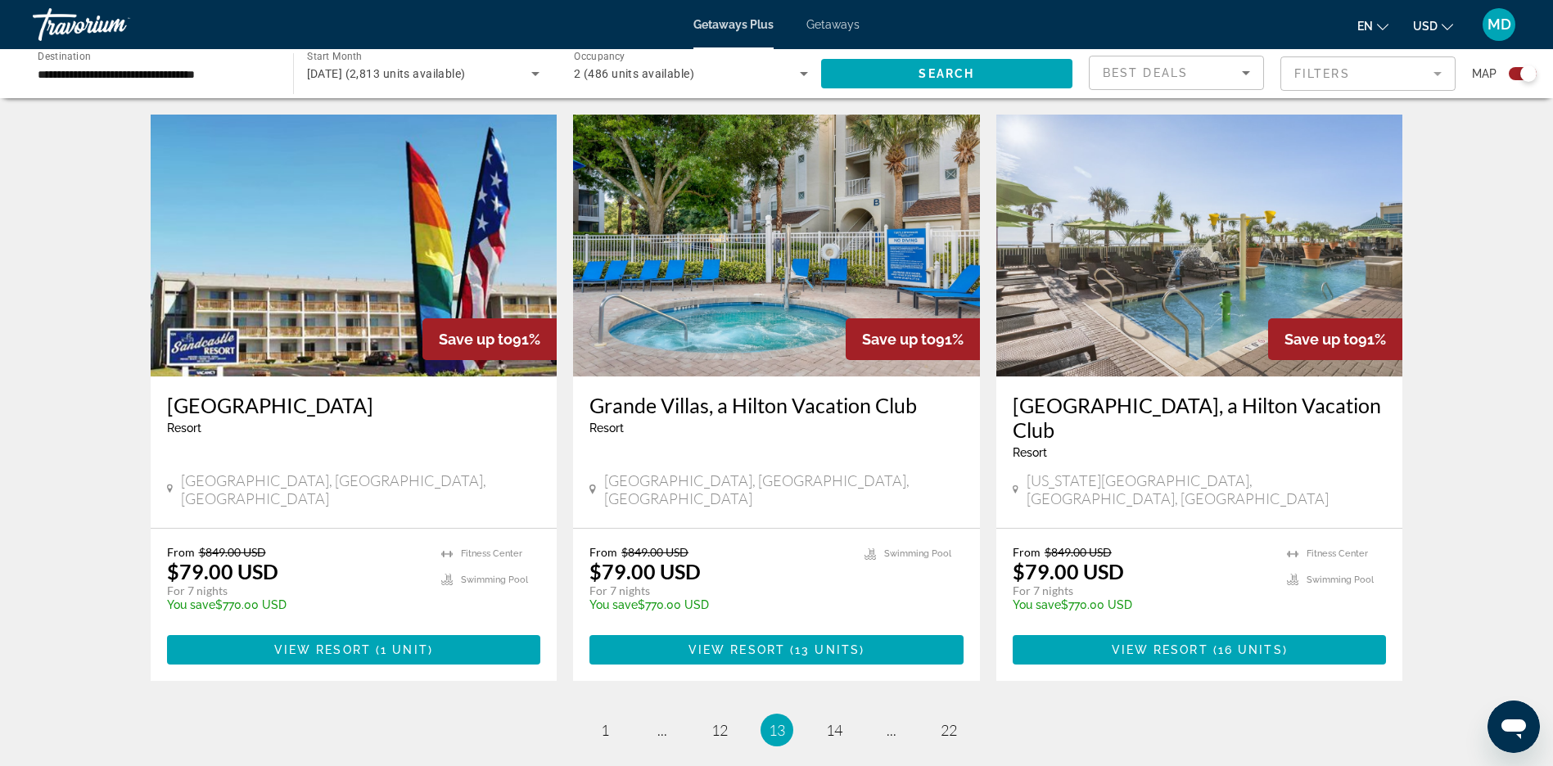
scroll to position [2415, 0]
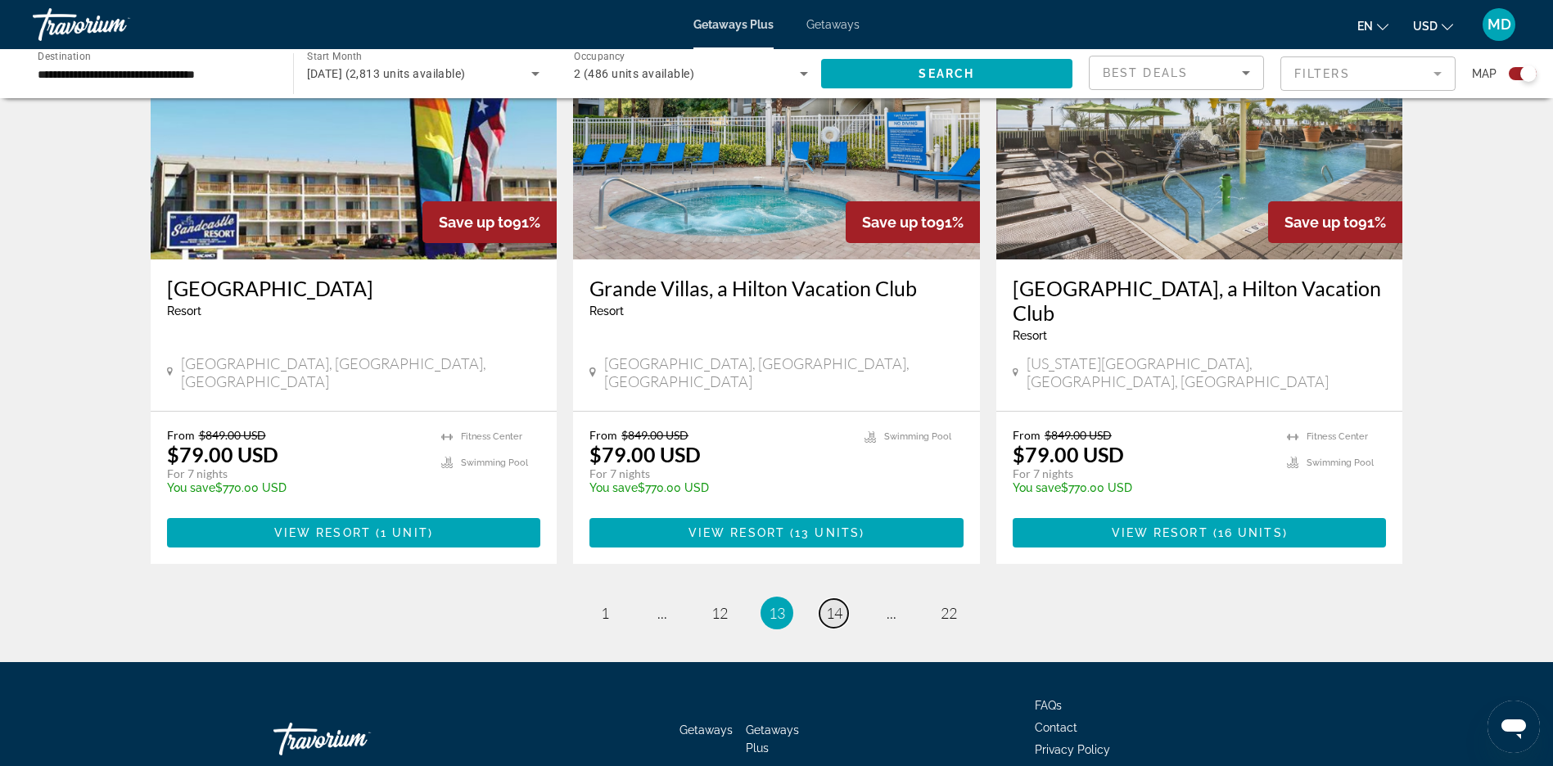
click at [837, 604] on span "14" at bounding box center [834, 613] width 16 height 18
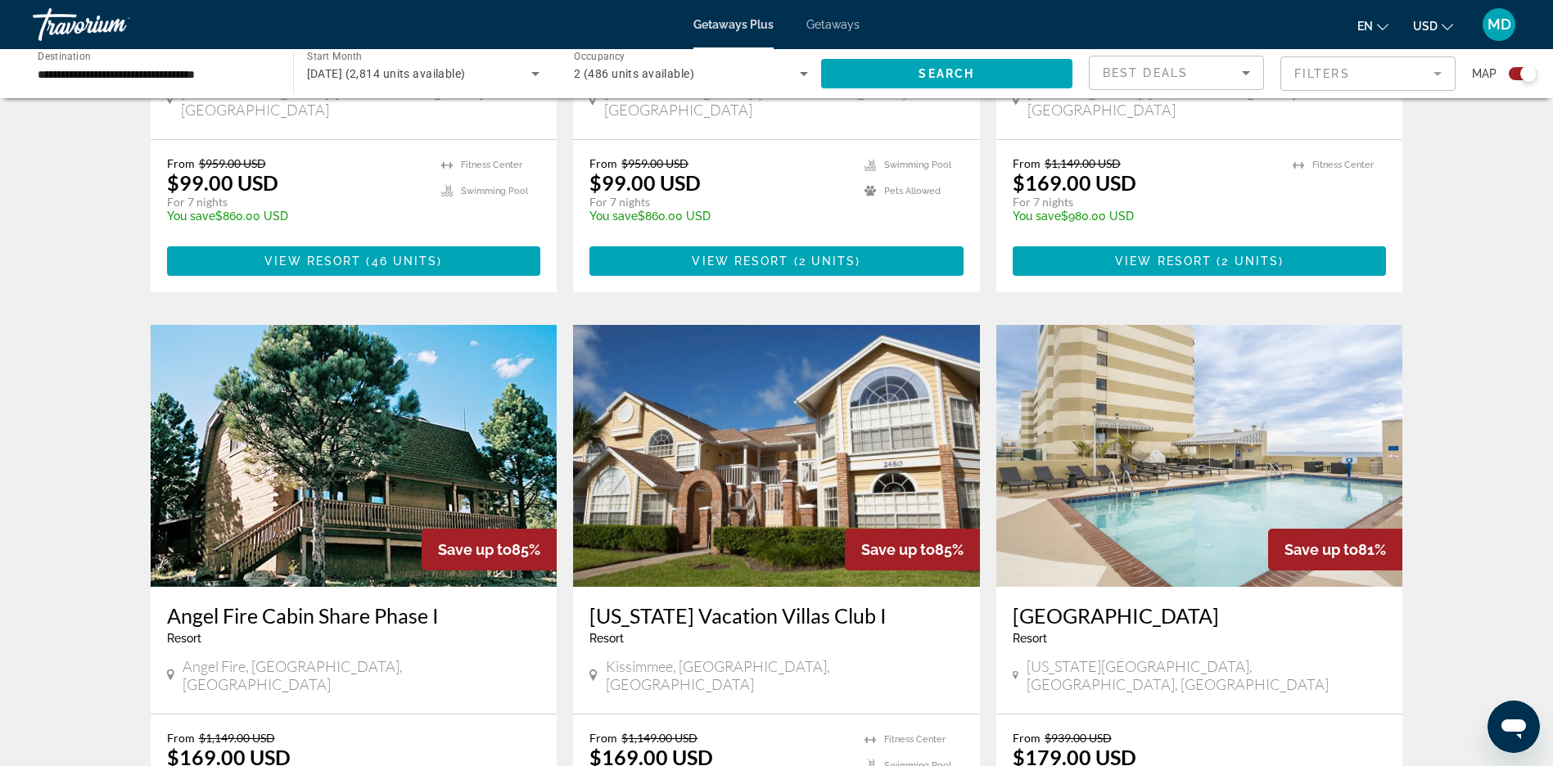
scroll to position [1596, 0]
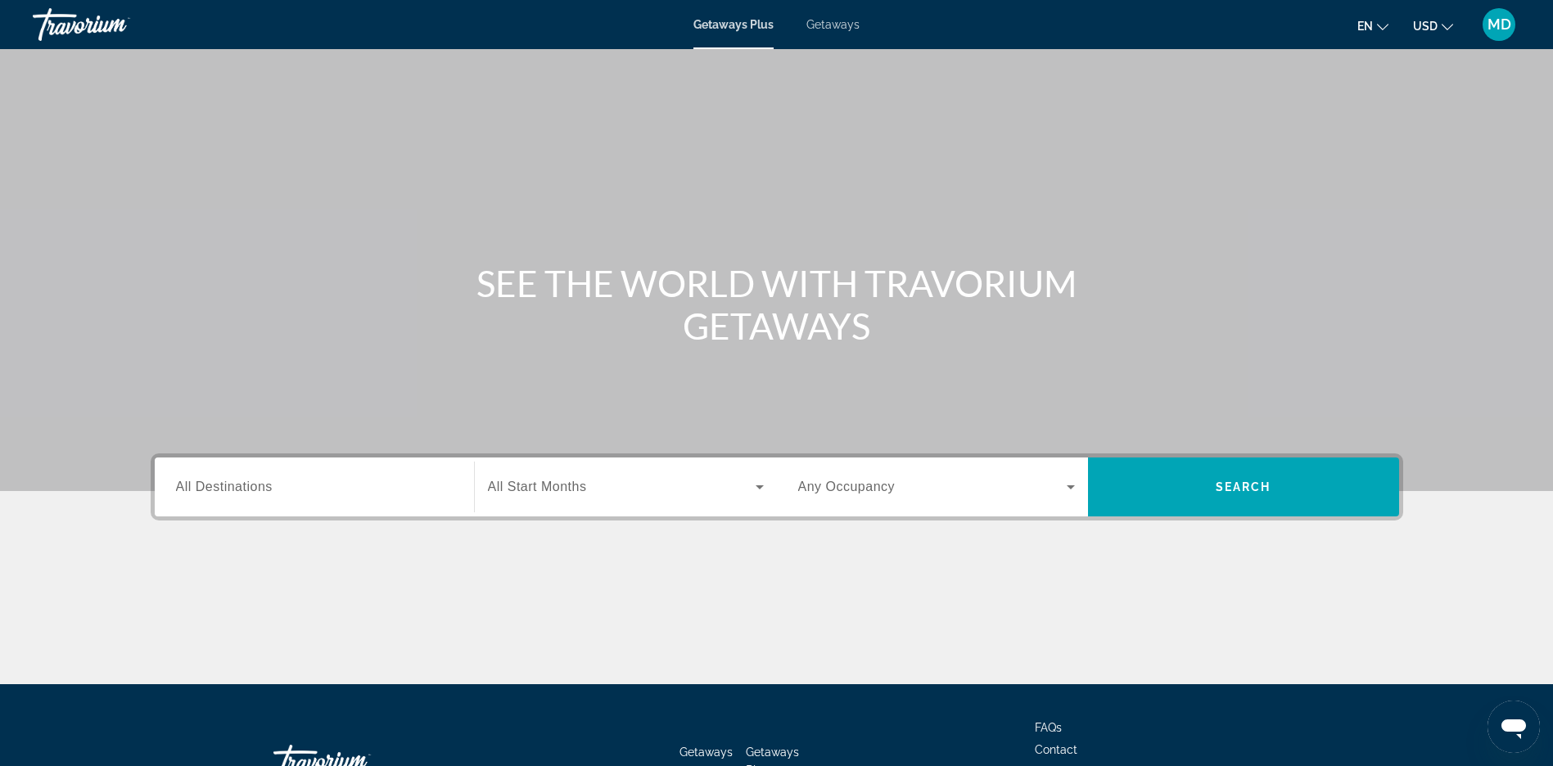
click at [269, 487] on span "All Destinations" at bounding box center [224, 487] width 97 height 14
click at [269, 487] on input "Destination All Destinations" at bounding box center [314, 488] width 277 height 20
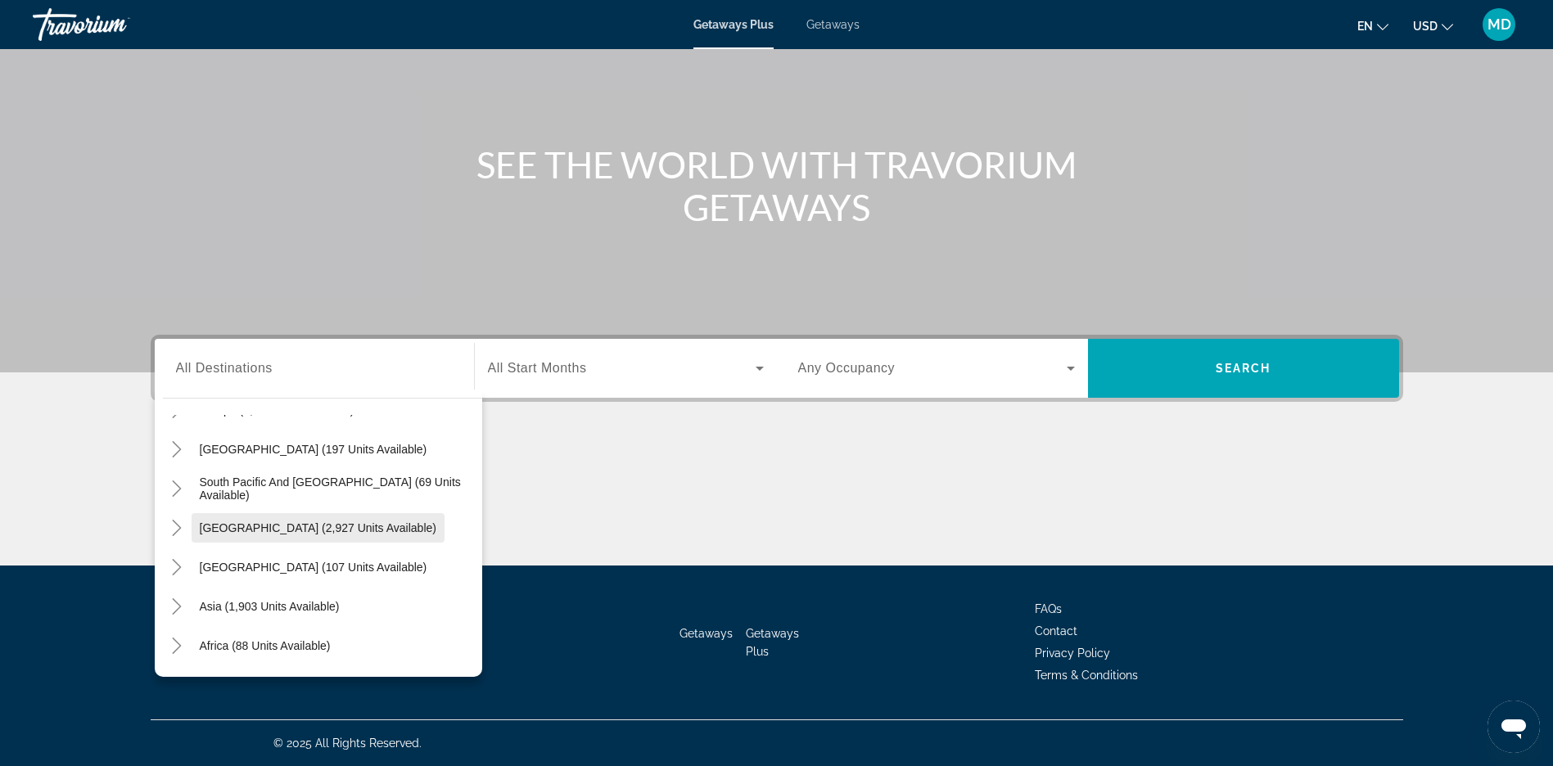
click at [285, 522] on span "[GEOGRAPHIC_DATA] (2,927 units available)" at bounding box center [318, 528] width 237 height 13
type input "**********"
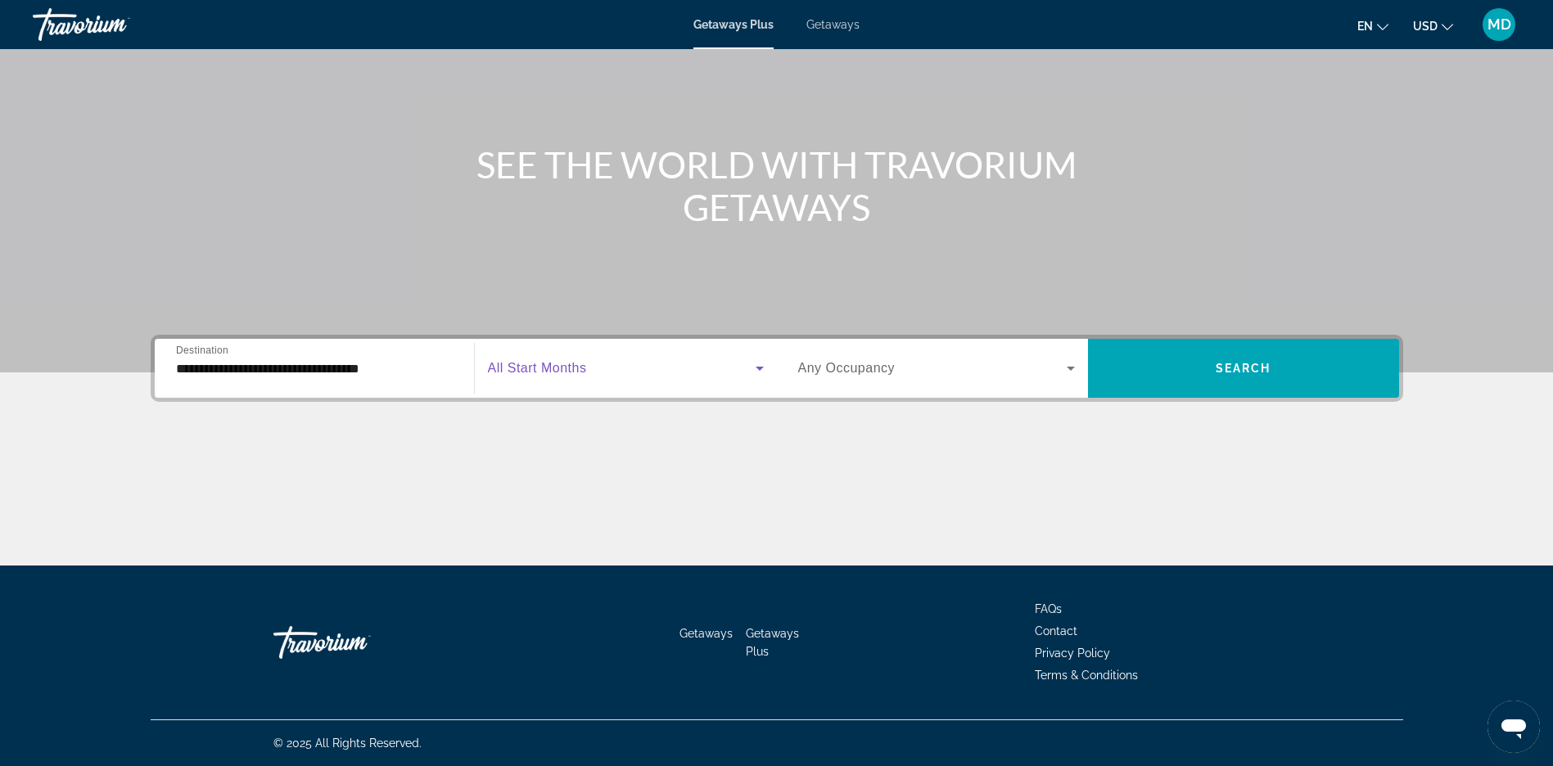
click at [618, 369] on span "Search widget" at bounding box center [622, 369] width 268 height 20
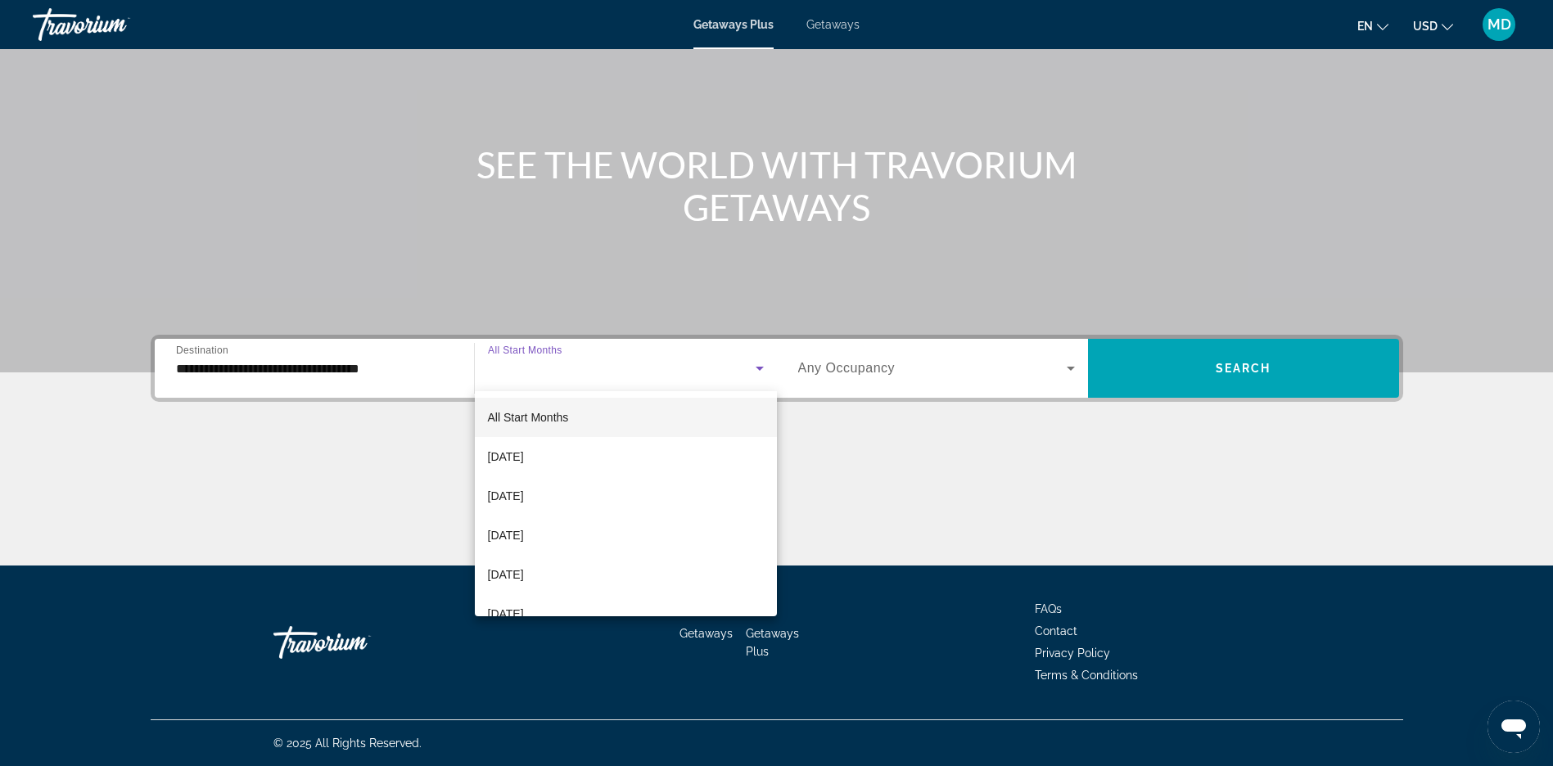
scroll to position [246, 0]
click at [524, 412] on span "[DATE]" at bounding box center [506, 408] width 36 height 20
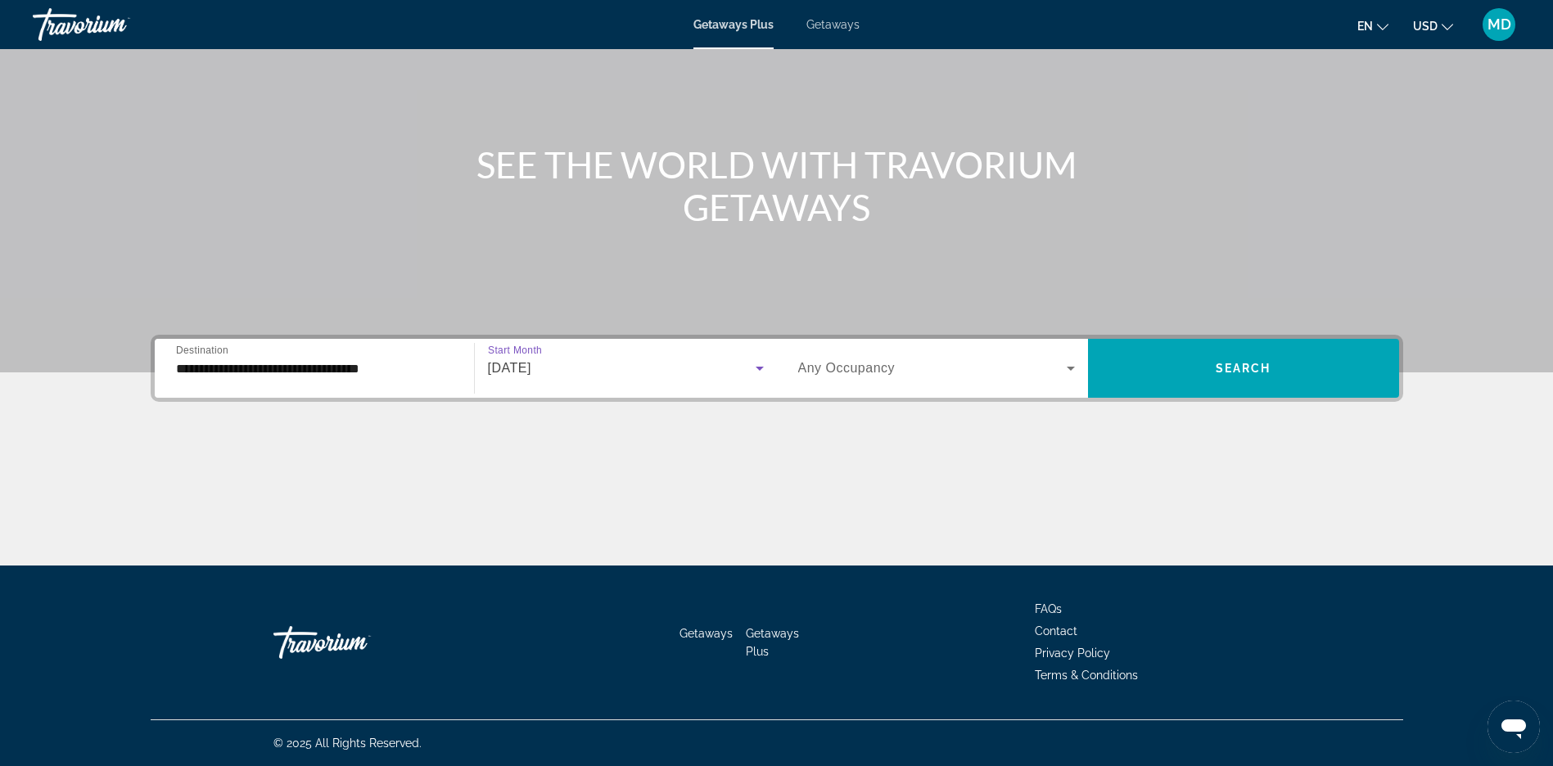
click at [1073, 363] on icon "Search widget" at bounding box center [1071, 369] width 20 height 20
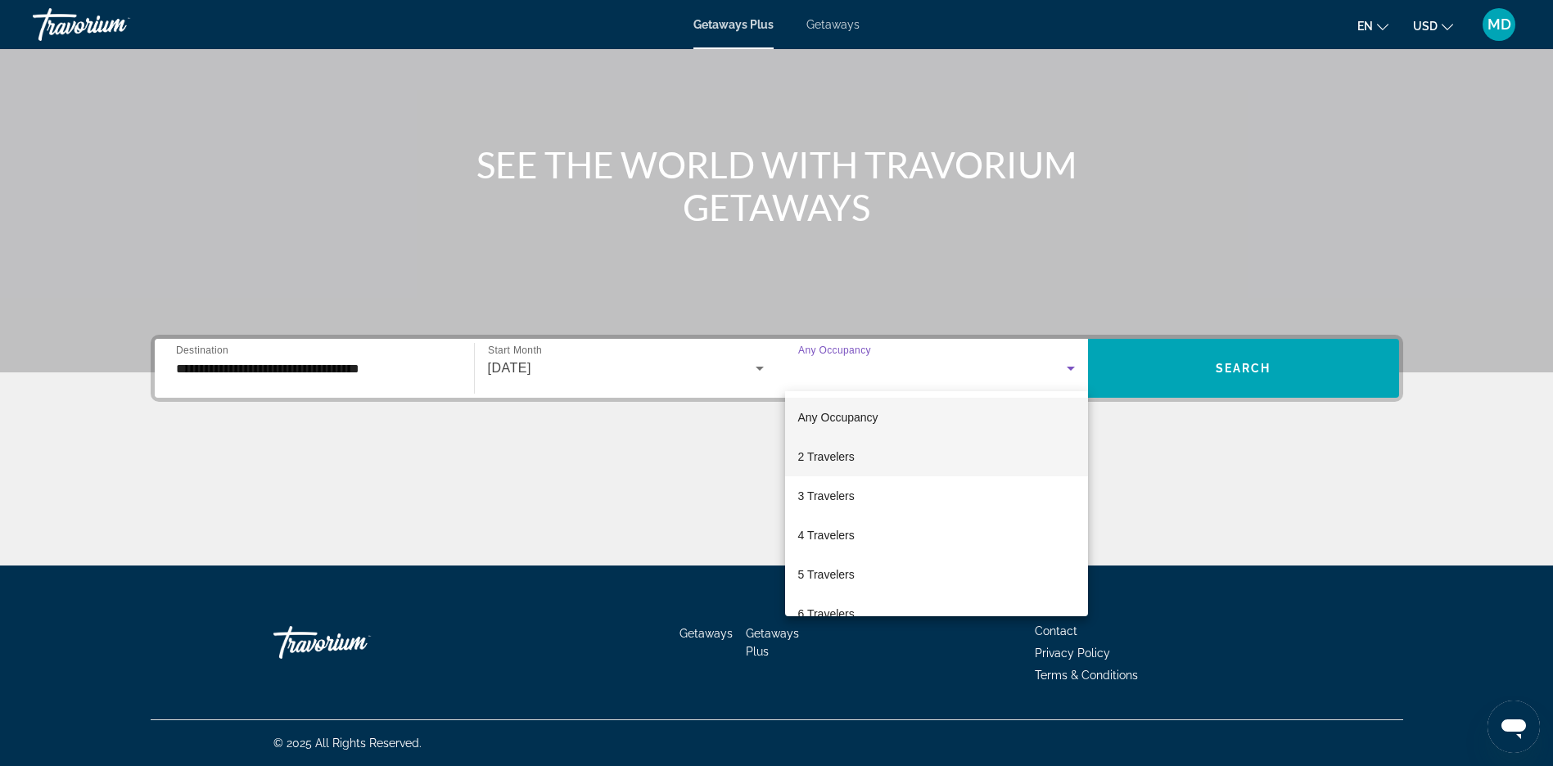
click at [848, 459] on span "2 Travelers" at bounding box center [826, 457] width 56 height 20
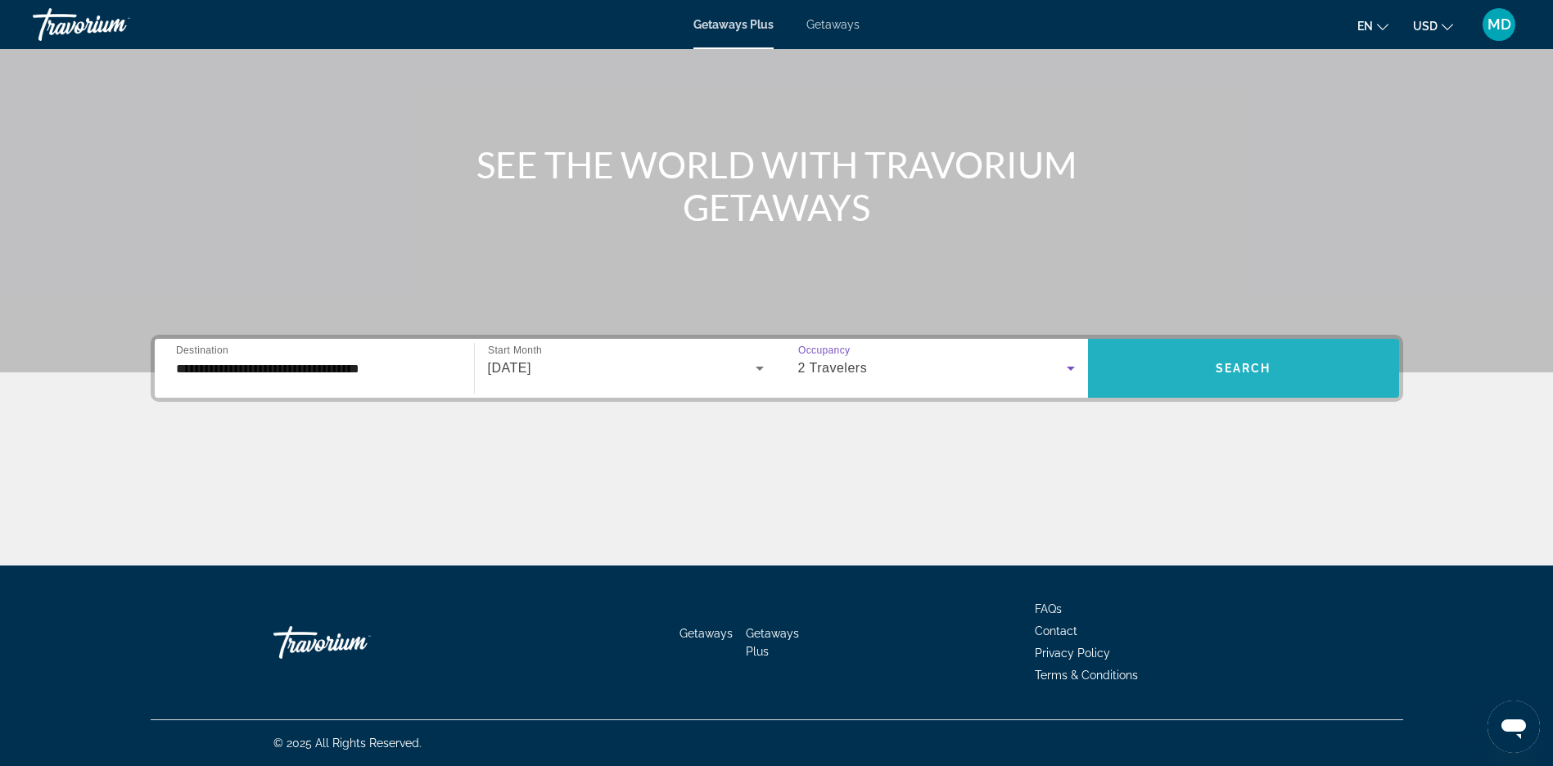
click at [1261, 367] on span "Search" at bounding box center [1244, 368] width 56 height 13
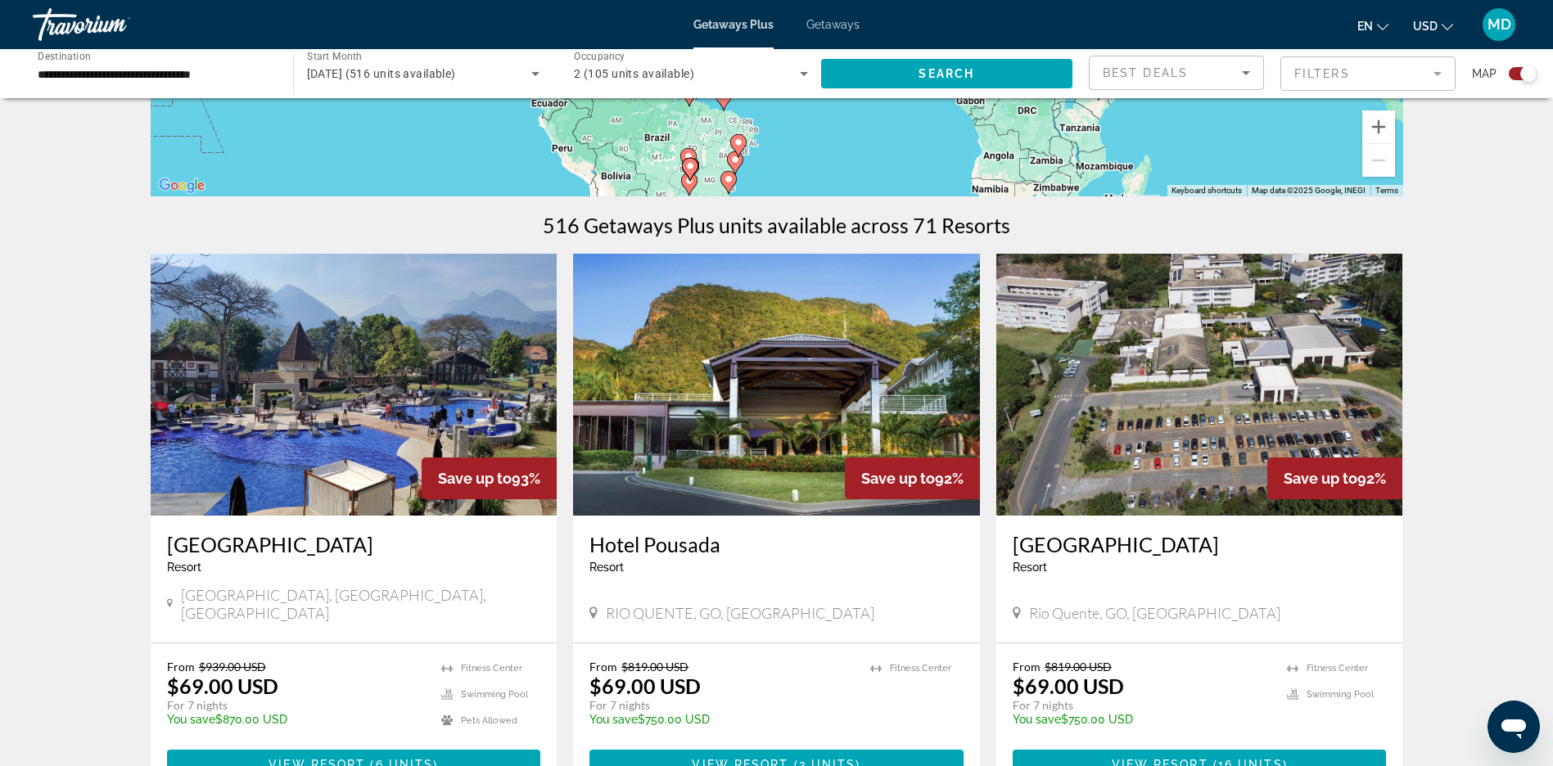
scroll to position [573, 0]
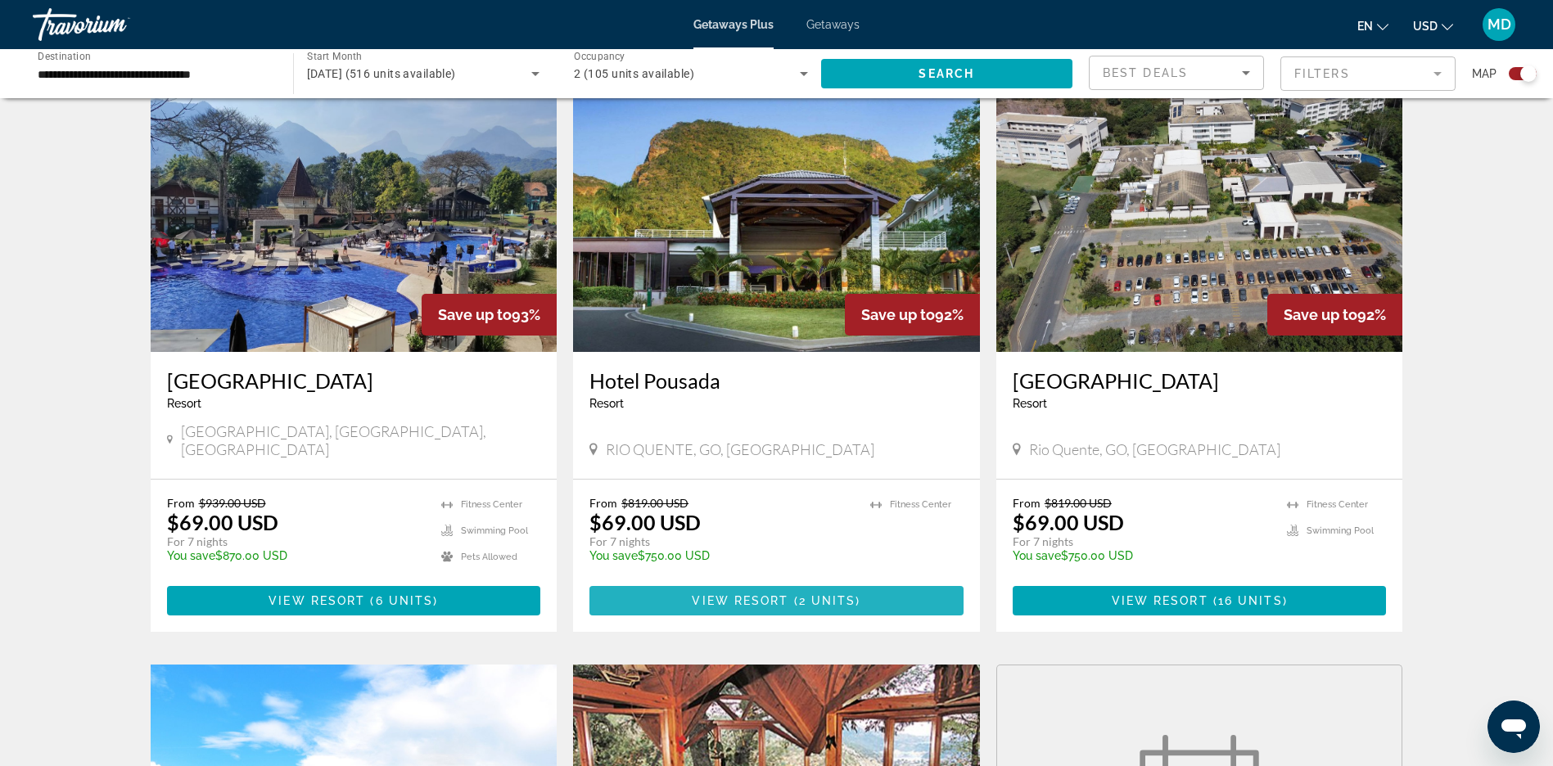
click at [788, 594] on span "View Resort" at bounding box center [740, 600] width 97 height 13
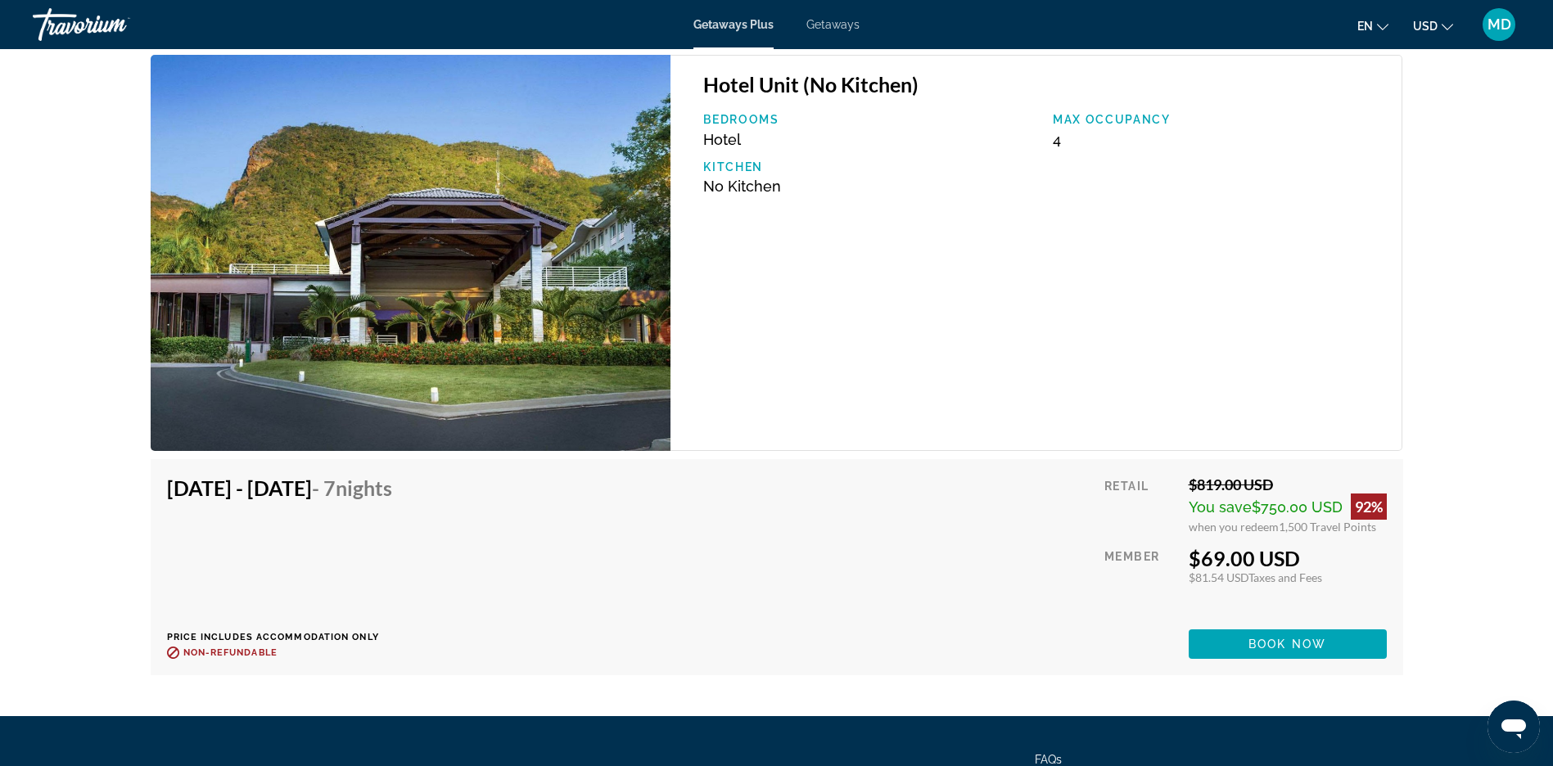
scroll to position [2827, 0]
